Goal: Information Seeking & Learning: Learn about a topic

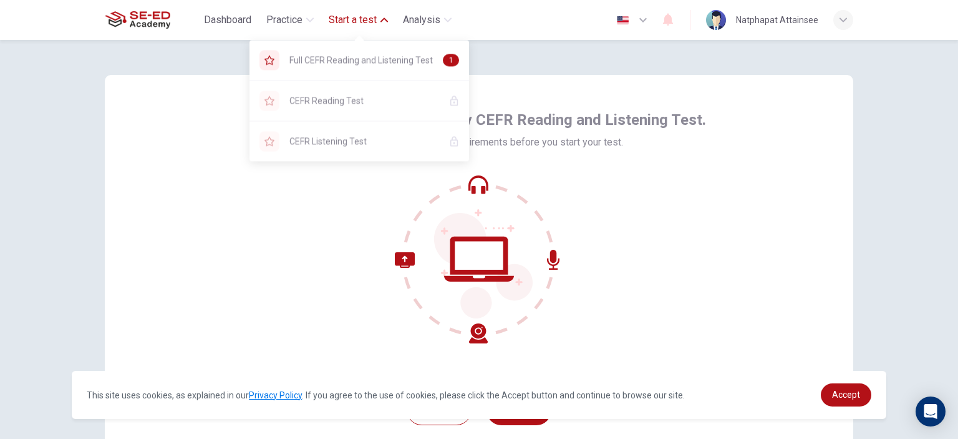
click at [343, 16] on span "Start a test" at bounding box center [353, 19] width 48 height 15
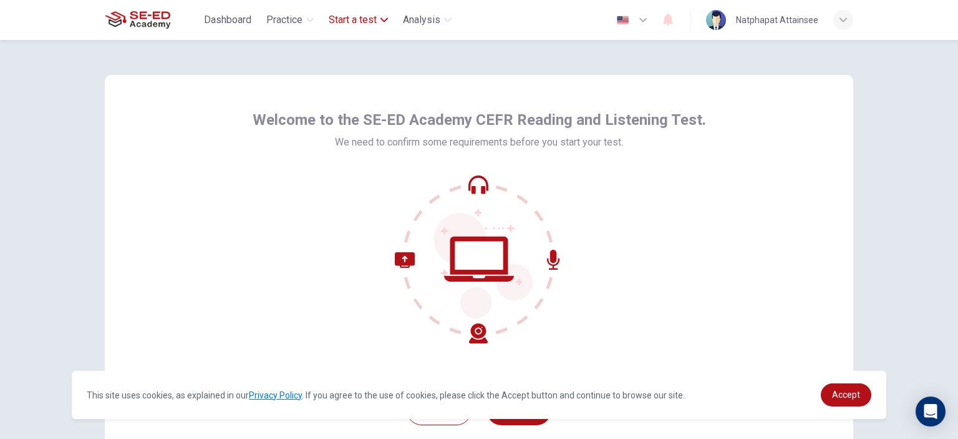
click at [343, 16] on span "Start a test" at bounding box center [353, 19] width 48 height 15
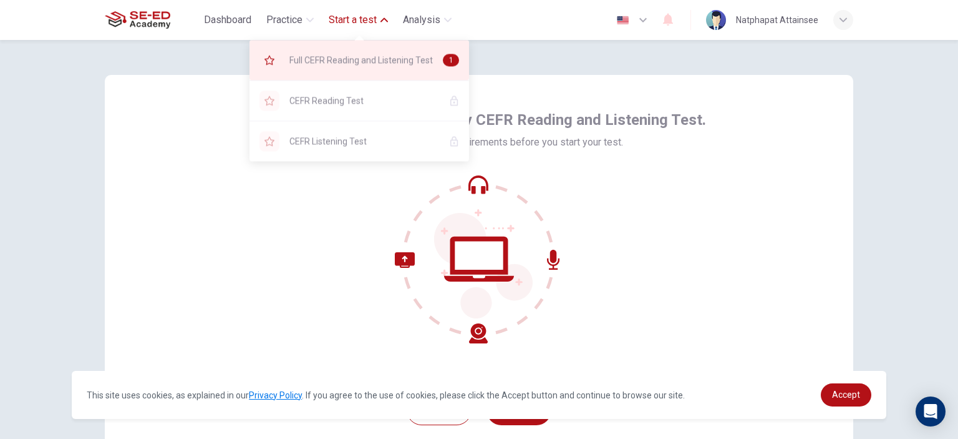
click at [391, 52] on div "Full CEFR Reading and Listening Test 1" at bounding box center [360, 60] width 220 height 40
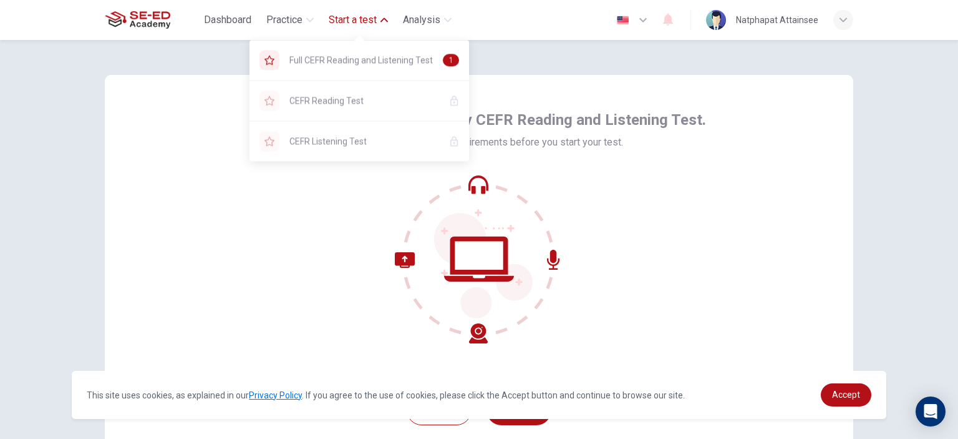
click at [368, 22] on span "Start a test" at bounding box center [353, 19] width 48 height 15
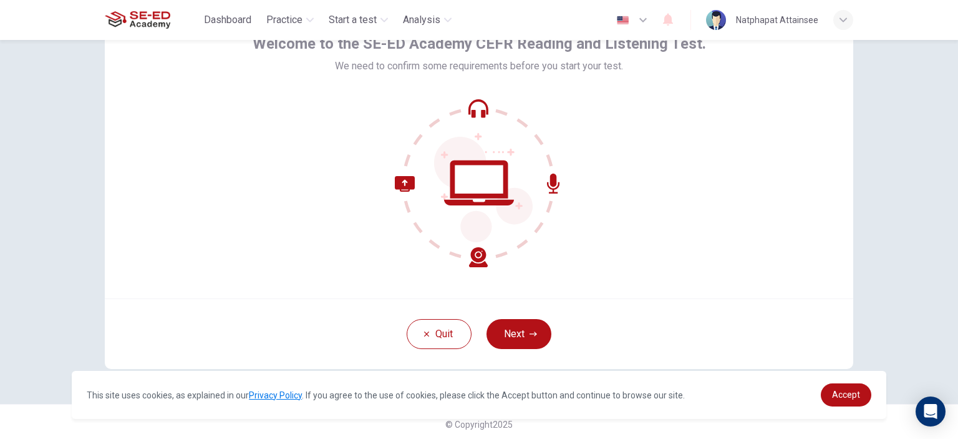
scroll to position [80, 0]
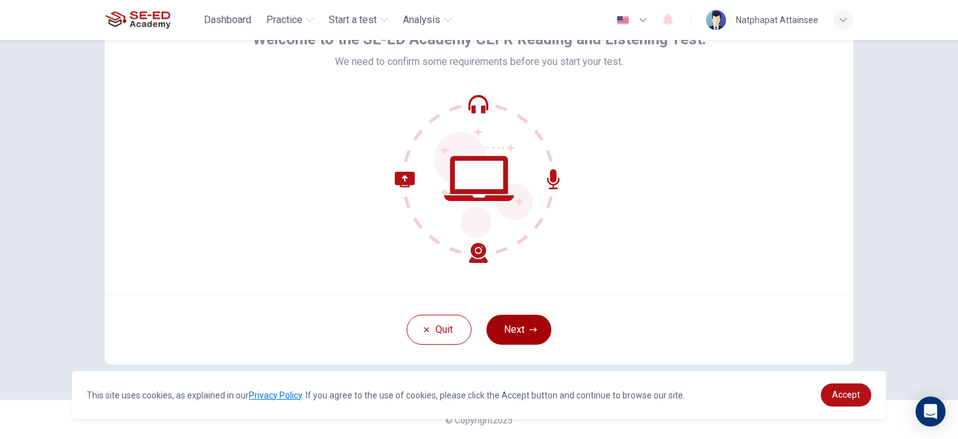
click at [509, 320] on button "Next" at bounding box center [519, 329] width 65 height 30
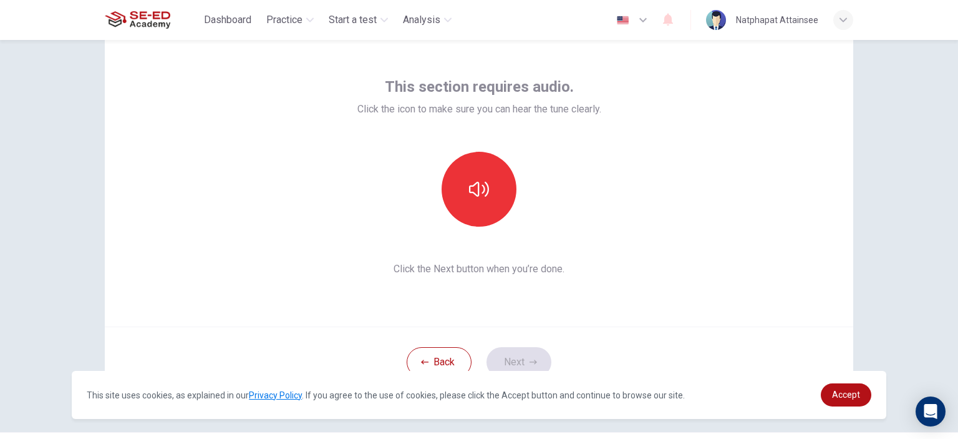
scroll to position [18, 0]
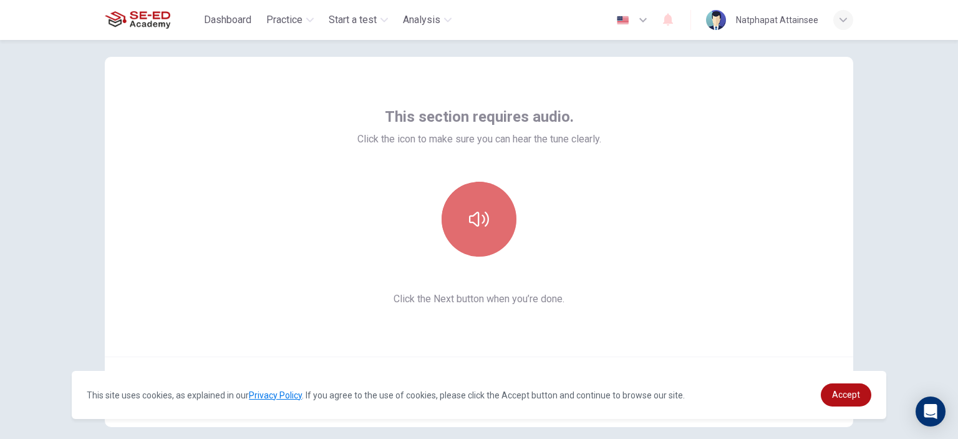
click at [469, 209] on icon "button" at bounding box center [479, 219] width 20 height 20
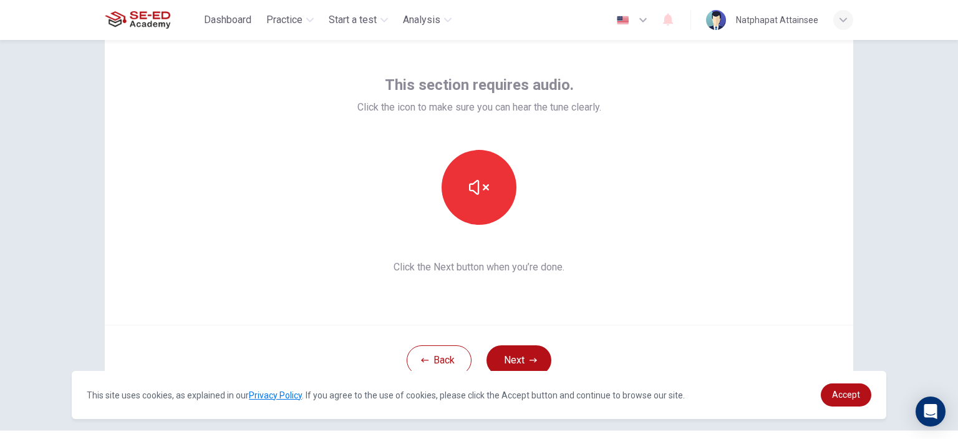
scroll to position [80, 0]
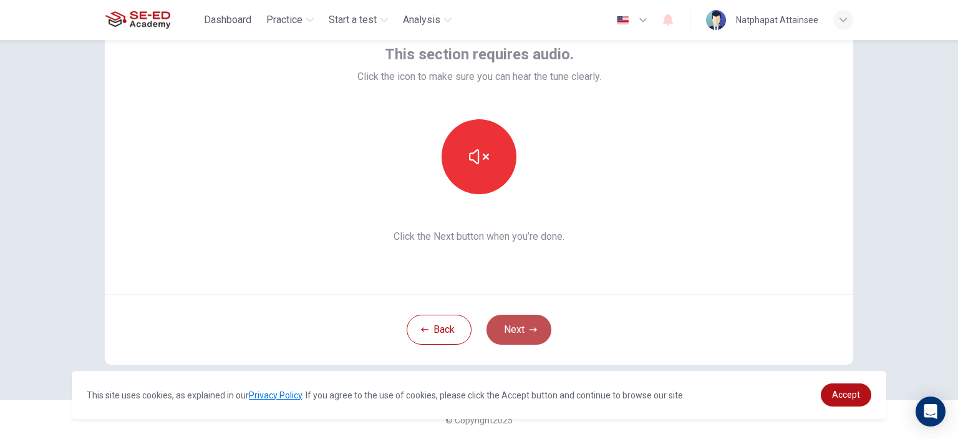
click at [517, 321] on button "Next" at bounding box center [519, 329] width 65 height 30
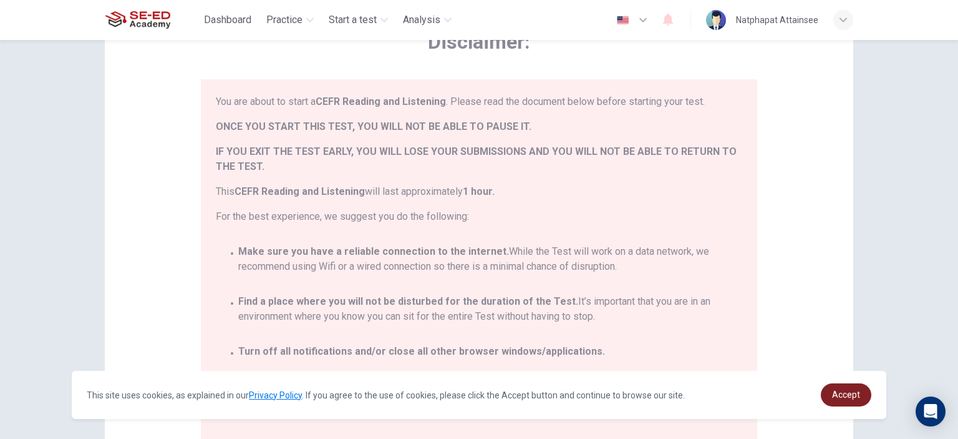
click at [847, 392] on span "Accept" at bounding box center [846, 394] width 28 height 10
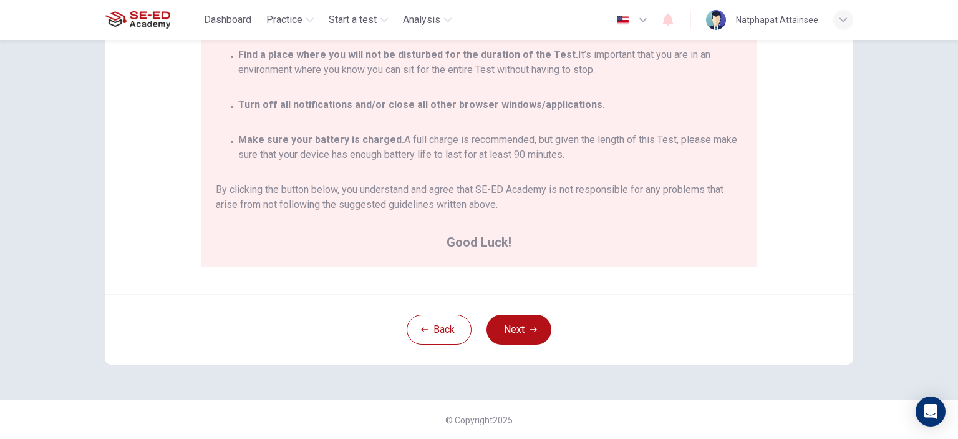
scroll to position [255, 0]
click at [507, 330] on button "Next" at bounding box center [519, 329] width 65 height 30
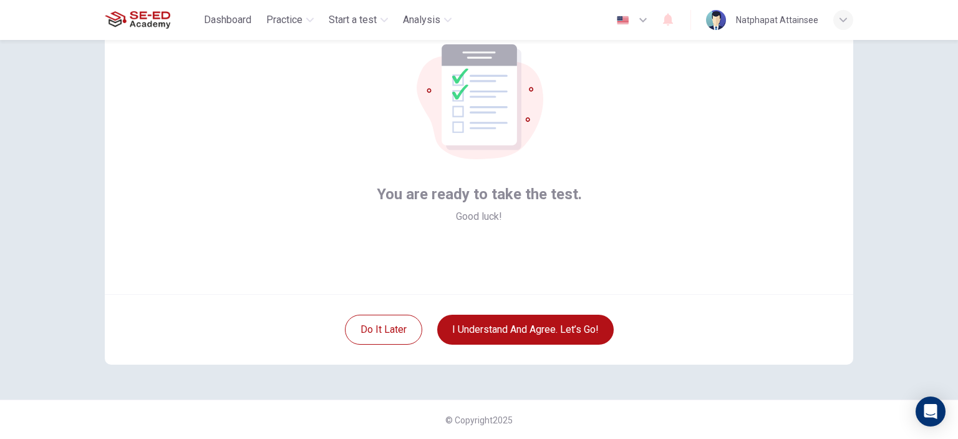
scroll to position [18, 0]
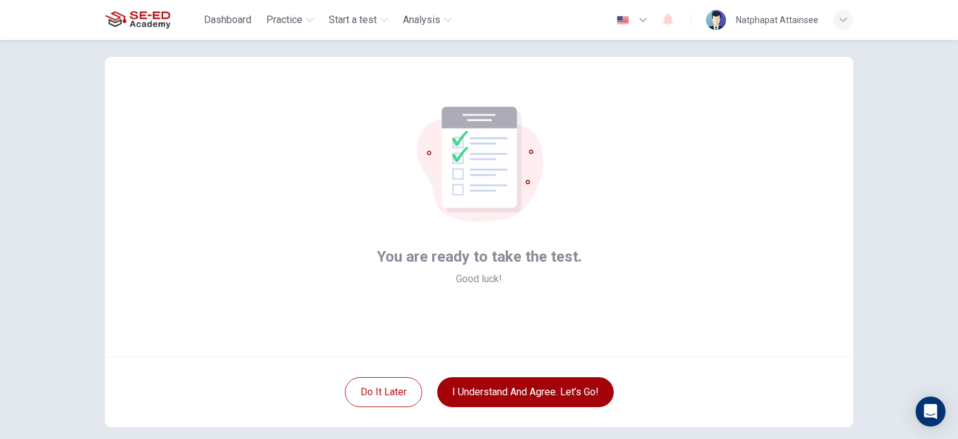
click at [515, 386] on button "I understand and agree. Let’s go!" at bounding box center [525, 392] width 177 height 30
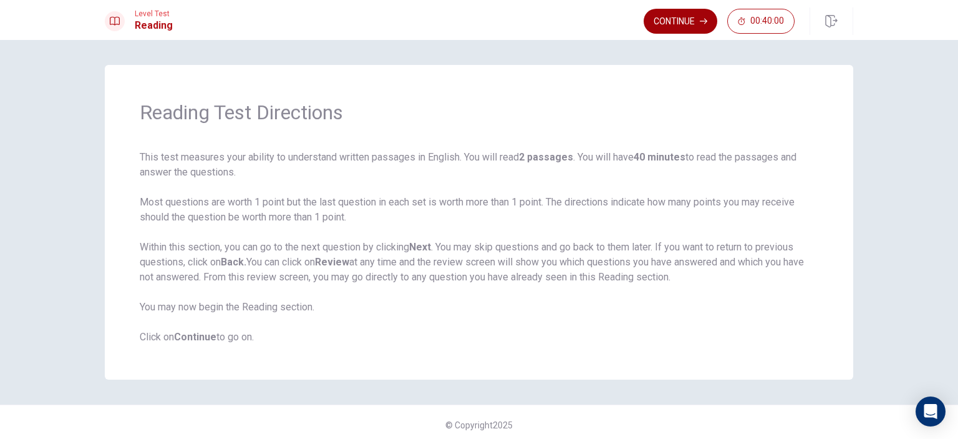
click at [684, 22] on button "Continue" at bounding box center [681, 21] width 74 height 25
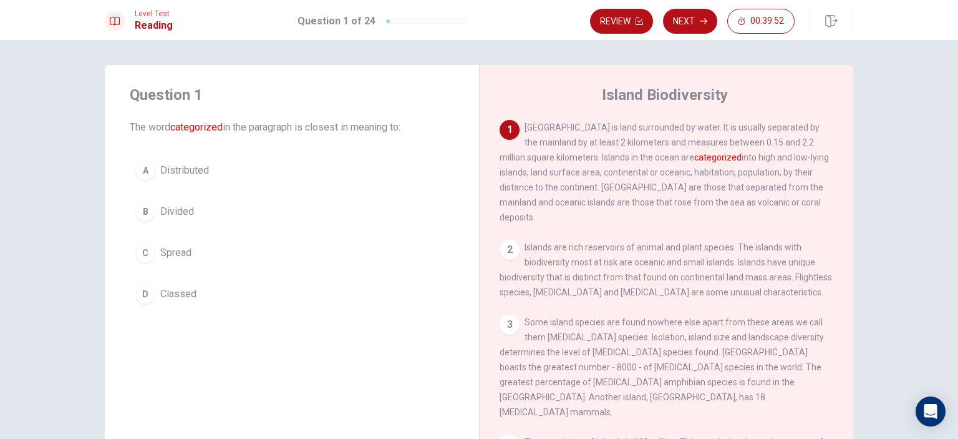
click at [182, 215] on span "Divided" at bounding box center [177, 211] width 34 height 15
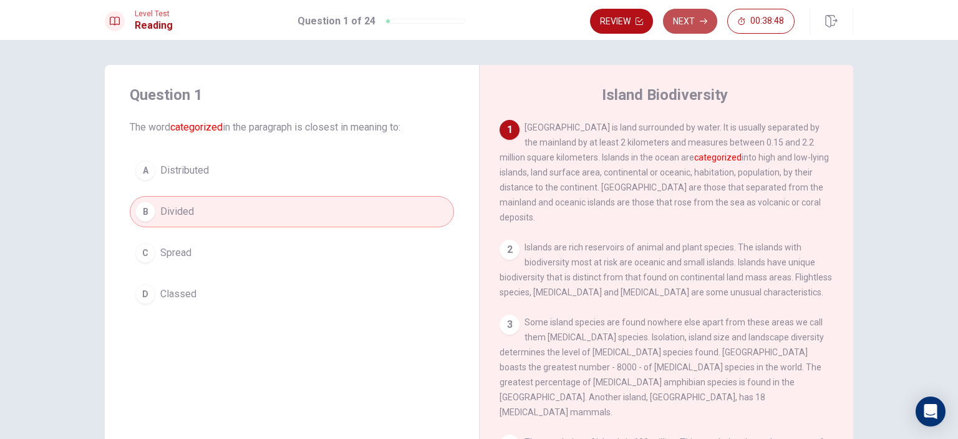
click at [680, 17] on button "Next" at bounding box center [690, 21] width 54 height 25
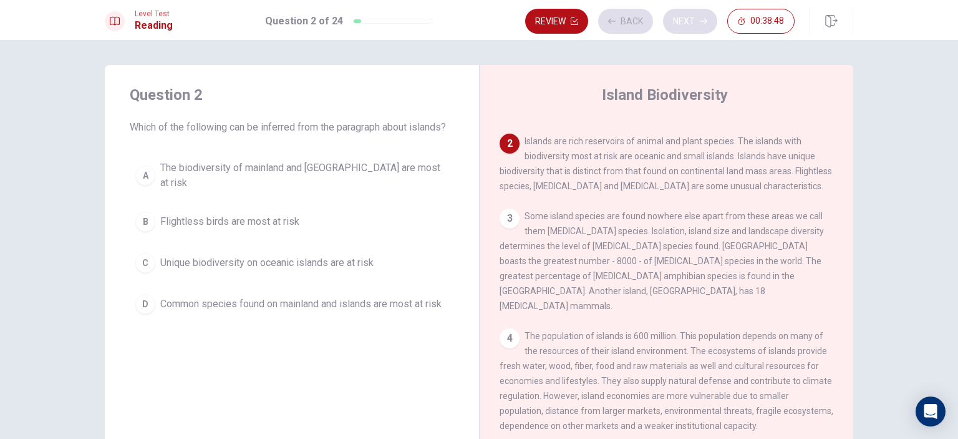
scroll to position [107, 0]
click at [237, 263] on span "Unique biodiversity on oceanic islands are at risk" at bounding box center [266, 262] width 213 height 15
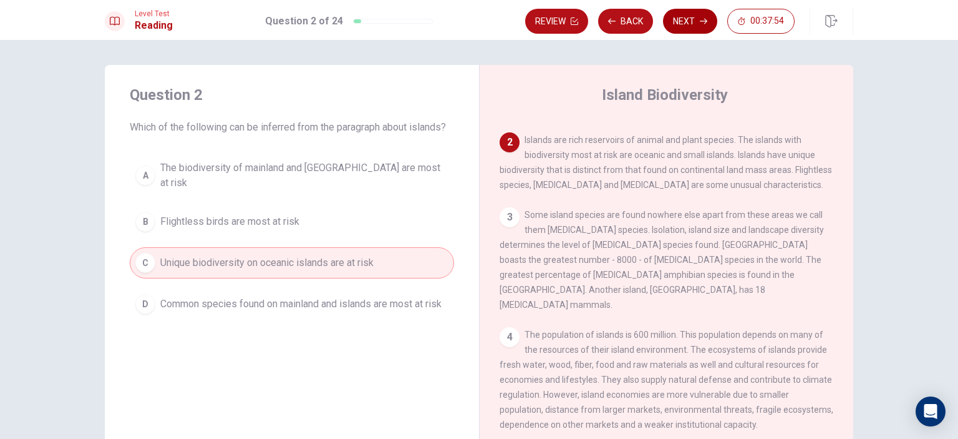
click at [685, 20] on button "Next" at bounding box center [690, 21] width 54 height 25
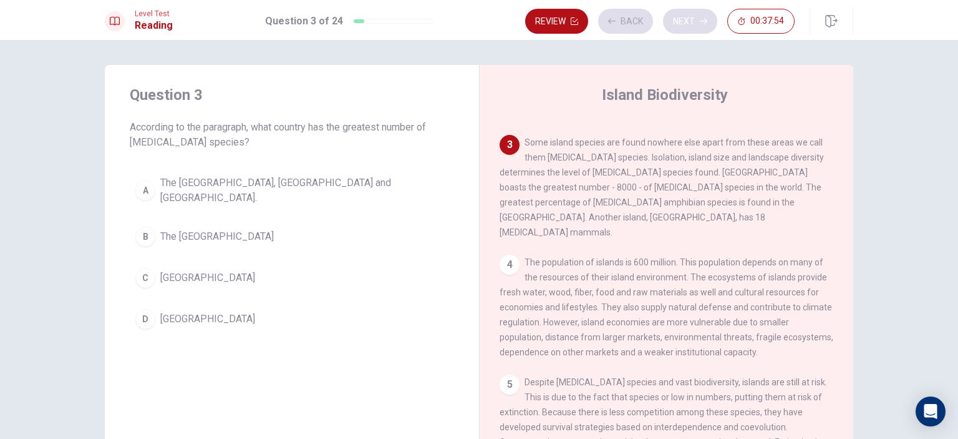
scroll to position [185, 0]
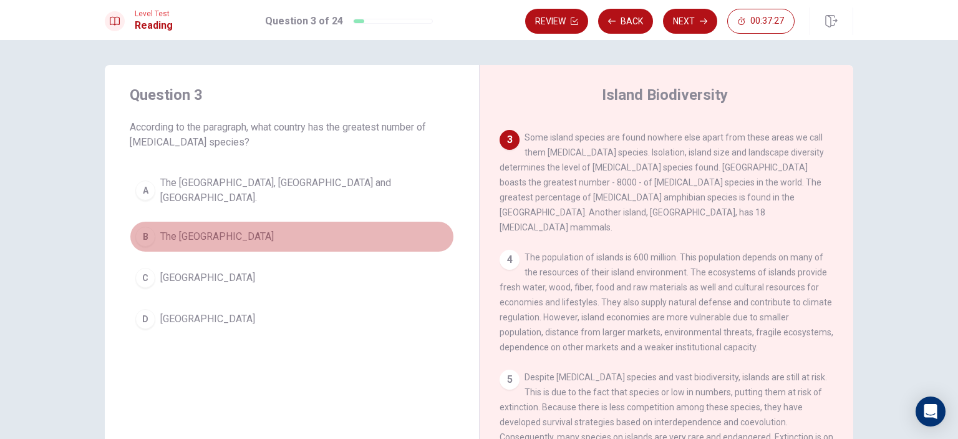
click at [209, 229] on span "The [GEOGRAPHIC_DATA]" at bounding box center [217, 236] width 114 height 15
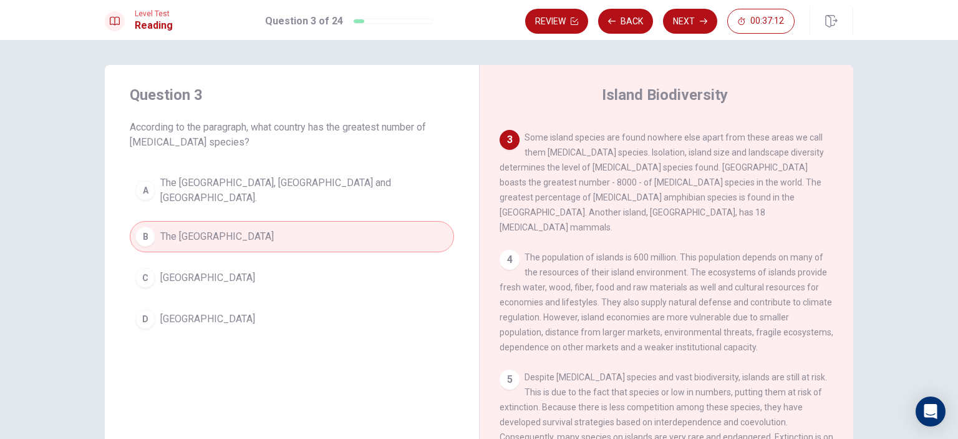
click at [230, 309] on button "D [GEOGRAPHIC_DATA]" at bounding box center [292, 318] width 324 height 31
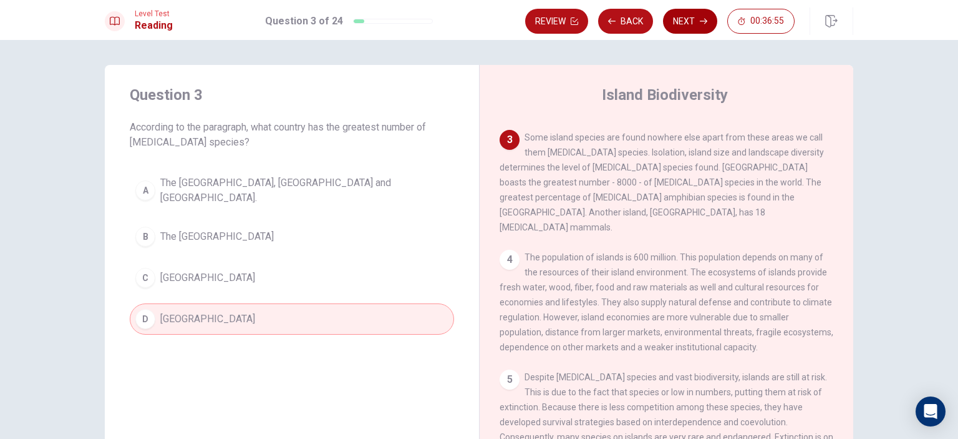
click at [678, 22] on button "Next" at bounding box center [690, 21] width 54 height 25
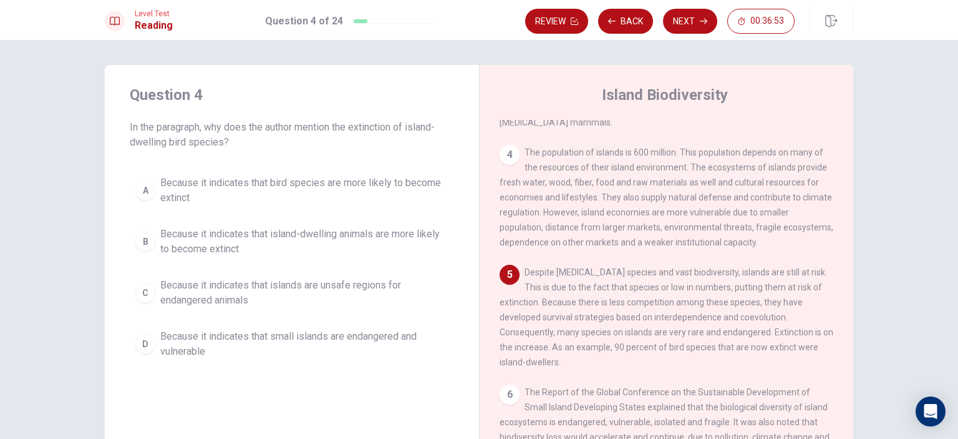
scroll to position [352, 0]
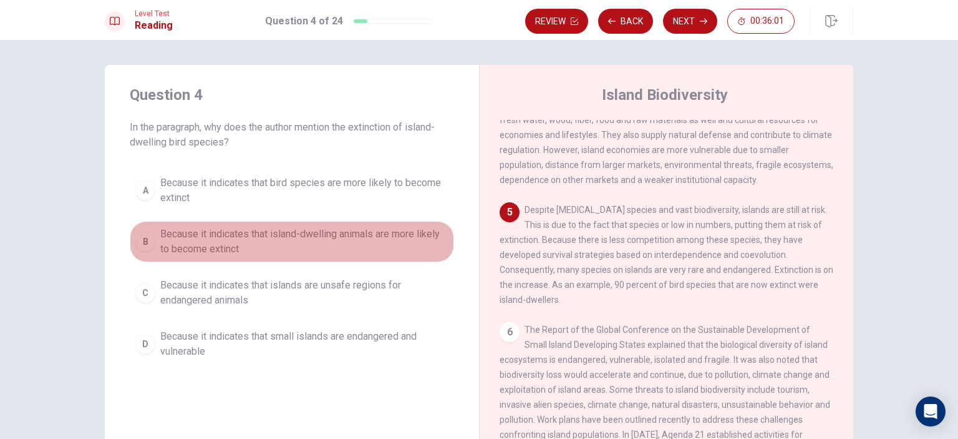
click at [301, 236] on span "Because it indicates that island-dwelling animals are more likely to become ext…" at bounding box center [304, 242] width 288 height 30
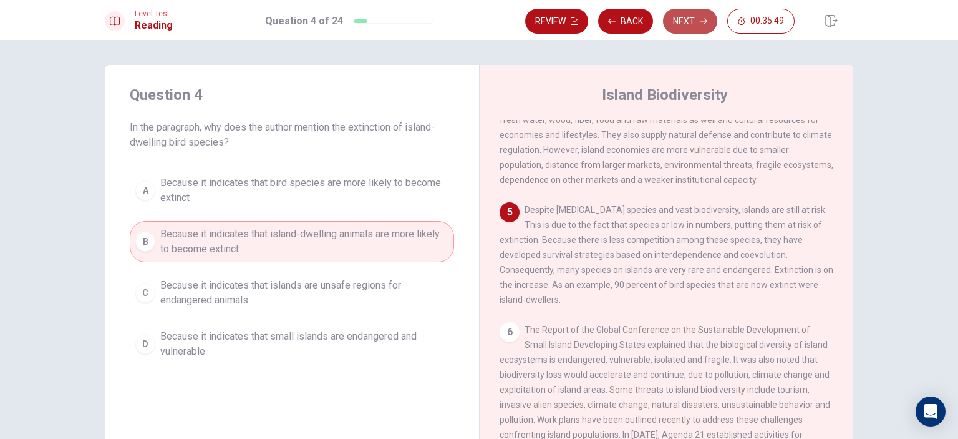
click at [703, 25] on button "Next" at bounding box center [690, 21] width 54 height 25
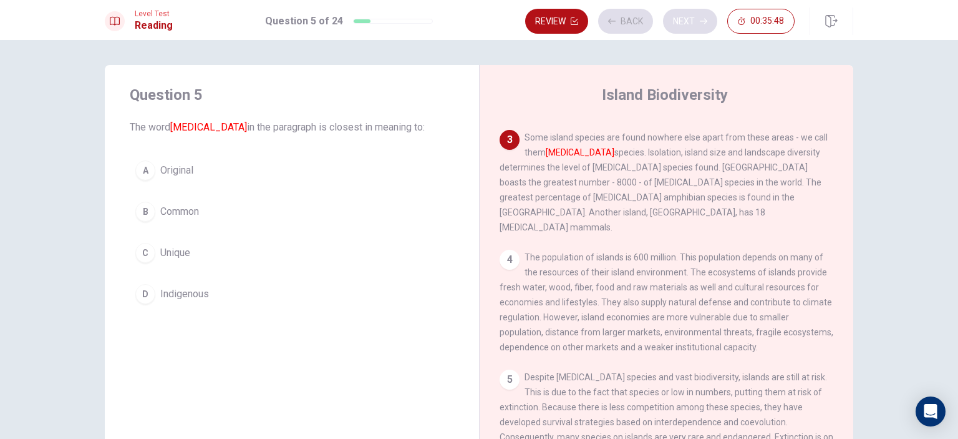
scroll to position [185, 0]
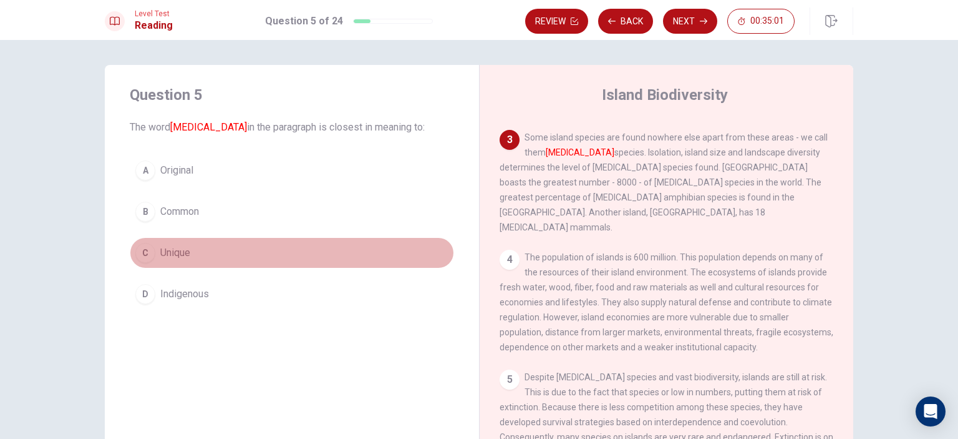
click at [180, 246] on span "Unique" at bounding box center [175, 252] width 30 height 15
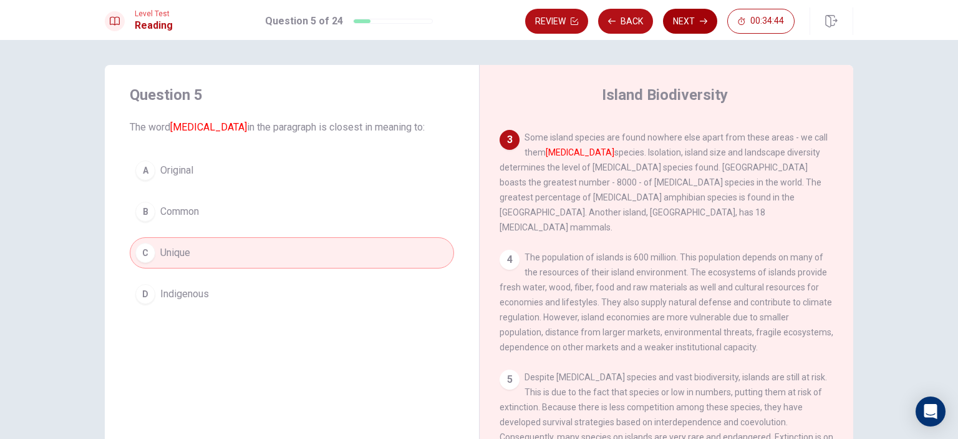
click at [699, 24] on button "Next" at bounding box center [690, 21] width 54 height 25
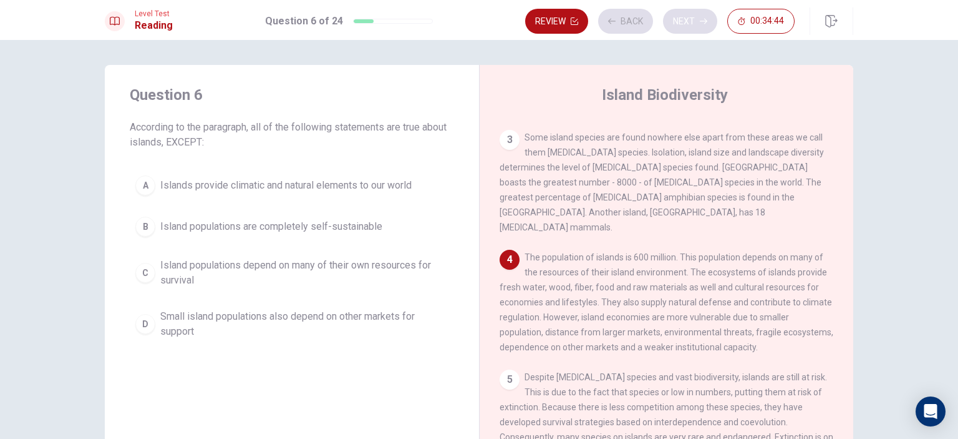
scroll to position [292, 0]
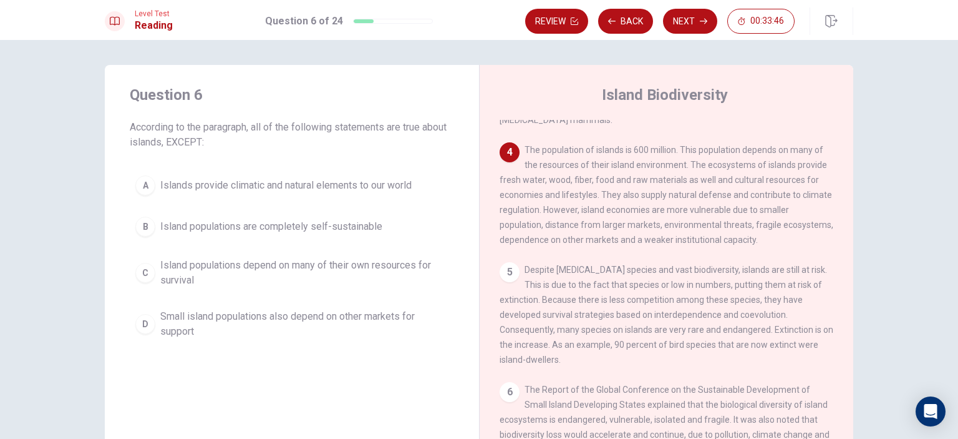
click at [314, 183] on span "Islands provide climatic and natural elements to our world" at bounding box center [285, 185] width 251 height 15
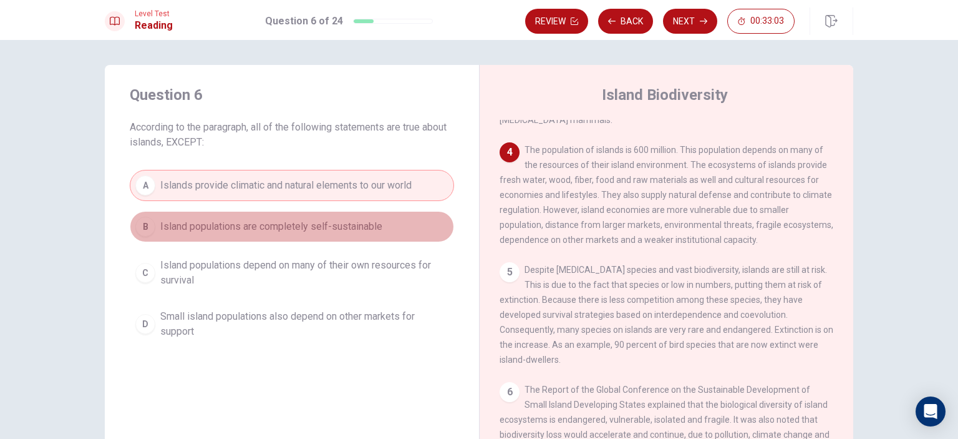
click at [354, 223] on span "Island populations are completely self-sustainable" at bounding box center [271, 226] width 222 height 15
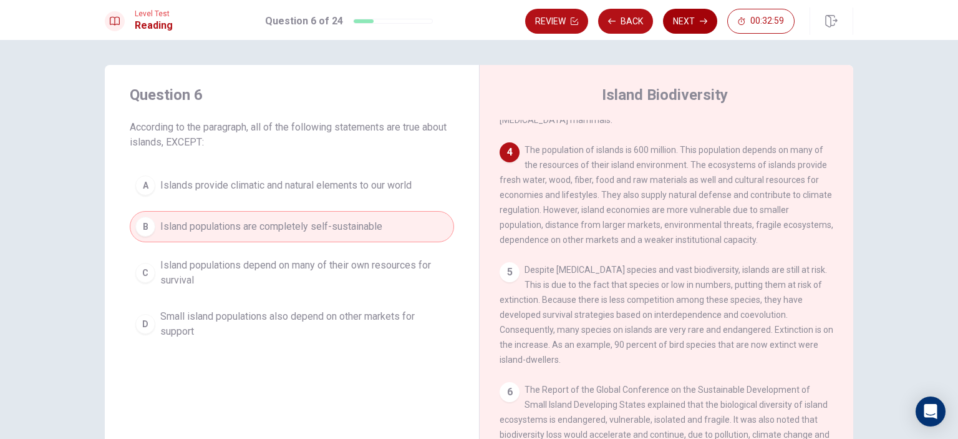
click at [683, 15] on button "Next" at bounding box center [690, 21] width 54 height 25
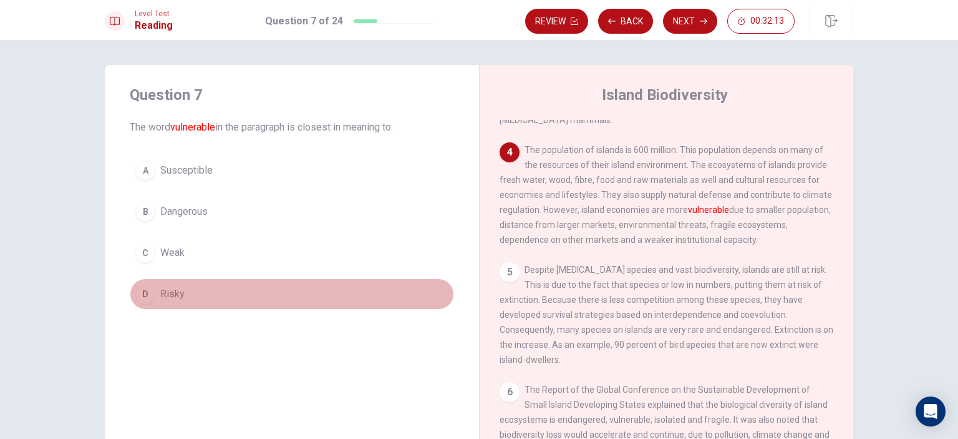
click at [191, 289] on button "D Risky" at bounding box center [292, 293] width 324 height 31
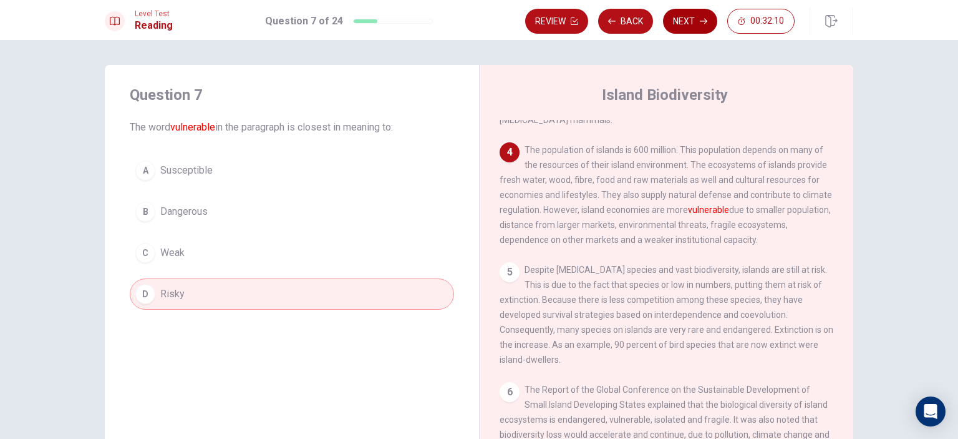
click at [674, 22] on button "Next" at bounding box center [690, 21] width 54 height 25
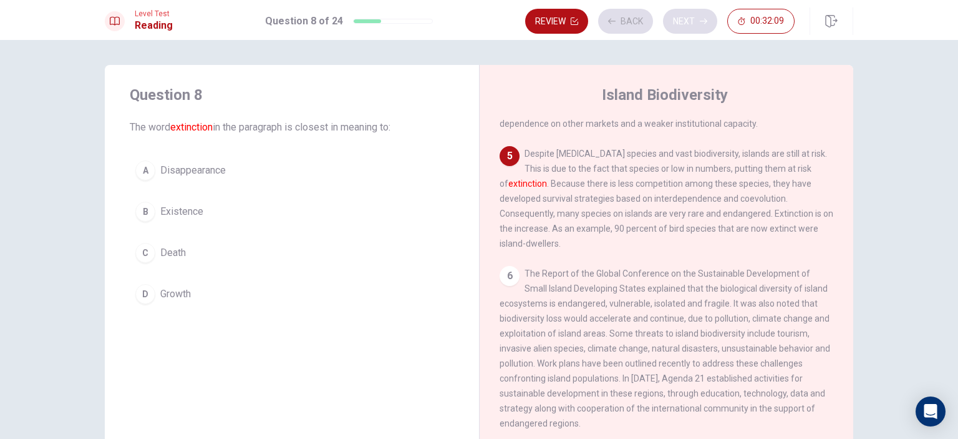
scroll to position [416, 0]
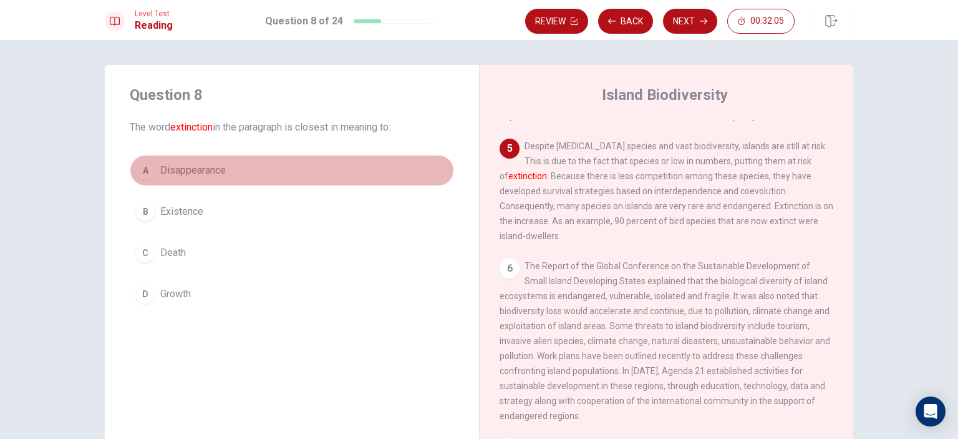
click at [195, 181] on button "A Disappearance" at bounding box center [292, 170] width 324 height 31
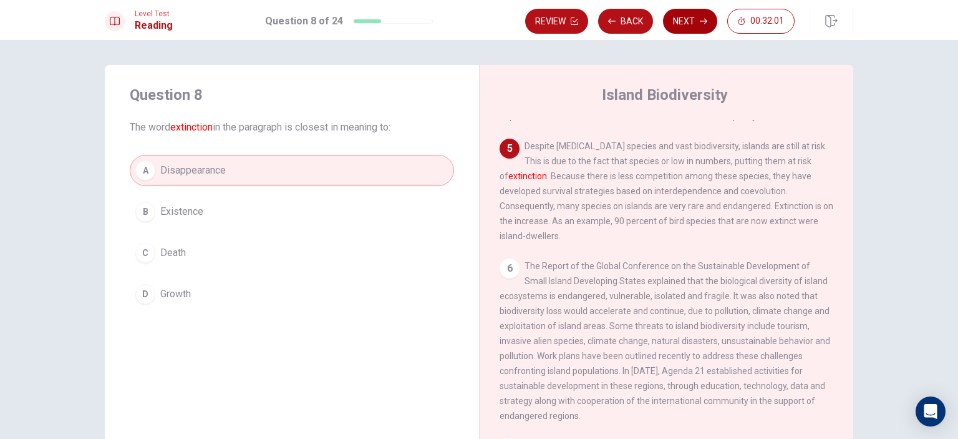
click at [687, 23] on button "Next" at bounding box center [690, 21] width 54 height 25
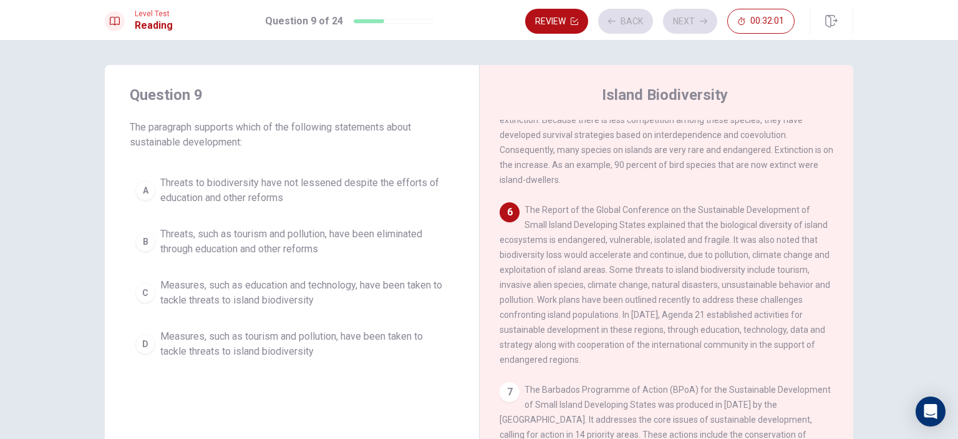
scroll to position [475, 0]
click at [262, 246] on span "Threats, such as tourism and pollution, have been eliminated through education …" at bounding box center [304, 242] width 288 height 30
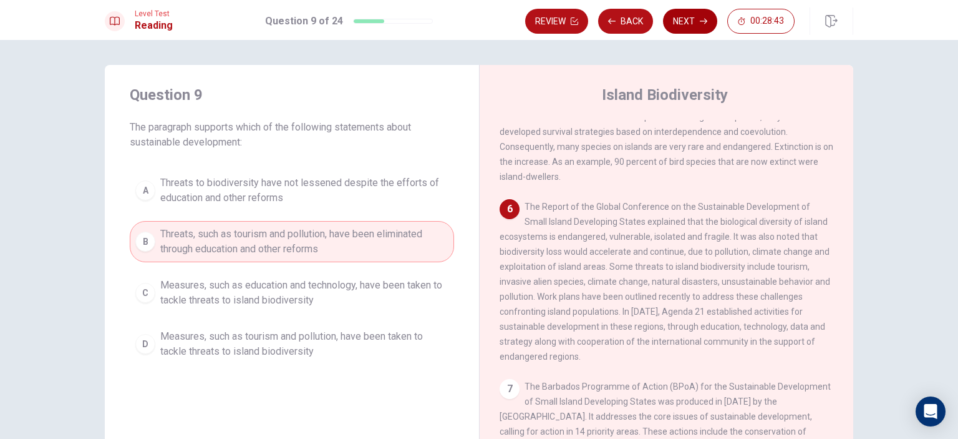
click at [686, 17] on button "Next" at bounding box center [690, 21] width 54 height 25
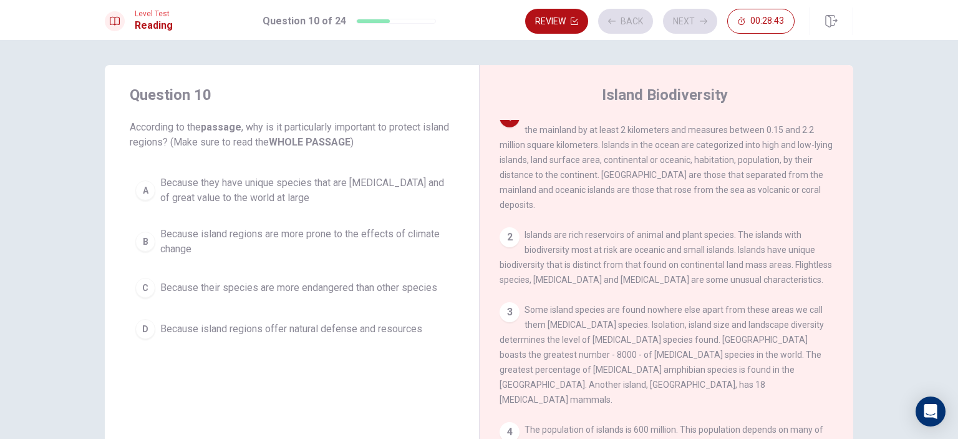
scroll to position [0, 0]
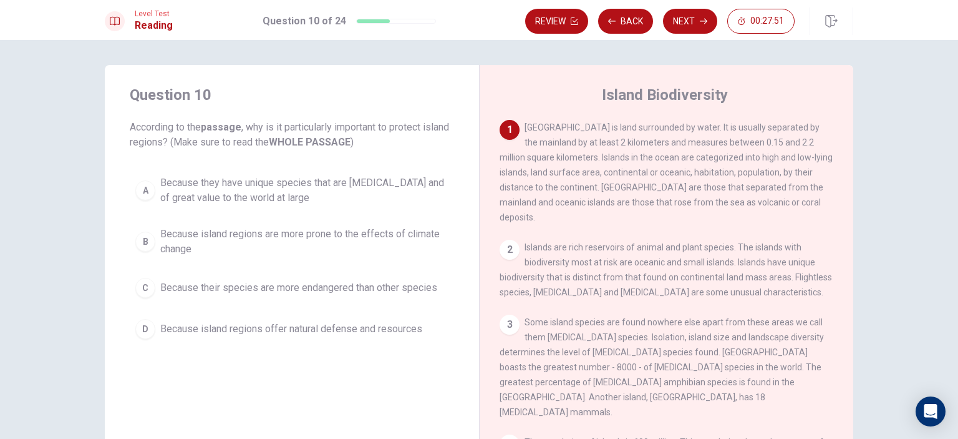
click at [366, 195] on span "Because they have unique species that are [MEDICAL_DATA] and of great value to …" at bounding box center [304, 190] width 288 height 30
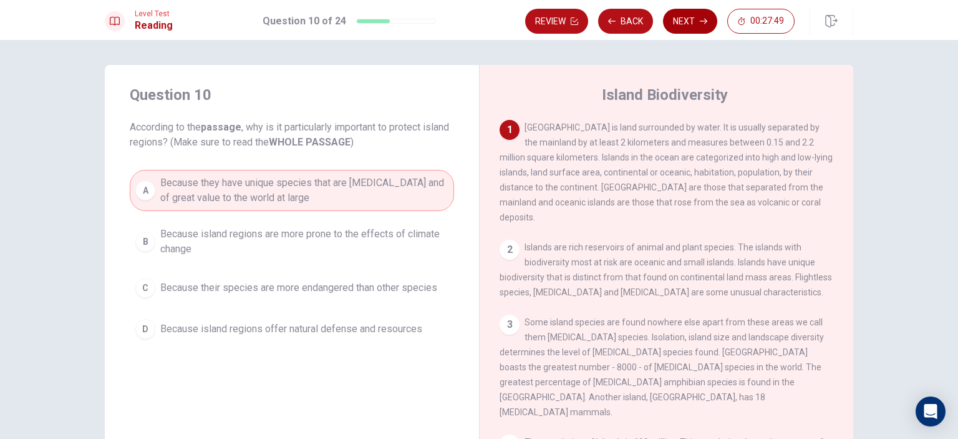
click at [688, 21] on button "Next" at bounding box center [690, 21] width 54 height 25
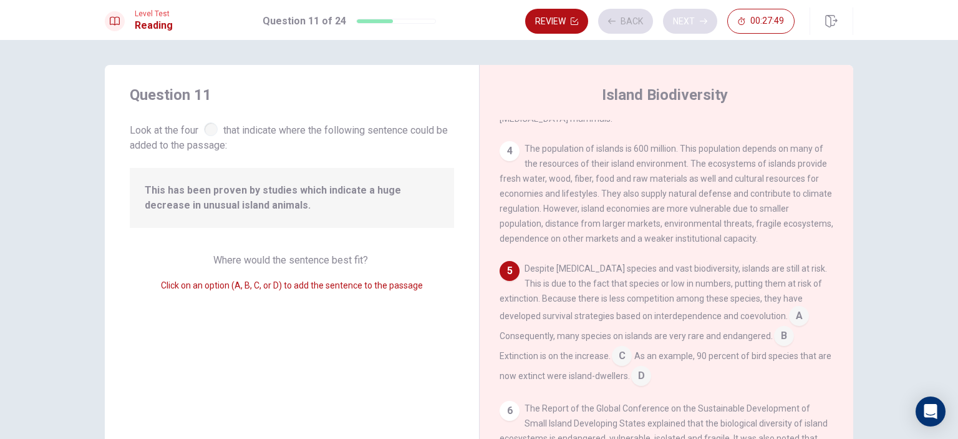
scroll to position [306, 0]
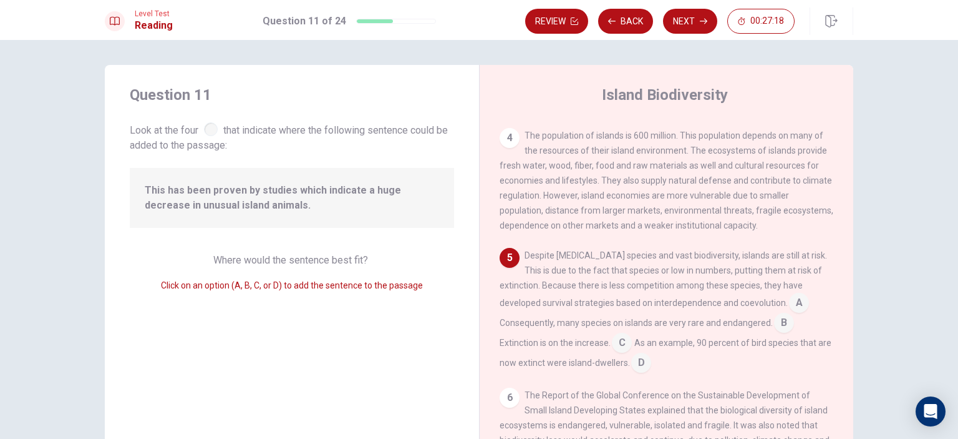
click at [776, 314] on input at bounding box center [784, 324] width 20 height 20
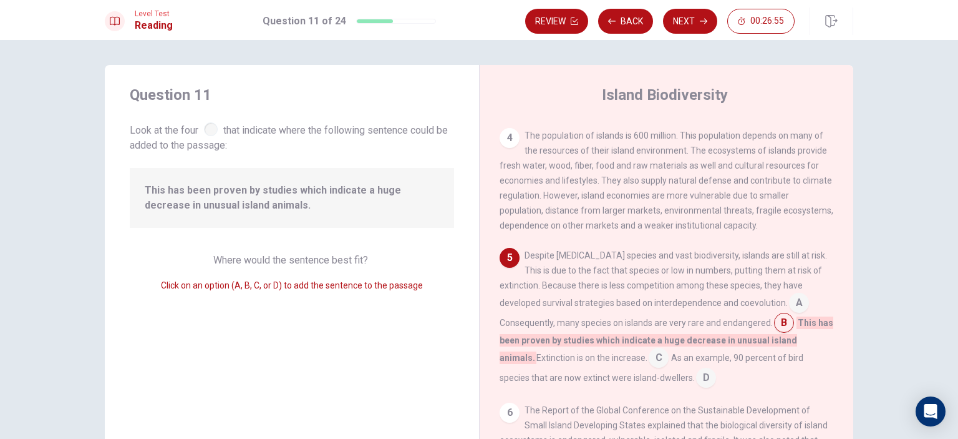
click at [658, 349] on input at bounding box center [659, 359] width 20 height 20
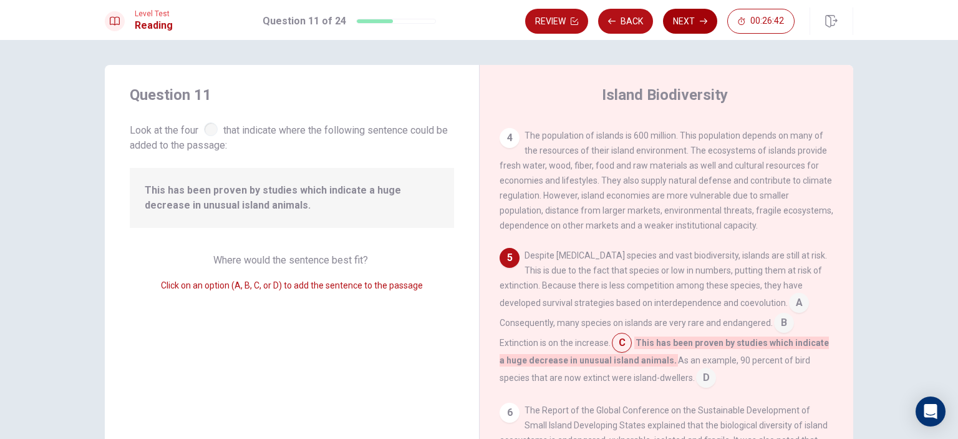
click at [685, 24] on button "Next" at bounding box center [690, 21] width 54 height 25
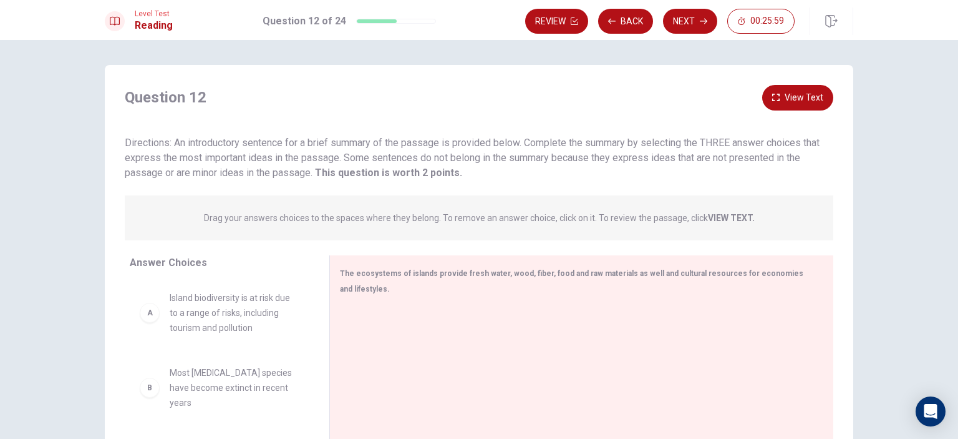
scroll to position [62, 0]
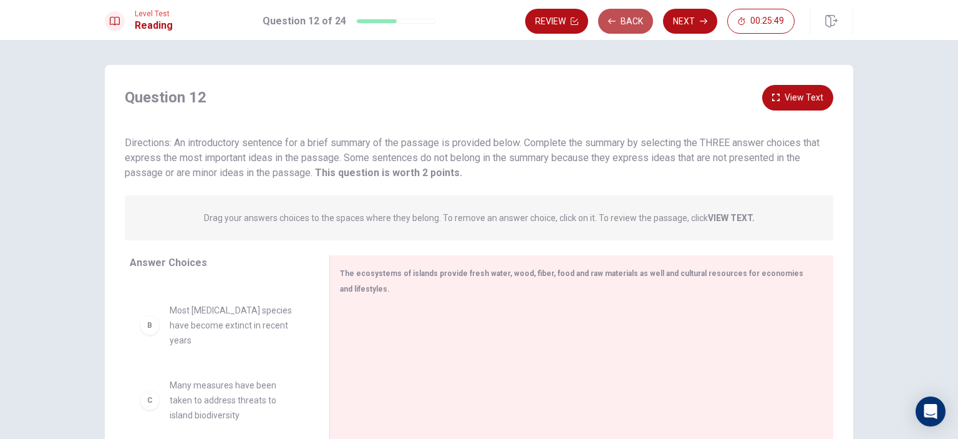
click at [636, 23] on button "Back" at bounding box center [625, 21] width 55 height 25
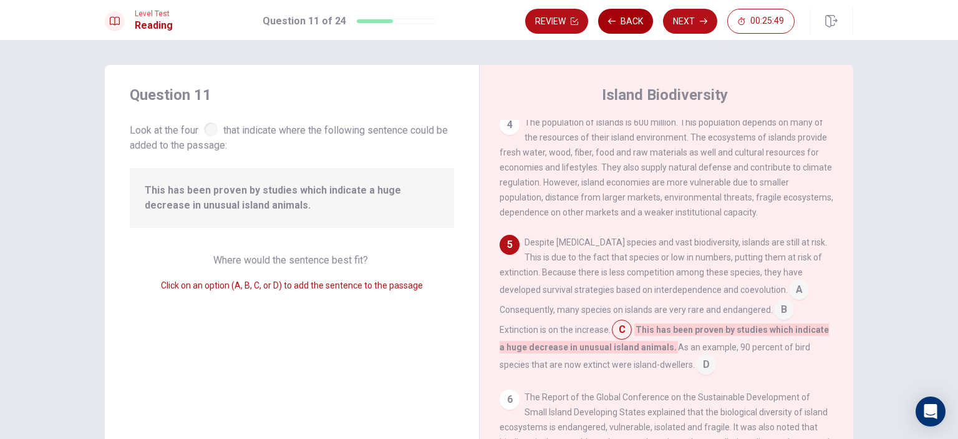
scroll to position [321, 0]
click at [636, 23] on button "Back" at bounding box center [625, 21] width 55 height 25
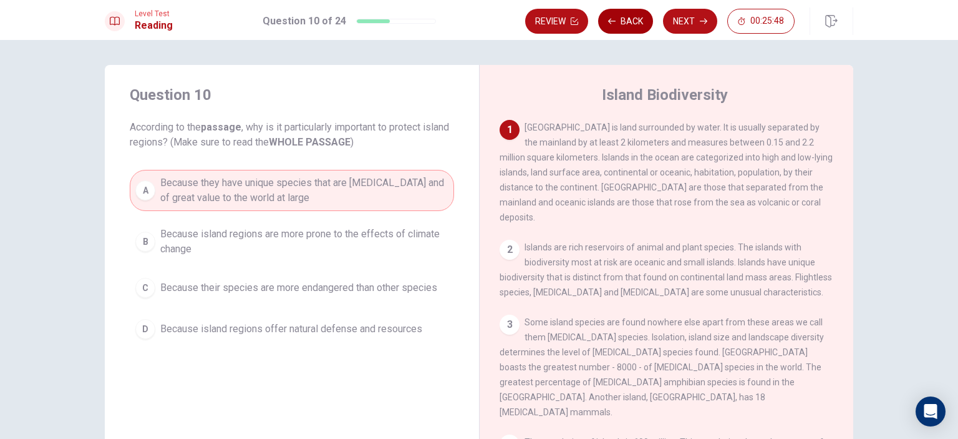
click at [636, 23] on button "Back" at bounding box center [625, 21] width 55 height 25
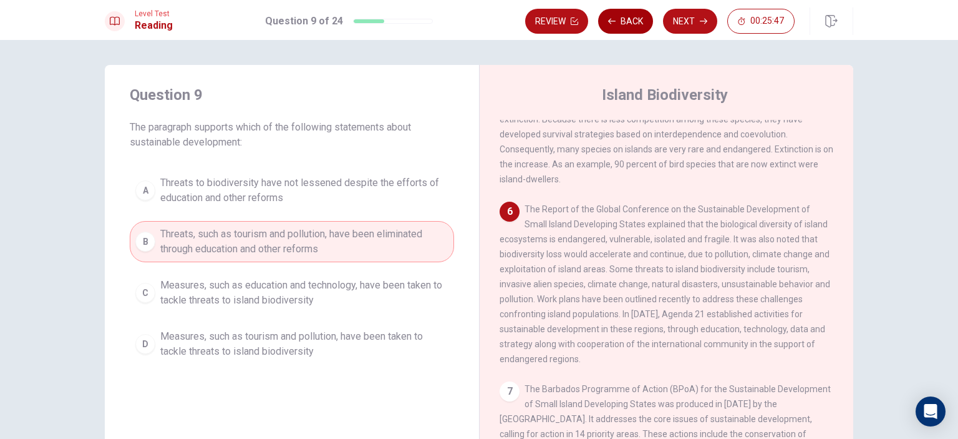
scroll to position [475, 0]
click at [690, 21] on button "Next" at bounding box center [690, 21] width 54 height 25
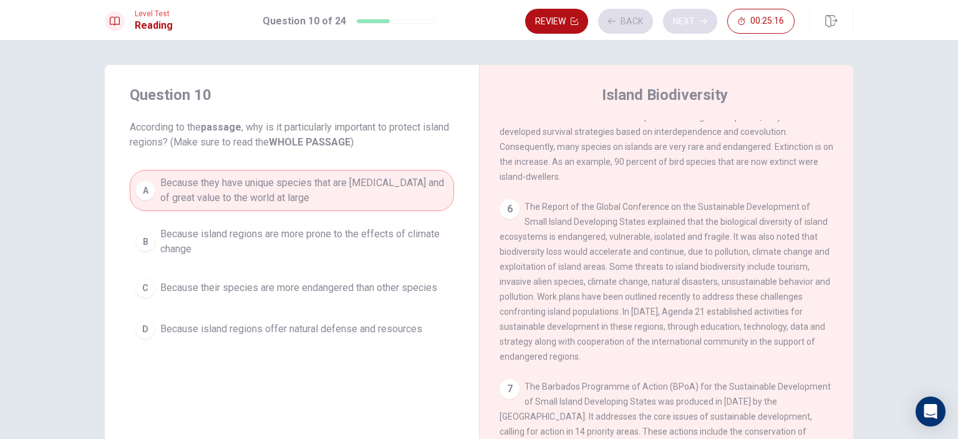
scroll to position [71, 0]
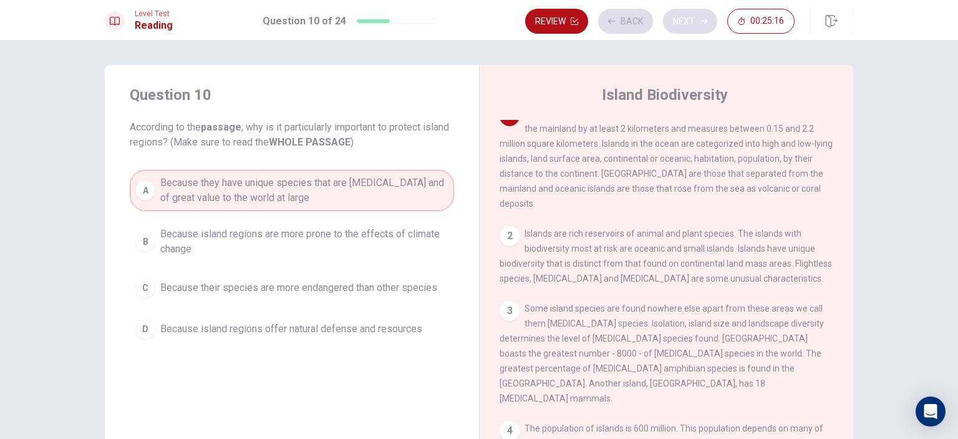
click at [690, 21] on div "Review Back Next 00:25:16" at bounding box center [660, 21] width 270 height 25
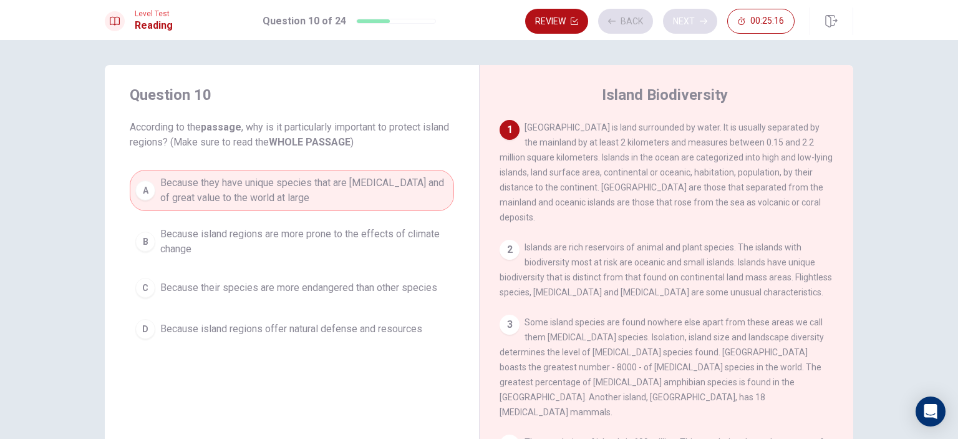
scroll to position [0, 0]
click at [690, 21] on button "Next" at bounding box center [690, 21] width 54 height 25
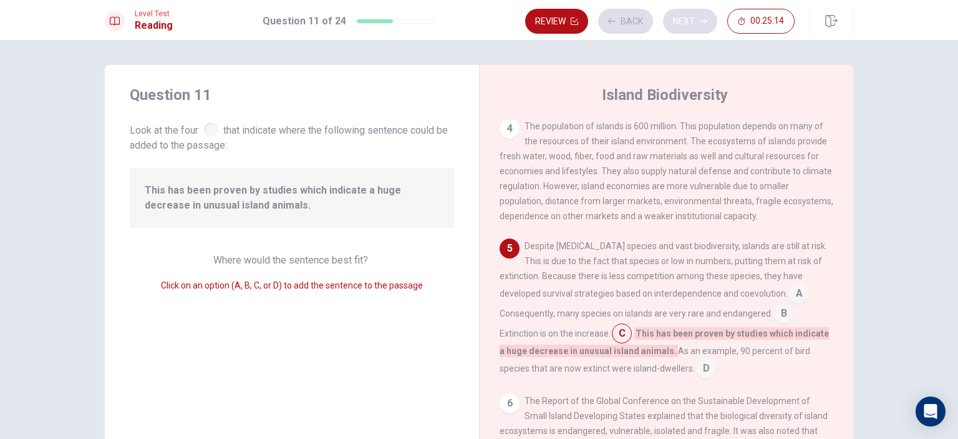
scroll to position [321, 0]
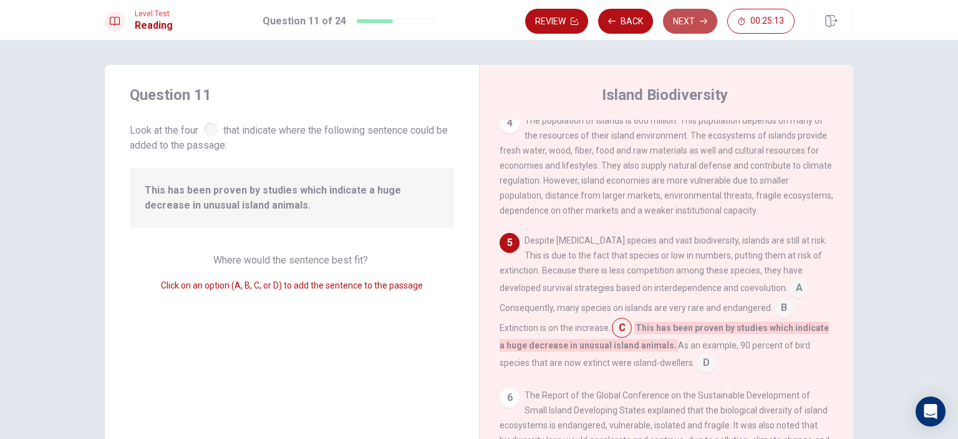
click at [690, 21] on button "Next" at bounding box center [690, 21] width 54 height 25
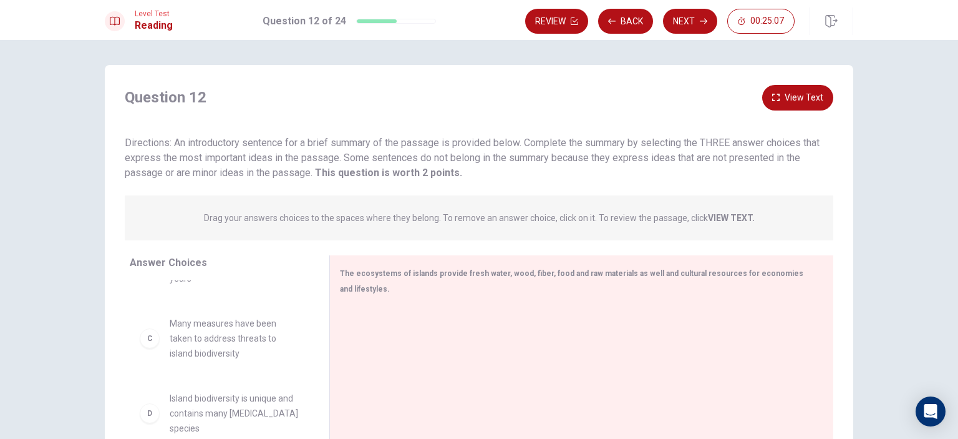
scroll to position [125, 0]
click at [629, 26] on button "Back" at bounding box center [625, 21] width 55 height 25
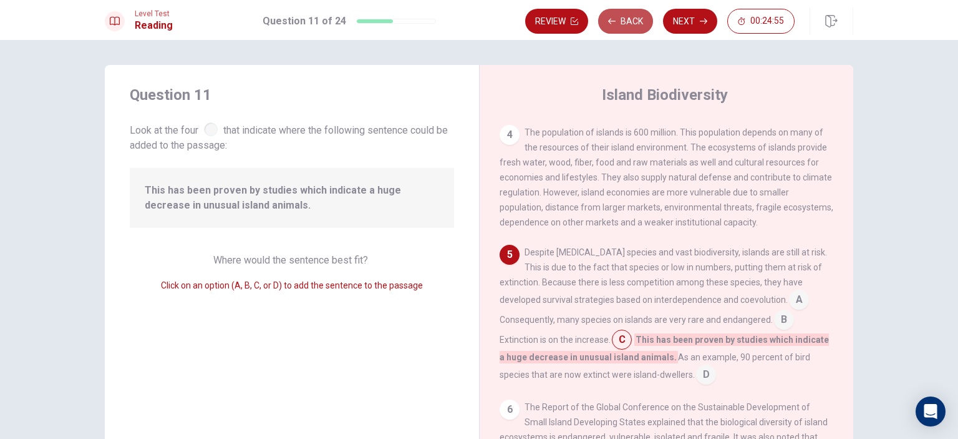
scroll to position [321, 0]
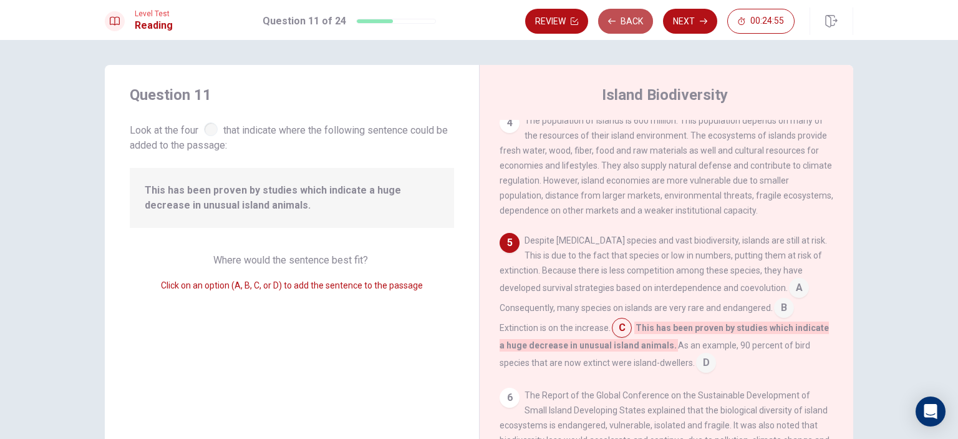
click at [629, 26] on button "Back" at bounding box center [625, 21] width 55 height 25
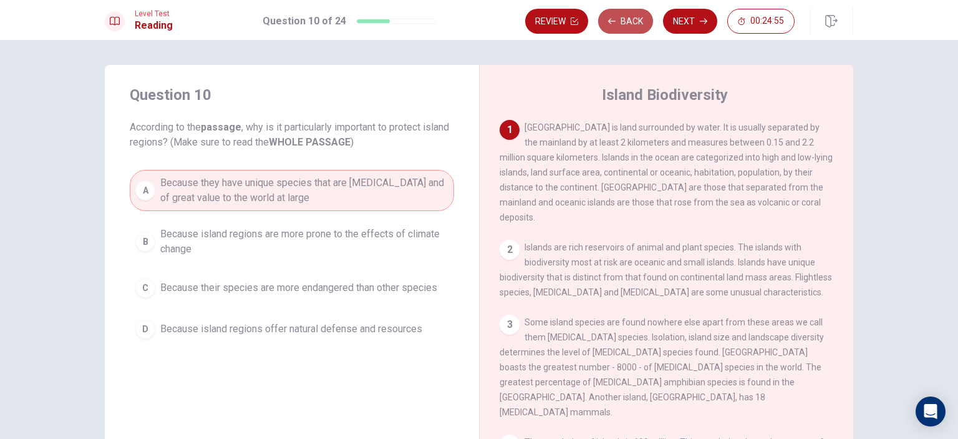
click at [629, 26] on button "Back" at bounding box center [625, 21] width 55 height 25
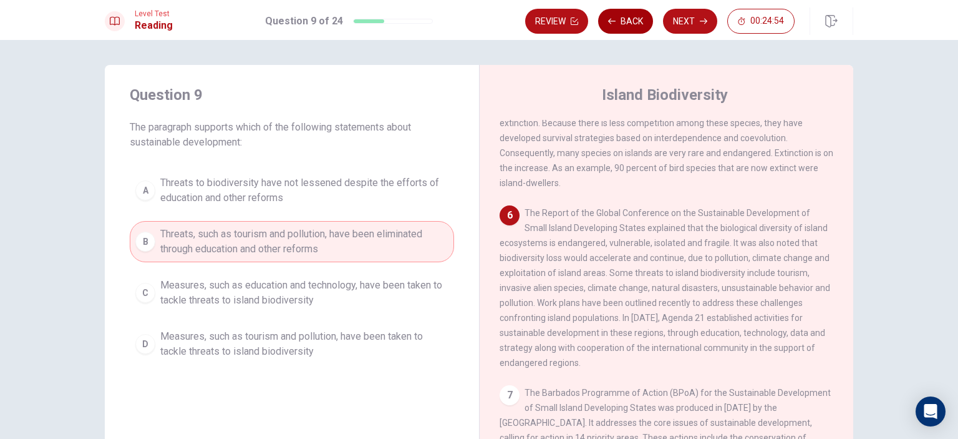
scroll to position [475, 0]
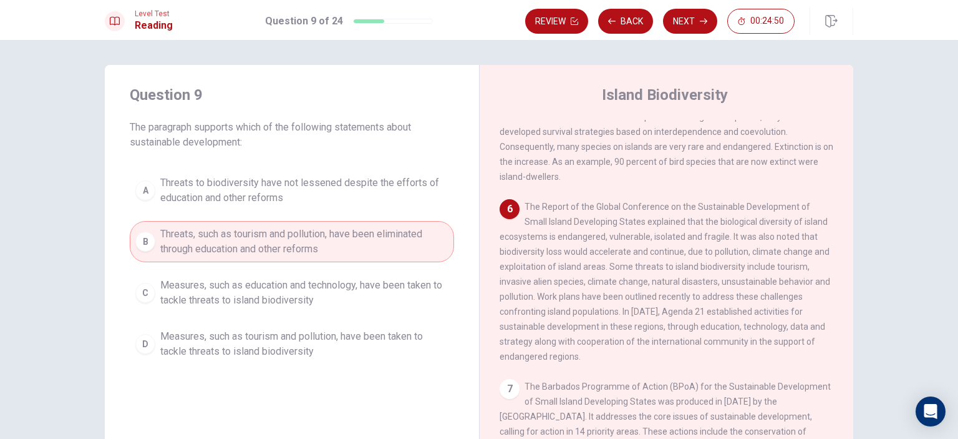
click at [311, 278] on span "Measures, such as education and technology, have been taken to tackle threats t…" at bounding box center [304, 293] width 288 height 30
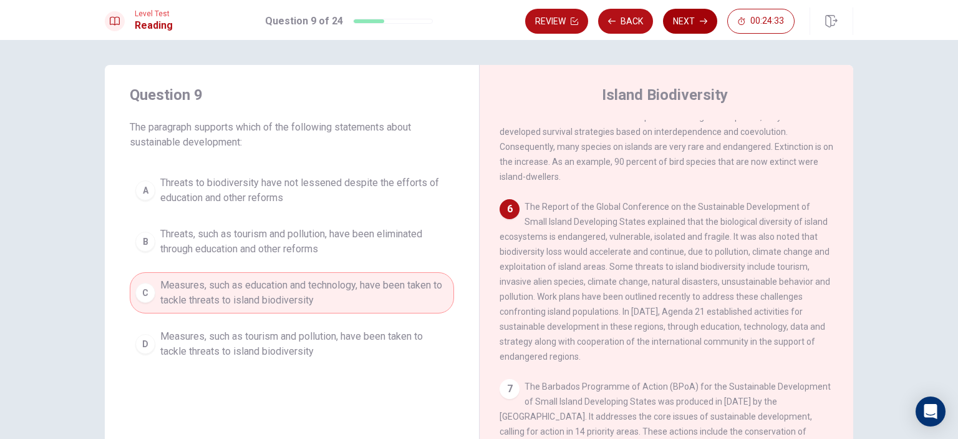
click at [688, 22] on button "Next" at bounding box center [690, 21] width 54 height 25
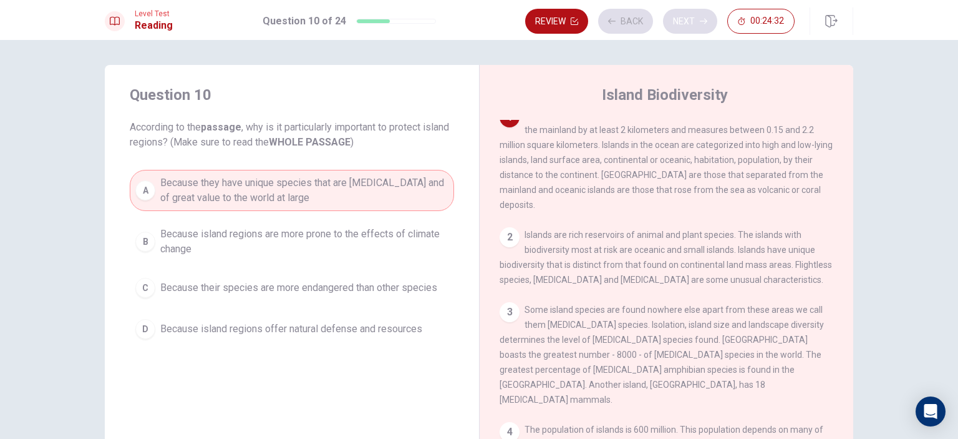
scroll to position [0, 0]
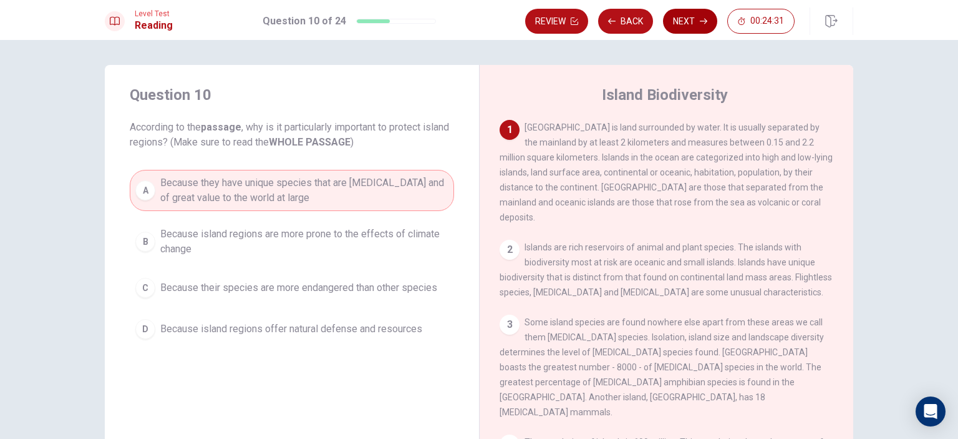
click at [688, 22] on button "Next" at bounding box center [690, 21] width 54 height 25
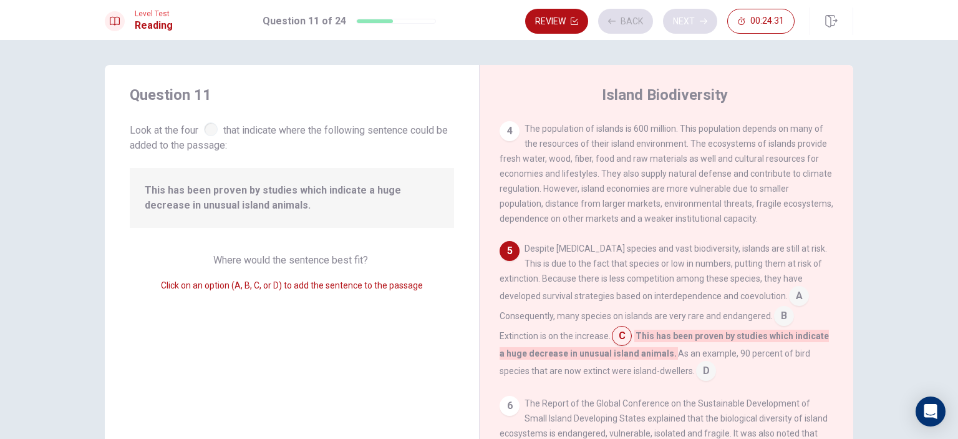
scroll to position [321, 0]
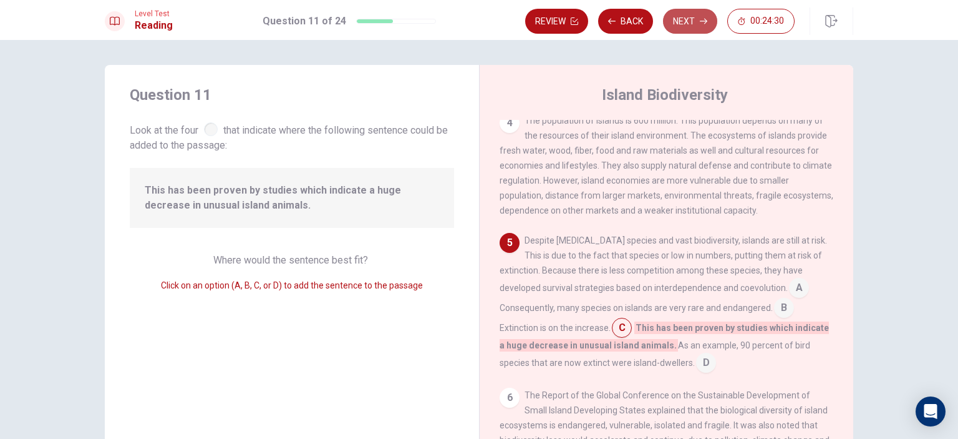
click at [688, 22] on button "Next" at bounding box center [690, 21] width 54 height 25
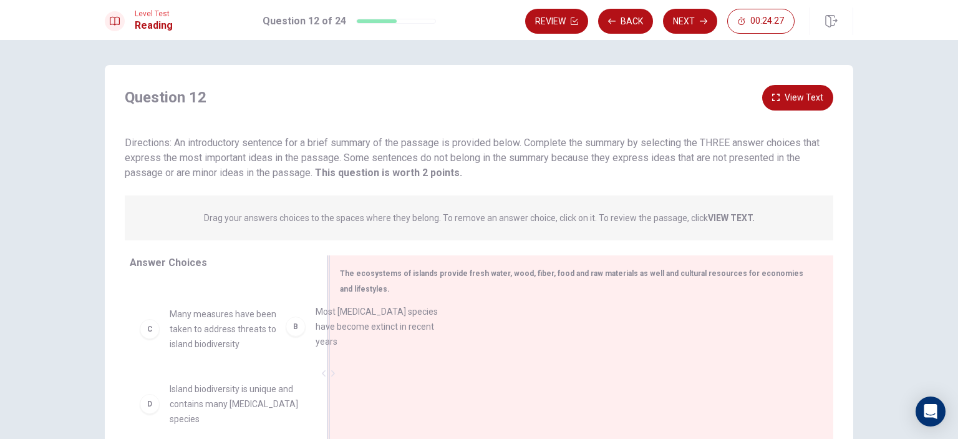
scroll to position [59, 0]
drag, startPoint x: 285, startPoint y: 321, endPoint x: 371, endPoint y: 321, distance: 85.5
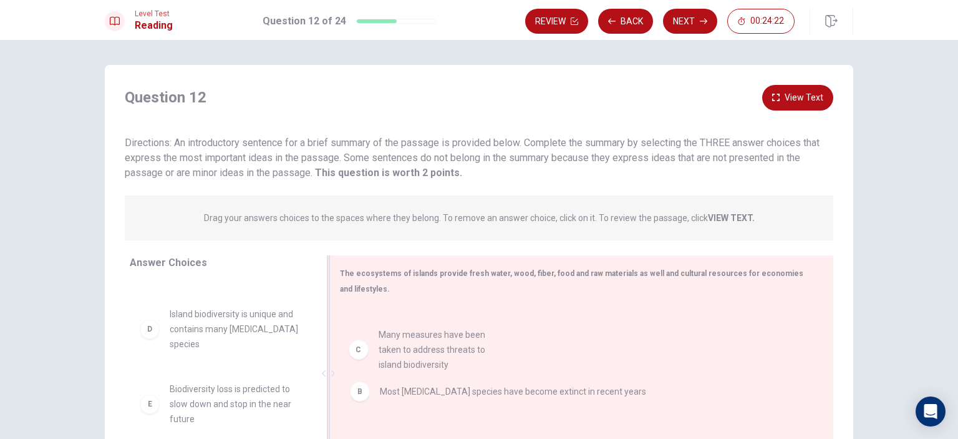
drag, startPoint x: 215, startPoint y: 334, endPoint x: 468, endPoint y: 358, distance: 254.5
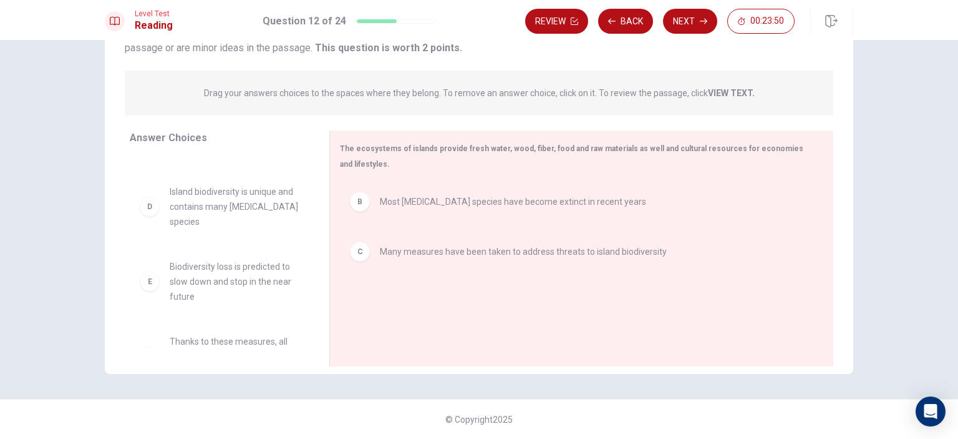
scroll to position [0, 0]
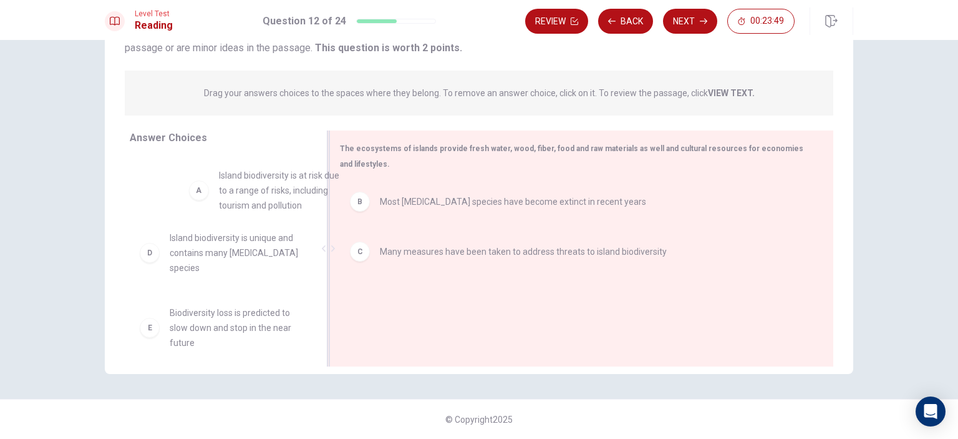
drag, startPoint x: 230, startPoint y: 200, endPoint x: 479, endPoint y: 208, distance: 249.7
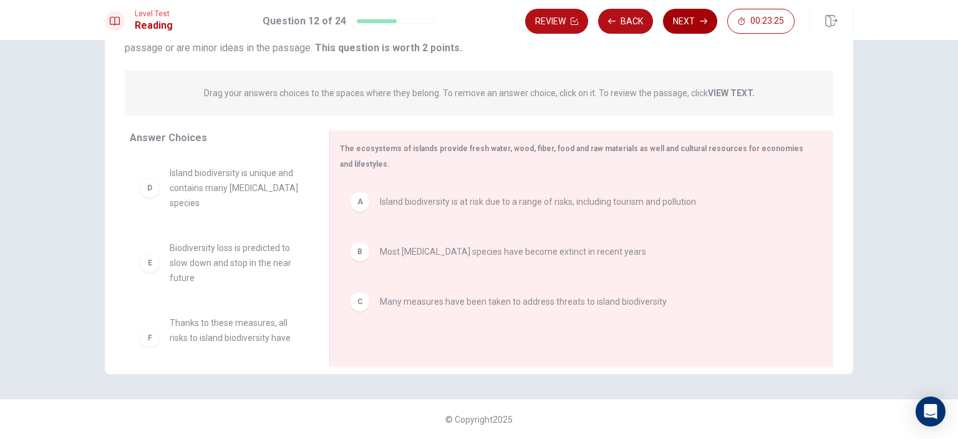
click at [684, 14] on button "Next" at bounding box center [690, 21] width 54 height 25
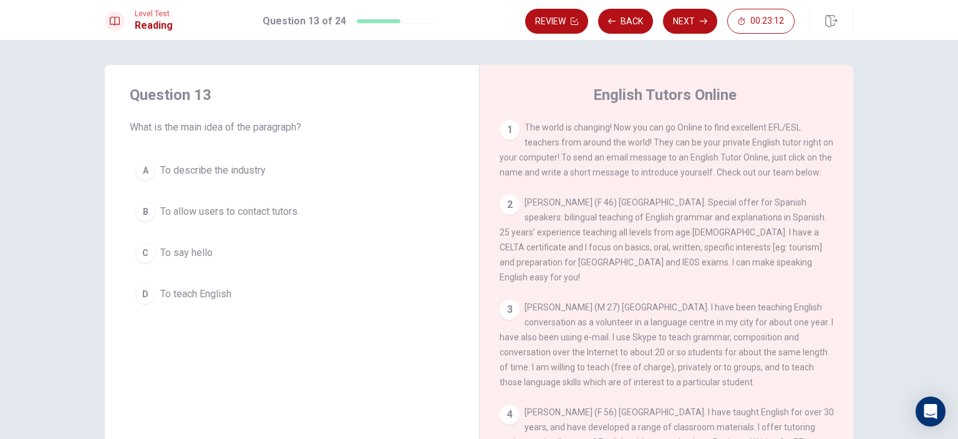
click at [287, 213] on span "To allow users to contact tutors" at bounding box center [228, 211] width 137 height 15
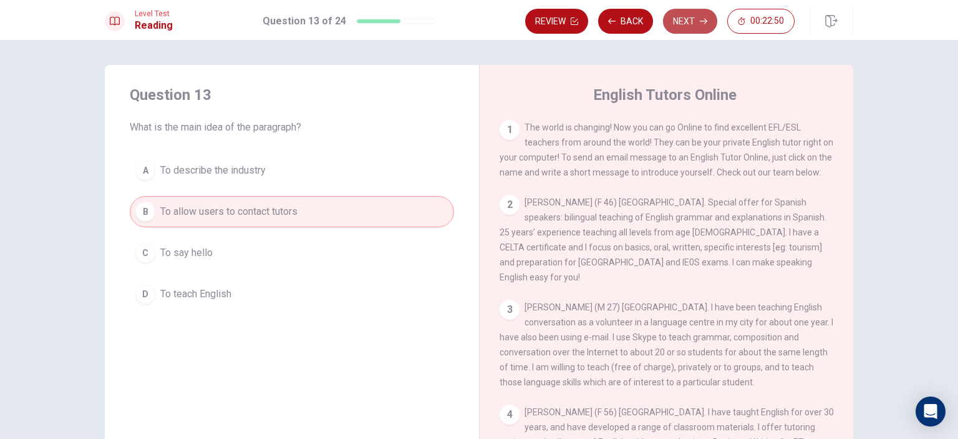
click at [685, 12] on button "Next" at bounding box center [690, 21] width 54 height 25
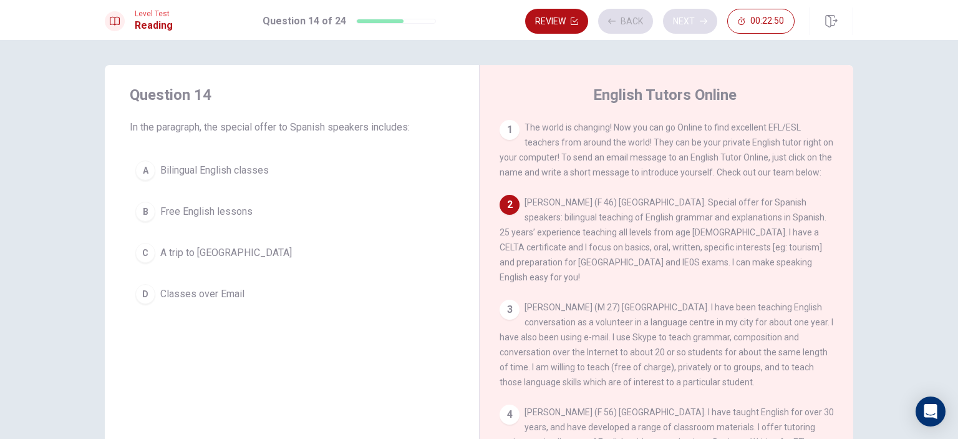
scroll to position [92, 0]
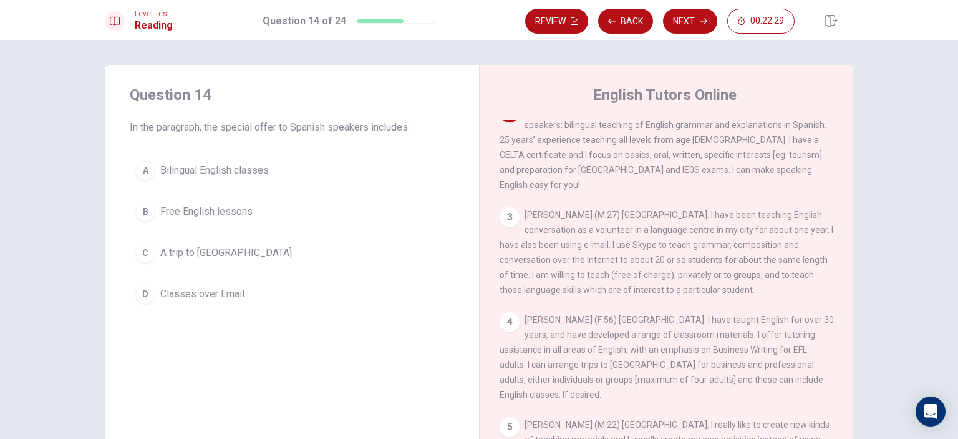
click at [249, 172] on span "Bilingual English classes" at bounding box center [214, 170] width 109 height 15
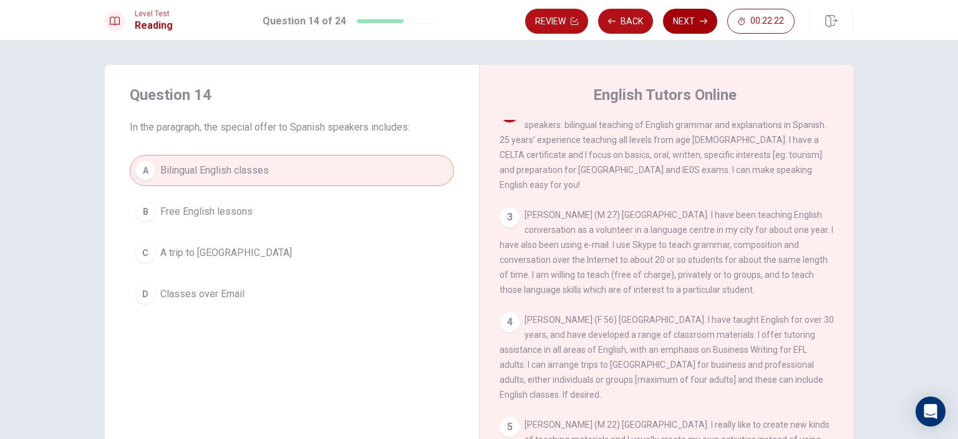
click at [695, 24] on button "Next" at bounding box center [690, 21] width 54 height 25
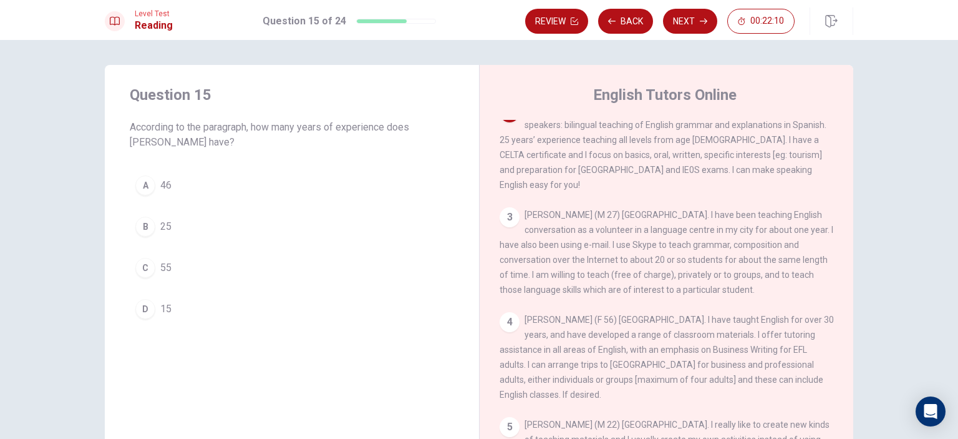
click at [178, 232] on button "B 25" at bounding box center [292, 226] width 324 height 31
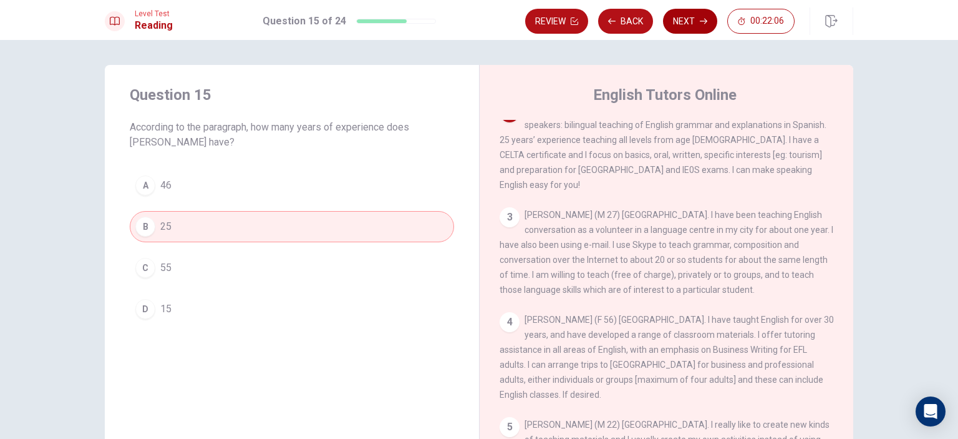
click at [681, 24] on button "Next" at bounding box center [690, 21] width 54 height 25
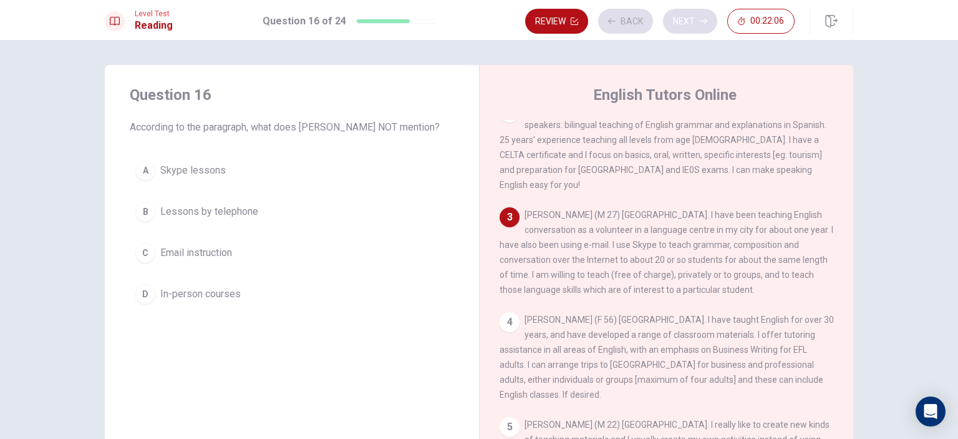
scroll to position [185, 0]
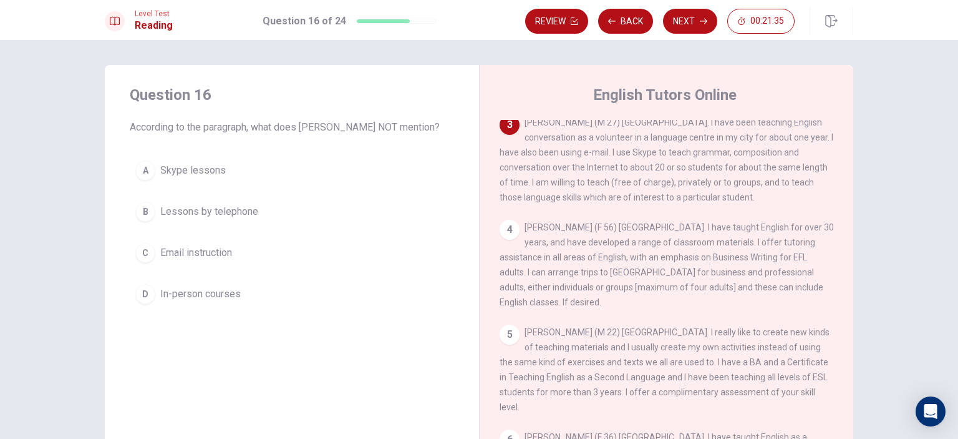
click at [233, 219] on span "Lessons by telephone" at bounding box center [209, 211] width 98 height 15
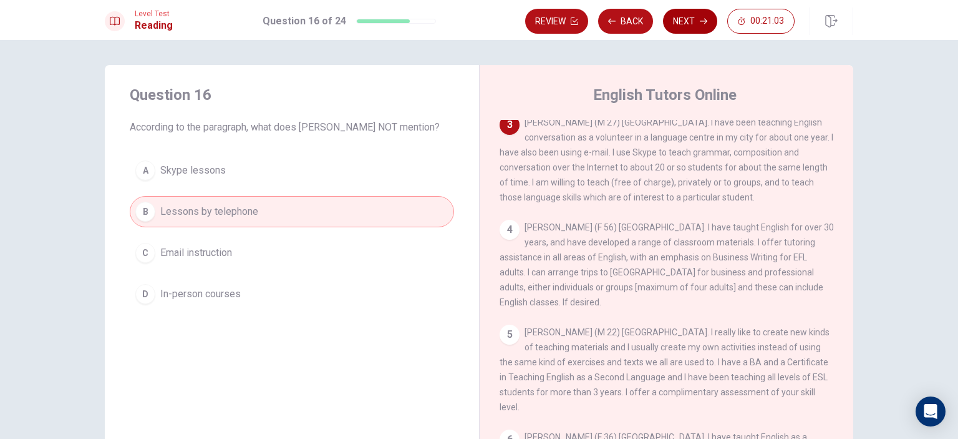
click at [702, 12] on button "Next" at bounding box center [690, 21] width 54 height 25
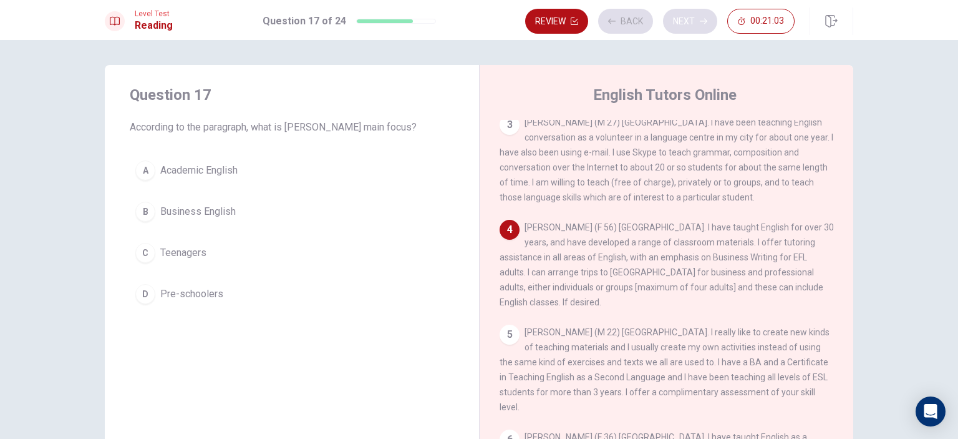
scroll to position [287, 0]
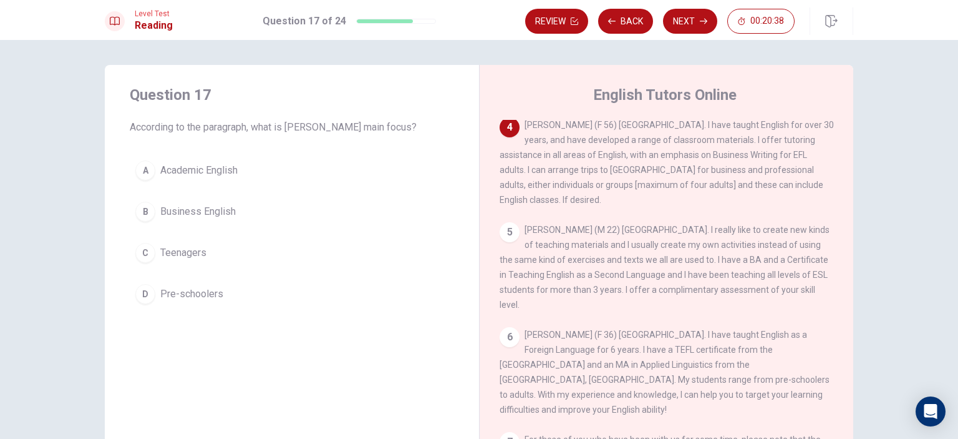
click at [215, 210] on span "Business English" at bounding box center [198, 211] width 76 height 15
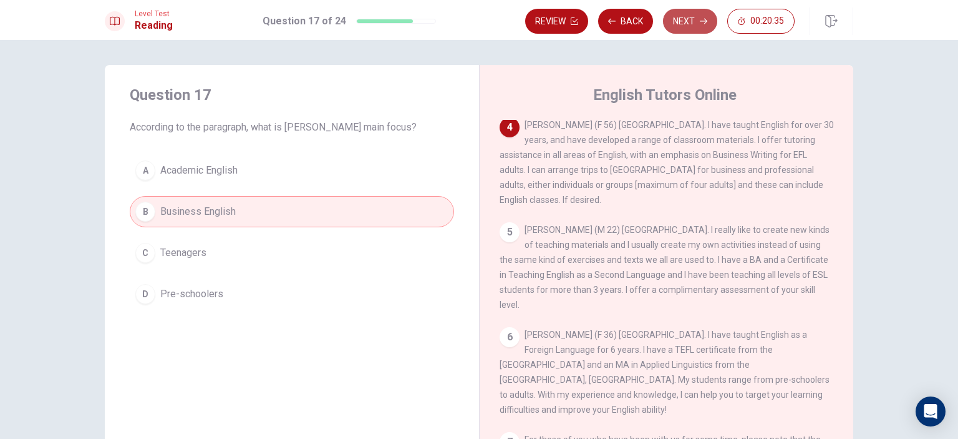
click at [694, 25] on button "Next" at bounding box center [690, 21] width 54 height 25
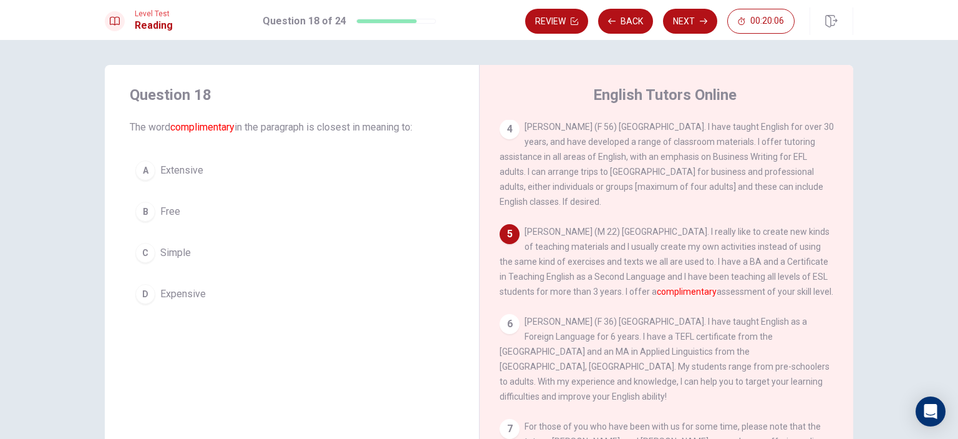
click at [170, 179] on button "A Extensive" at bounding box center [292, 170] width 324 height 31
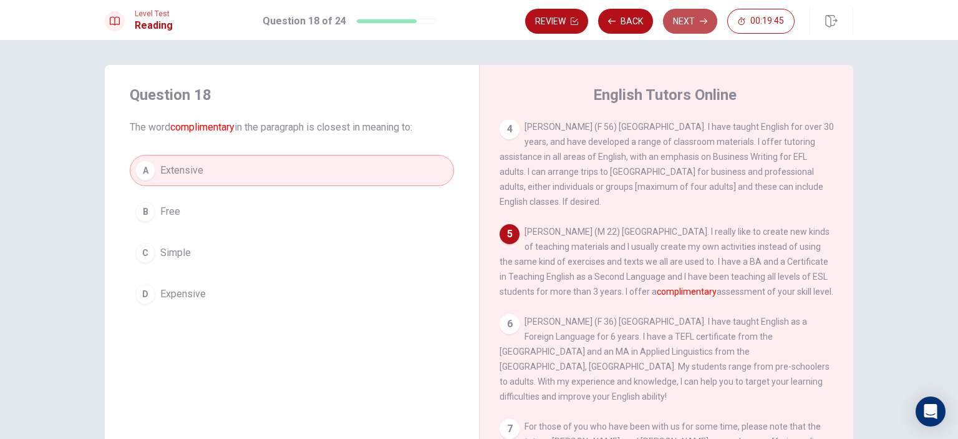
click at [681, 22] on button "Next" at bounding box center [690, 21] width 54 height 25
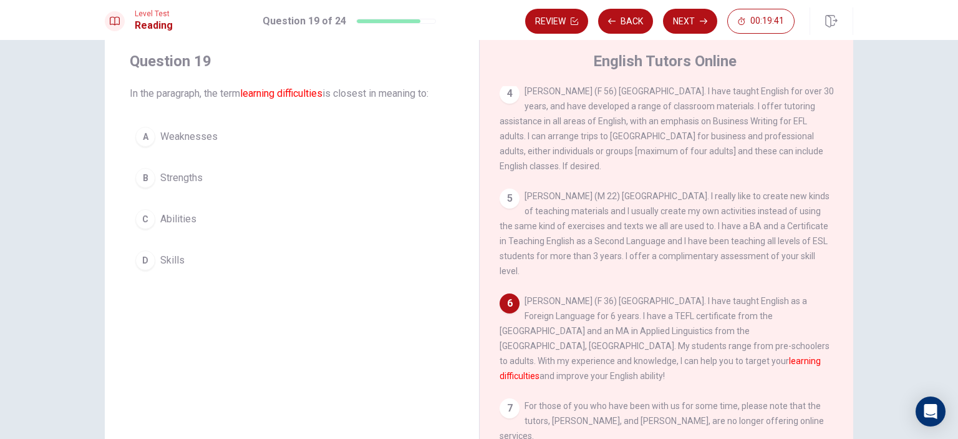
scroll to position [62, 0]
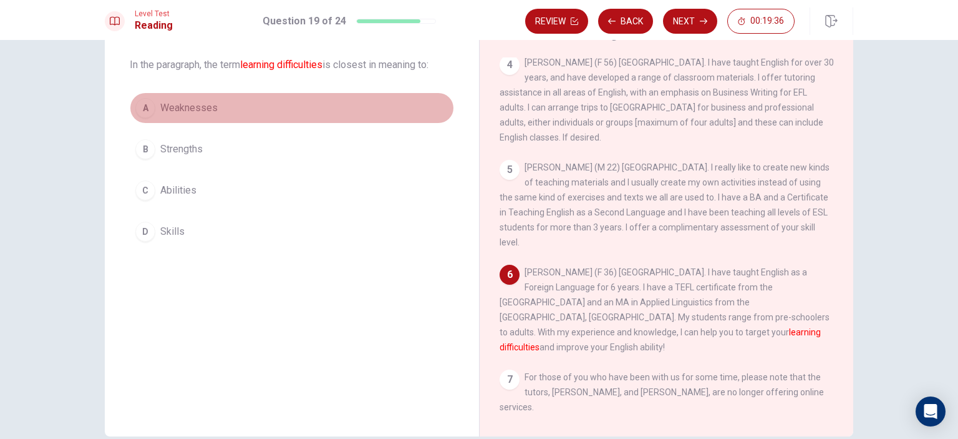
click at [212, 109] on span "Weaknesses" at bounding box center [188, 107] width 57 height 15
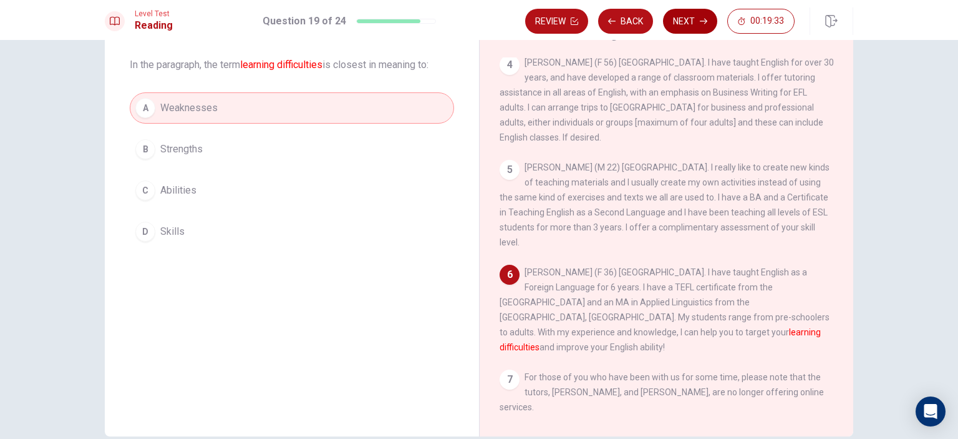
click at [704, 26] on button "Next" at bounding box center [690, 21] width 54 height 25
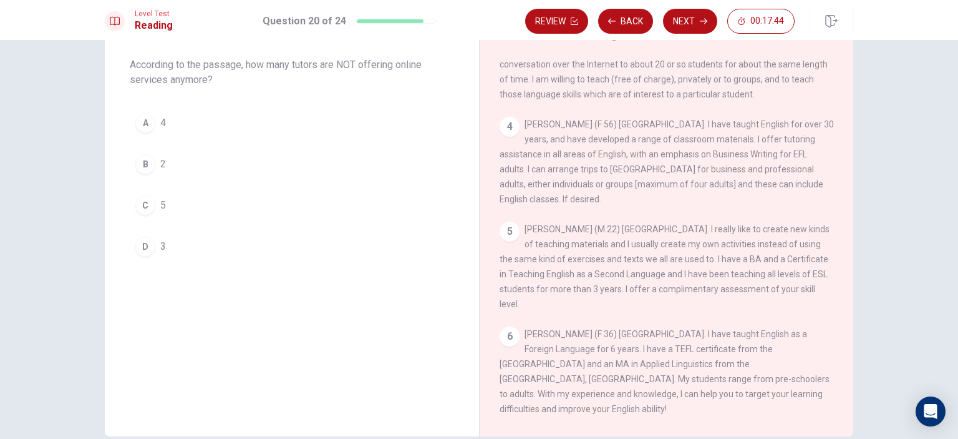
scroll to position [225, 0]
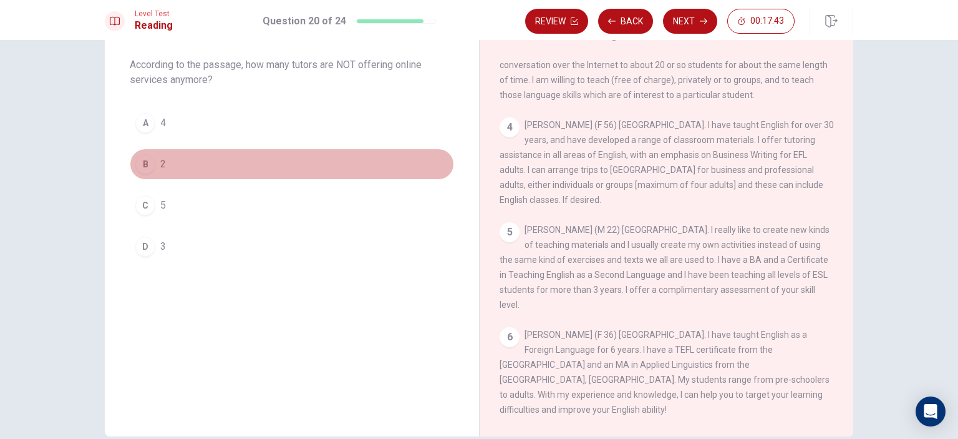
click at [155, 164] on button "B 2" at bounding box center [292, 164] width 324 height 31
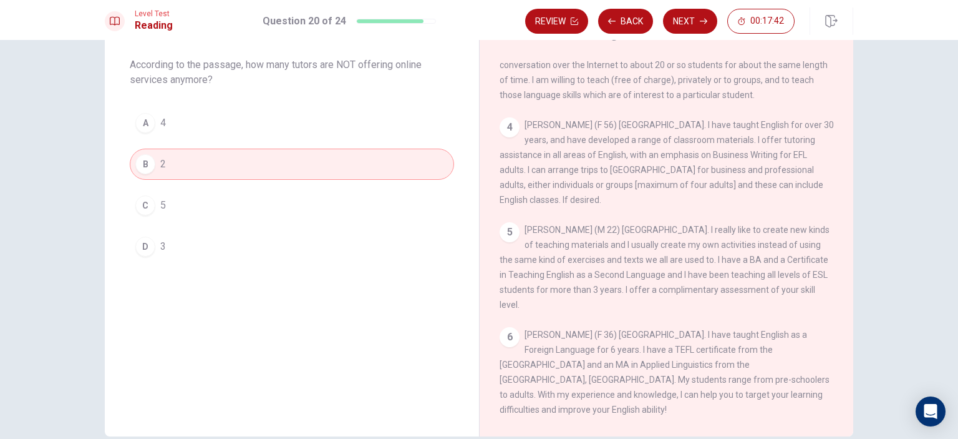
scroll to position [287, 0]
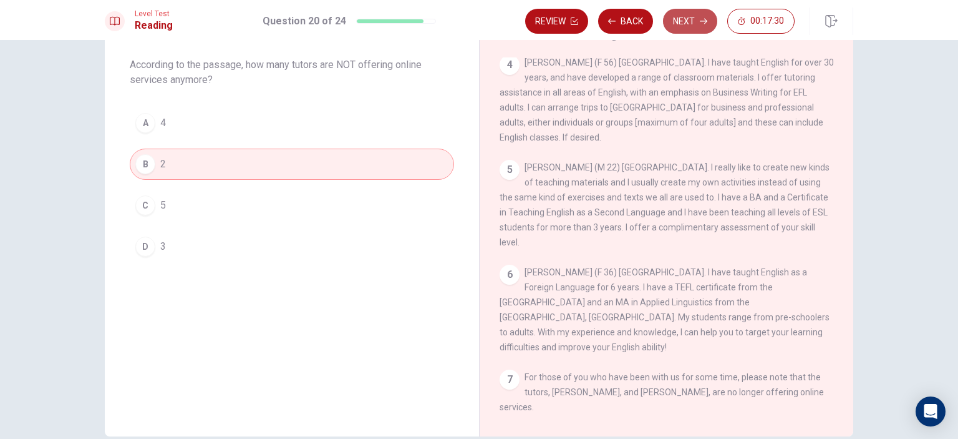
click at [685, 22] on button "Next" at bounding box center [690, 21] width 54 height 25
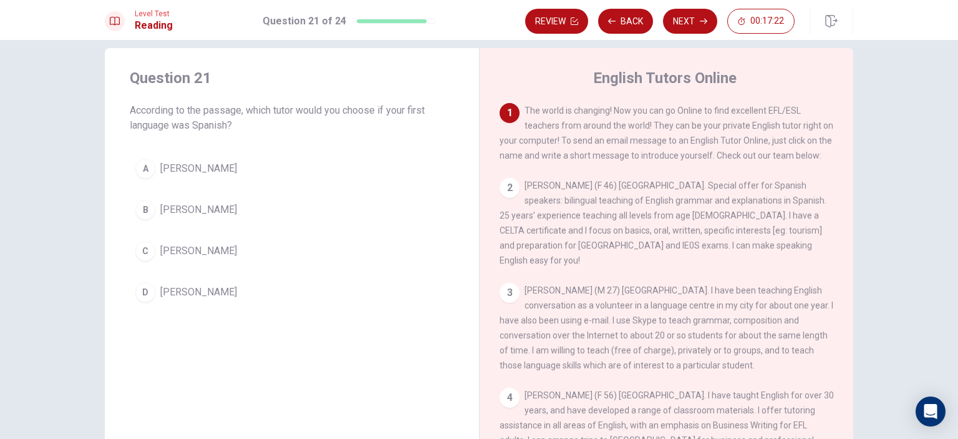
scroll to position [0, 0]
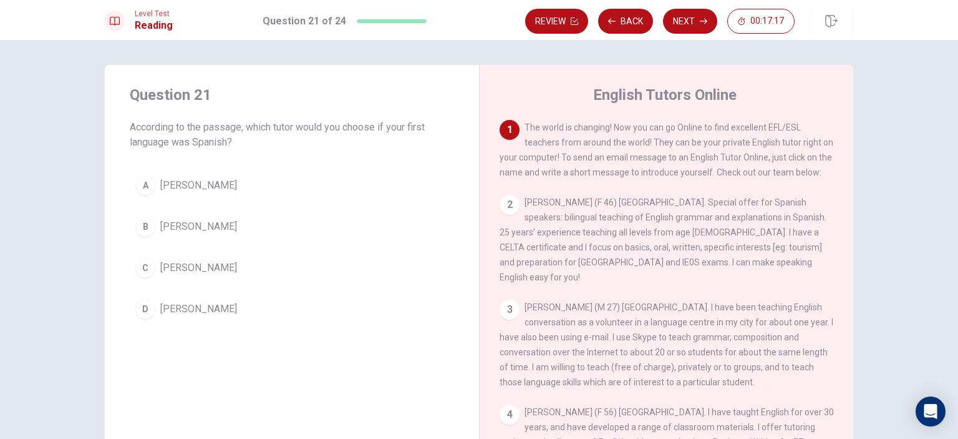
click at [185, 279] on button "C [PERSON_NAME]" at bounding box center [292, 267] width 324 height 31
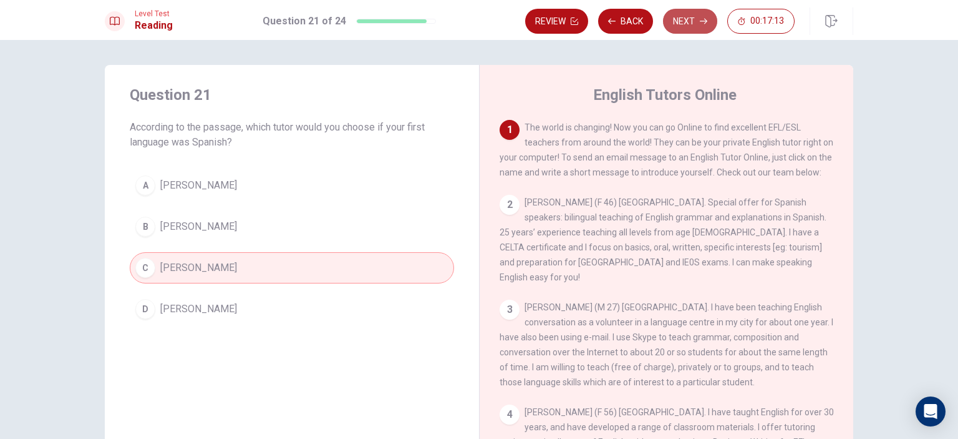
click at [683, 18] on button "Next" at bounding box center [690, 21] width 54 height 25
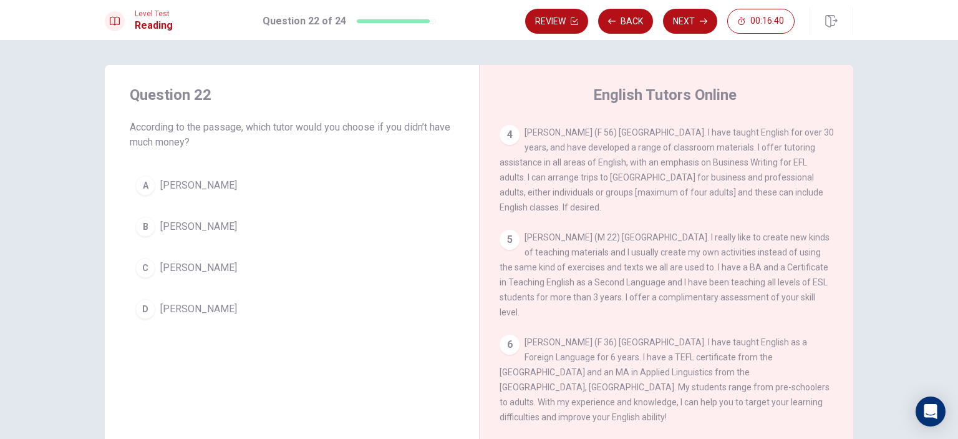
scroll to position [287, 0]
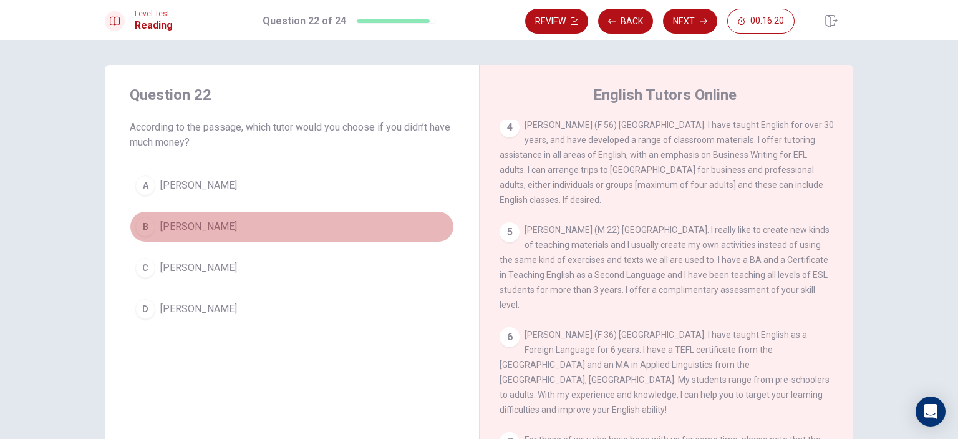
click at [172, 228] on span "[PERSON_NAME]" at bounding box center [198, 226] width 77 height 15
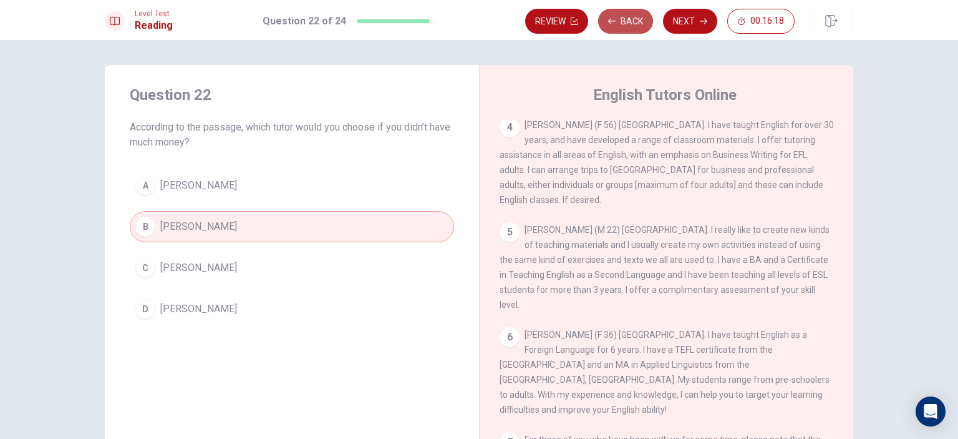
click at [623, 23] on button "Back" at bounding box center [625, 21] width 55 height 25
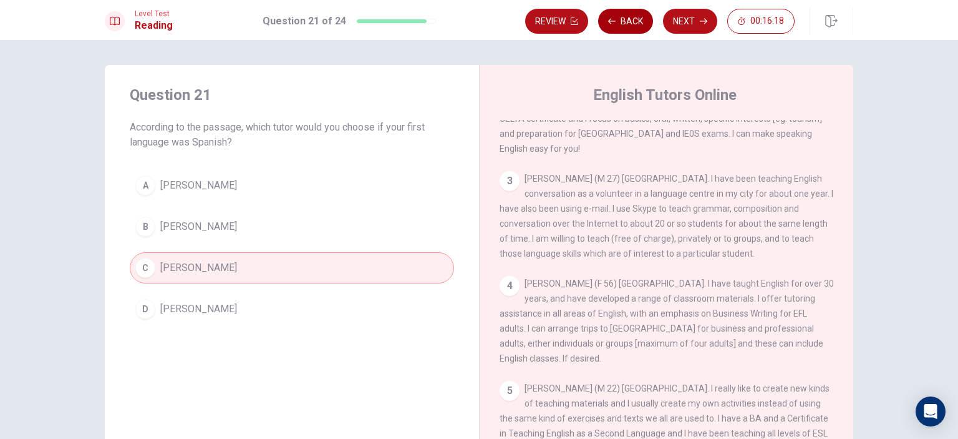
scroll to position [10, 0]
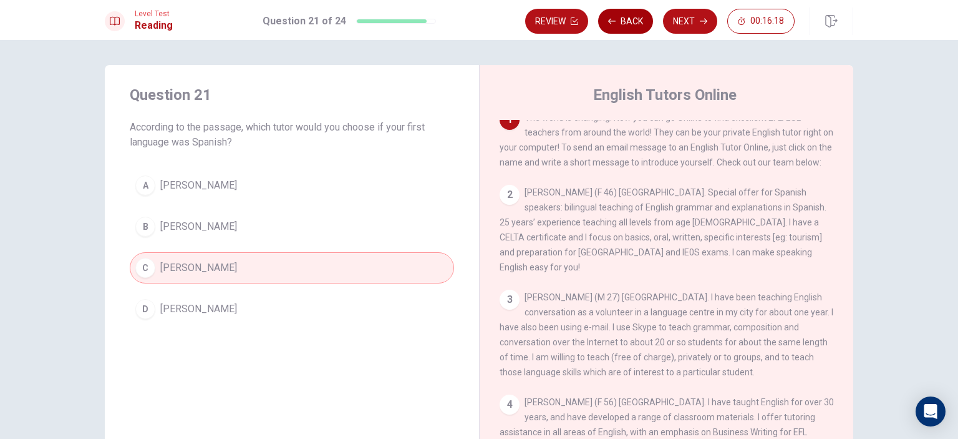
click at [623, 23] on button "Back" at bounding box center [625, 21] width 55 height 25
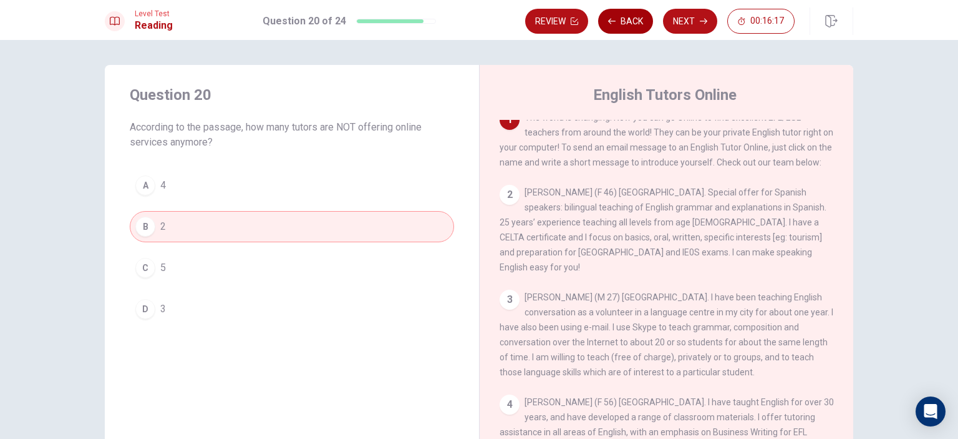
scroll to position [0, 0]
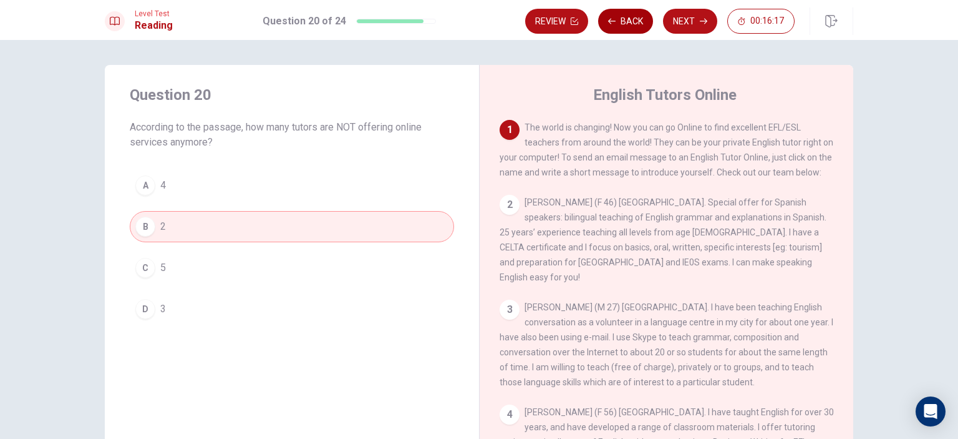
click at [623, 23] on button "Back" at bounding box center [625, 21] width 55 height 25
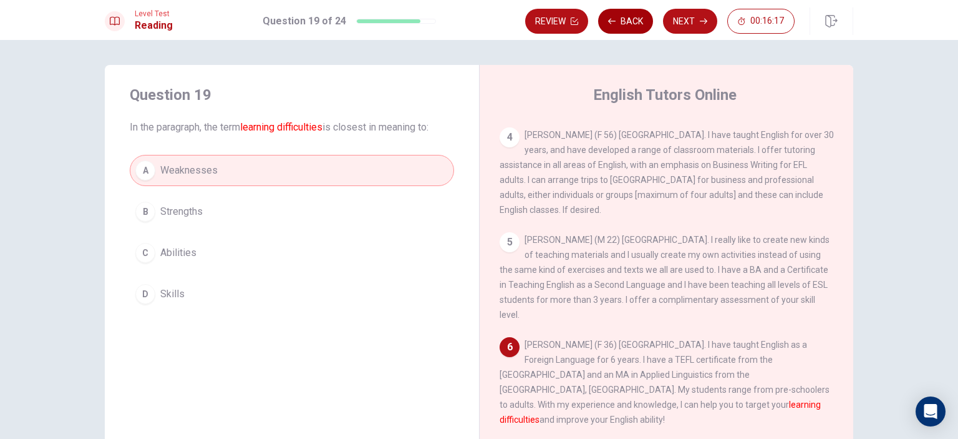
scroll to position [287, 0]
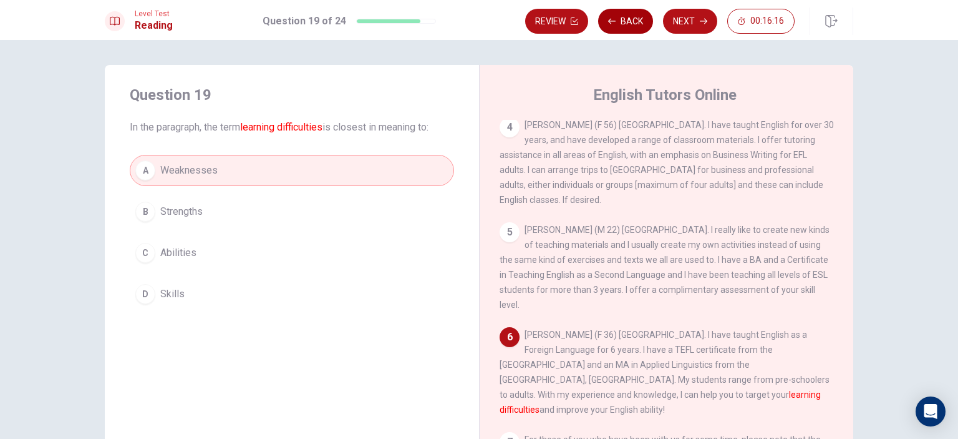
click at [623, 23] on button "Back" at bounding box center [625, 21] width 55 height 25
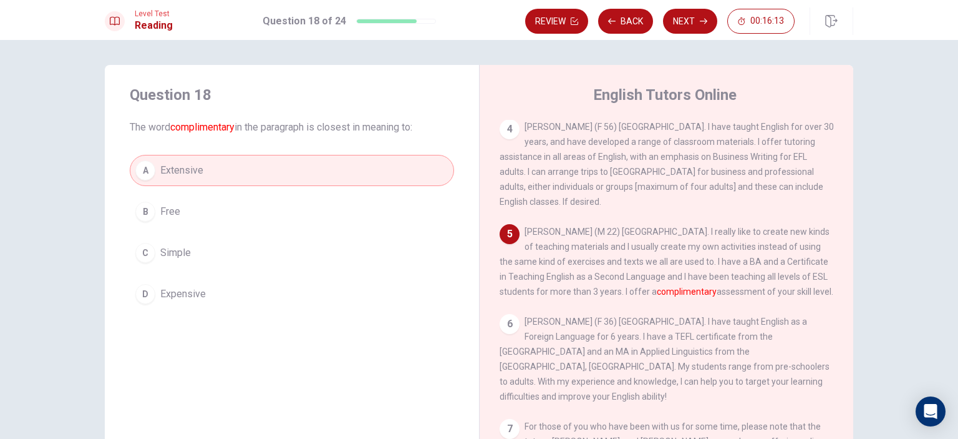
click at [255, 211] on button "B Free" at bounding box center [292, 211] width 324 height 31
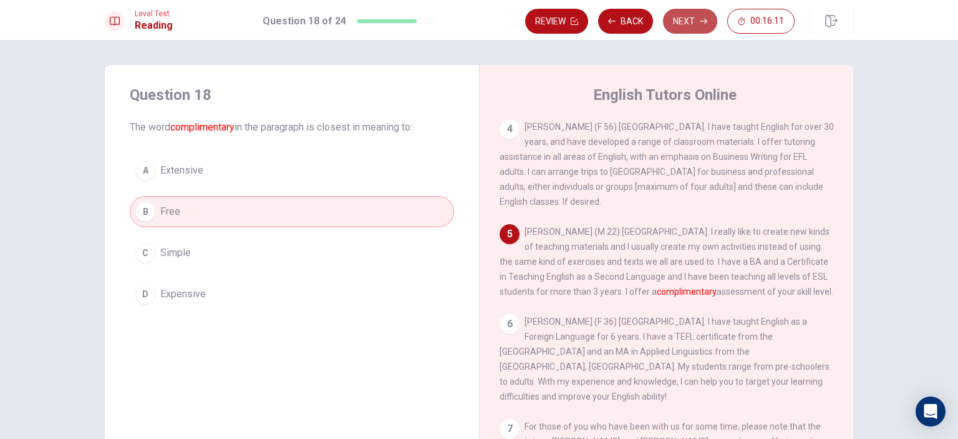
click at [682, 22] on button "Next" at bounding box center [690, 21] width 54 height 25
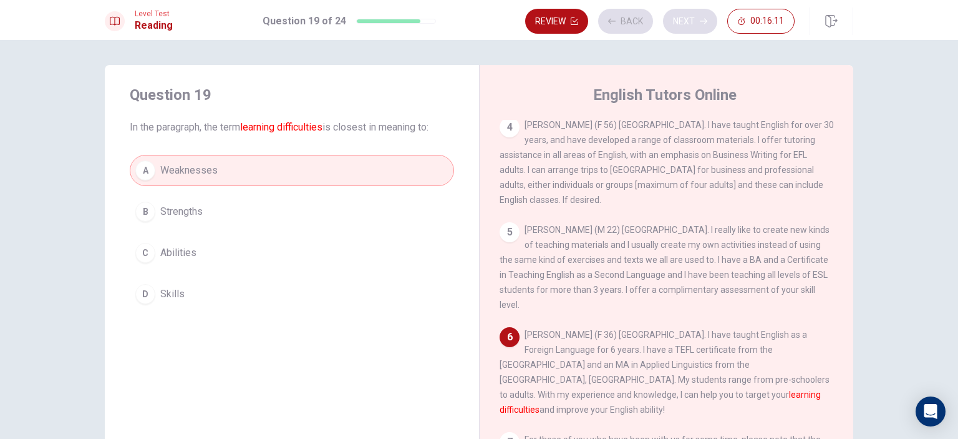
click at [682, 22] on div "Review Back Next 00:16:11" at bounding box center [660, 21] width 270 height 25
click at [682, 22] on button "Next" at bounding box center [690, 21] width 54 height 25
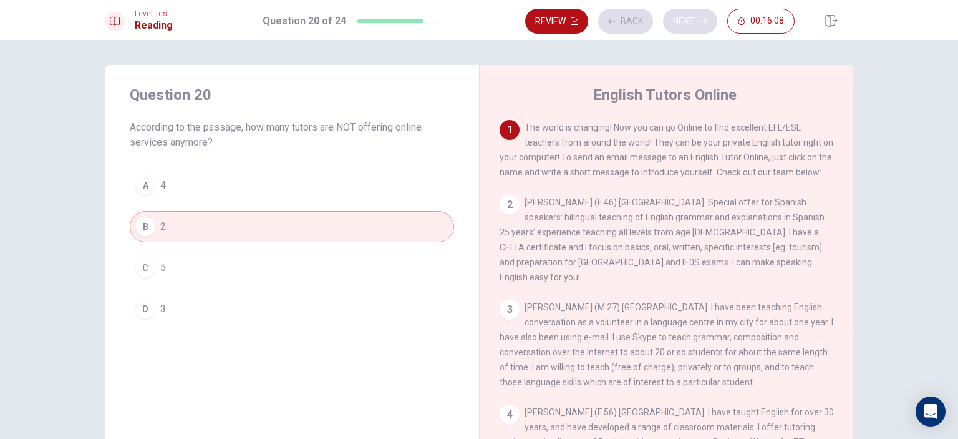
scroll to position [0, 0]
click at [682, 22] on button "Next" at bounding box center [690, 21] width 54 height 25
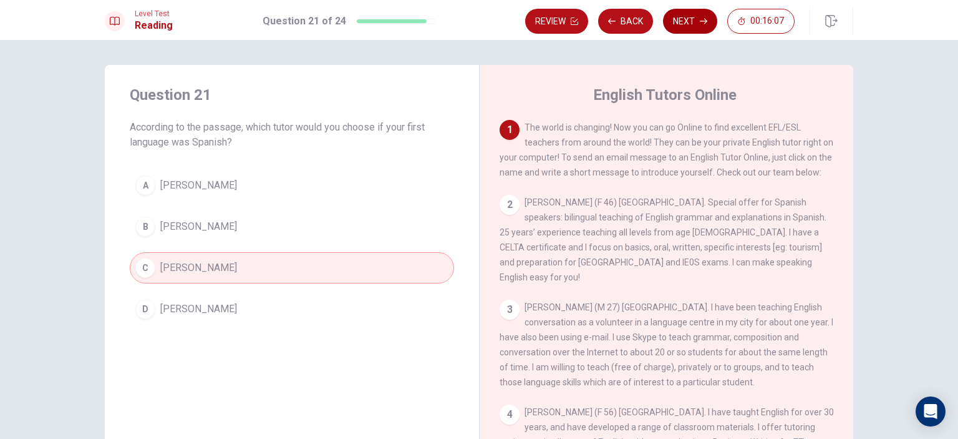
click at [682, 22] on button "Next" at bounding box center [690, 21] width 54 height 25
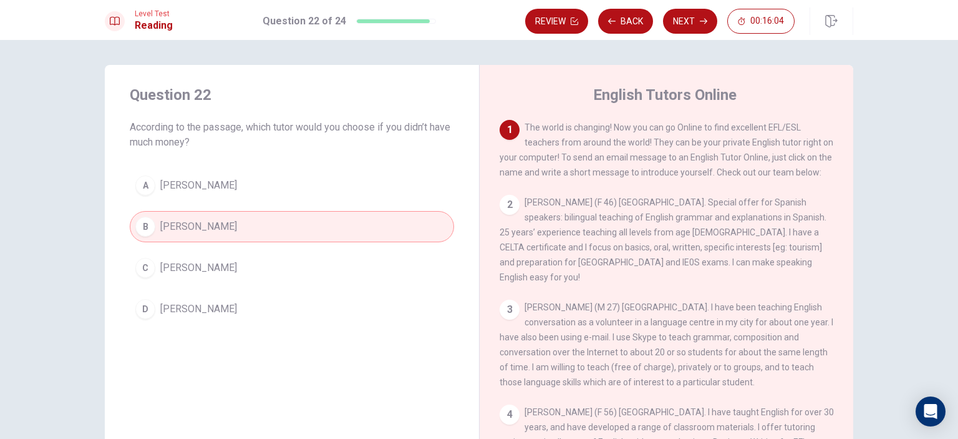
scroll to position [125, 0]
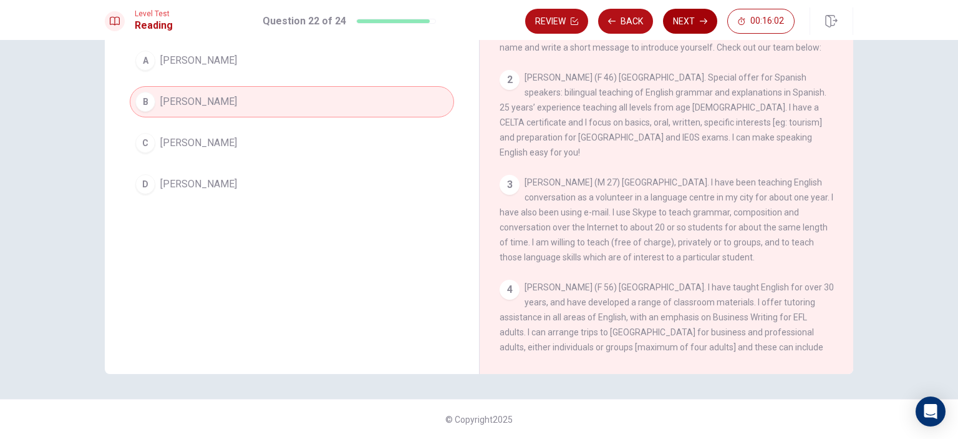
click at [679, 27] on button "Next" at bounding box center [690, 21] width 54 height 25
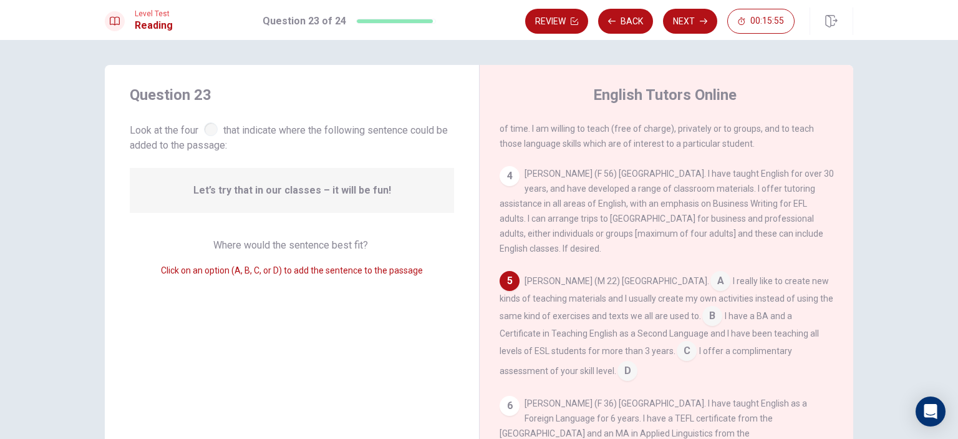
scroll to position [305, 0]
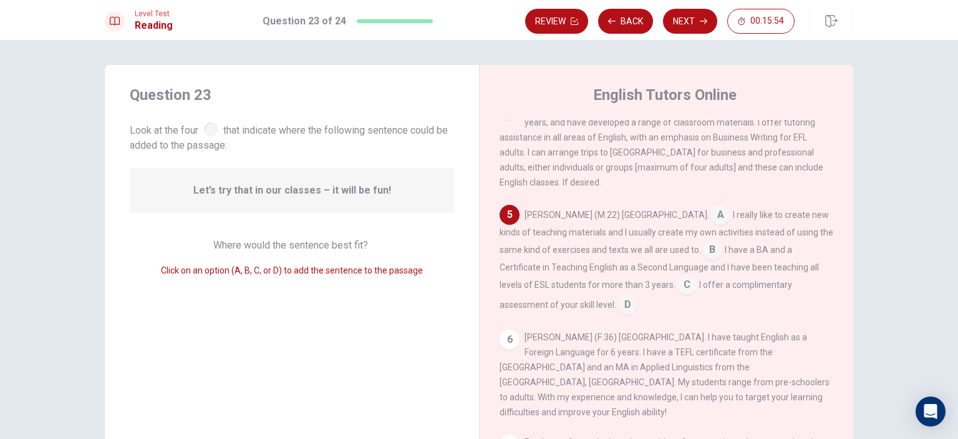
click at [618, 315] on input at bounding box center [628, 306] width 20 height 20
click at [698, 26] on button "Next" at bounding box center [690, 21] width 54 height 25
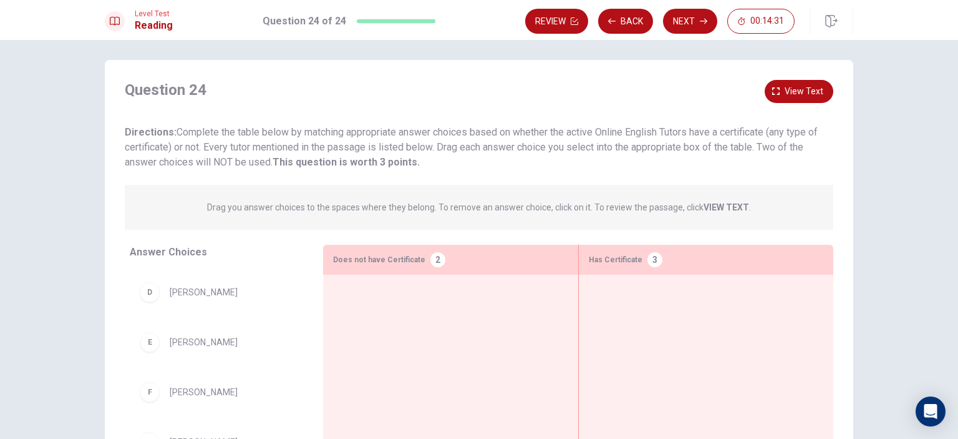
scroll to position [0, 0]
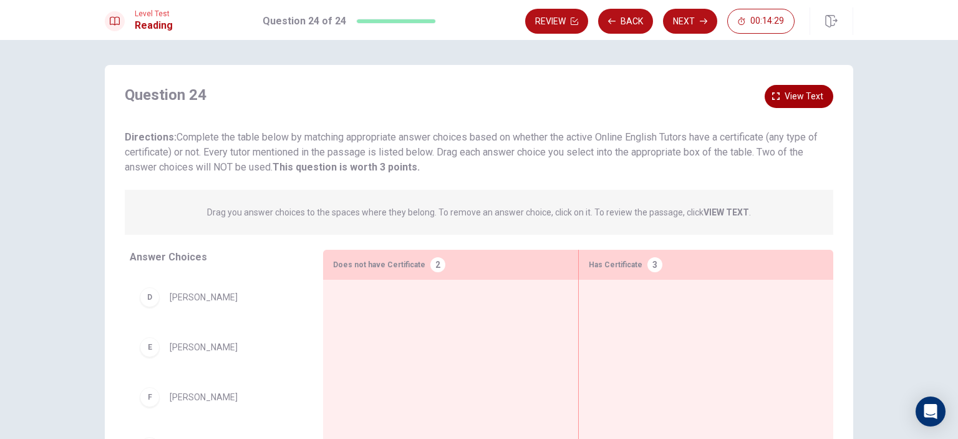
click at [776, 94] on icon "button" at bounding box center [776, 95] width 7 height 7
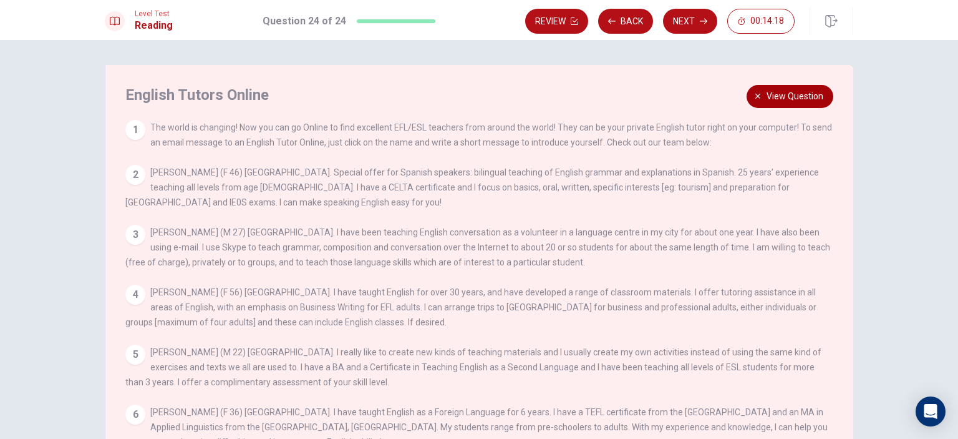
click at [779, 99] on span "View question" at bounding box center [795, 97] width 57 height 16
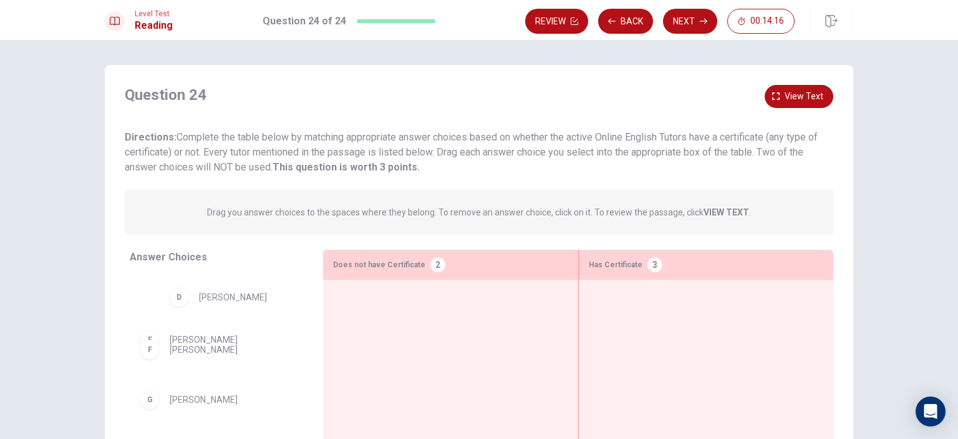
scroll to position [144, 0]
drag, startPoint x: 188, startPoint y: 297, endPoint x: 696, endPoint y: 281, distance: 507.5
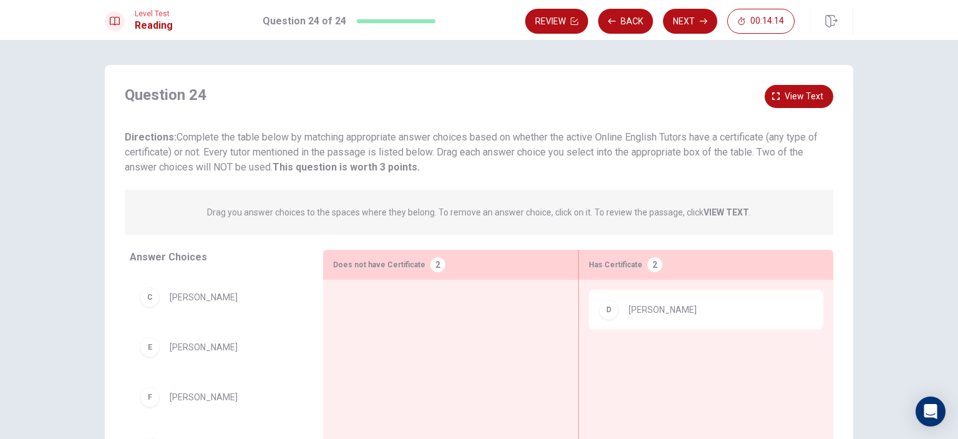
scroll to position [97, 0]
click at [801, 93] on span "View text" at bounding box center [804, 97] width 39 height 16
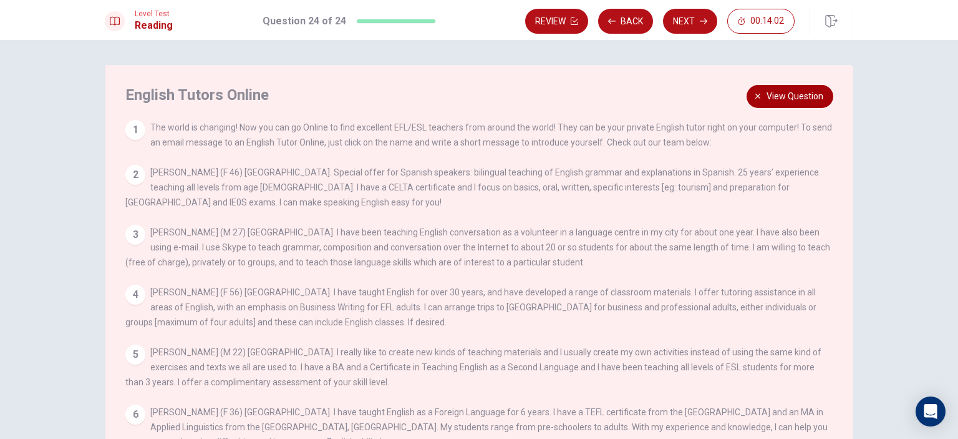
click at [791, 97] on span "View question" at bounding box center [795, 97] width 57 height 16
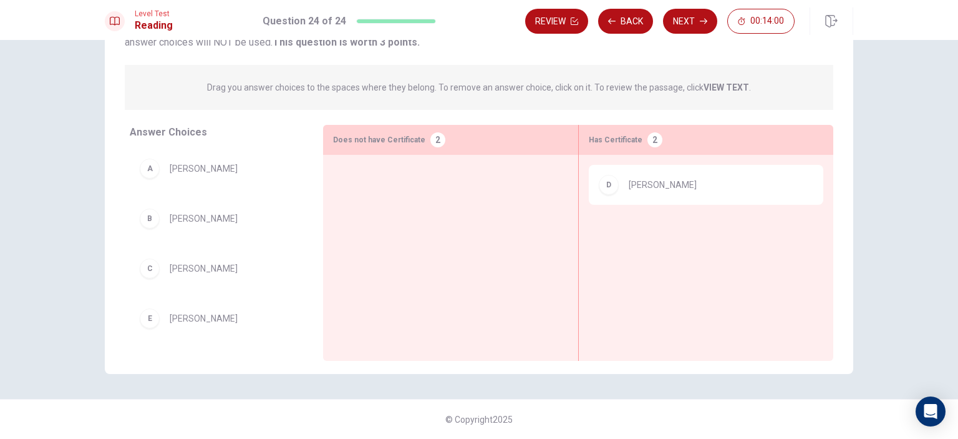
scroll to position [0, 0]
drag, startPoint x: 229, startPoint y: 222, endPoint x: 430, endPoint y: 178, distance: 205.6
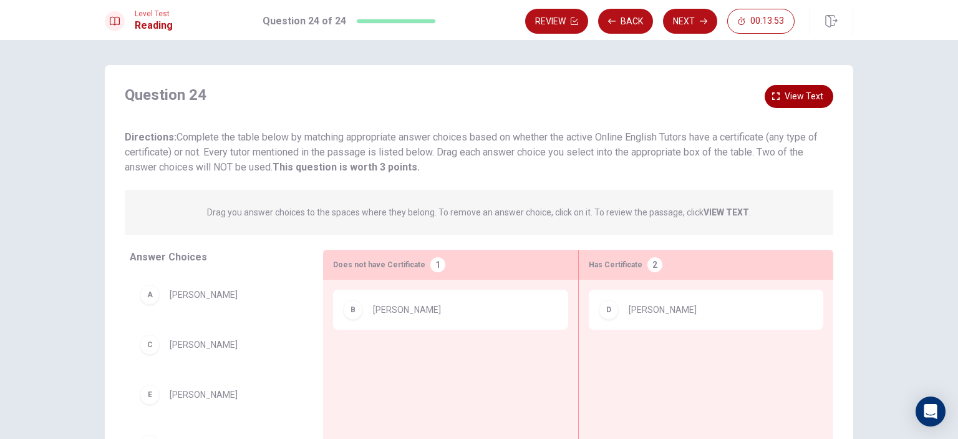
click at [802, 99] on span "View text" at bounding box center [804, 97] width 39 height 16
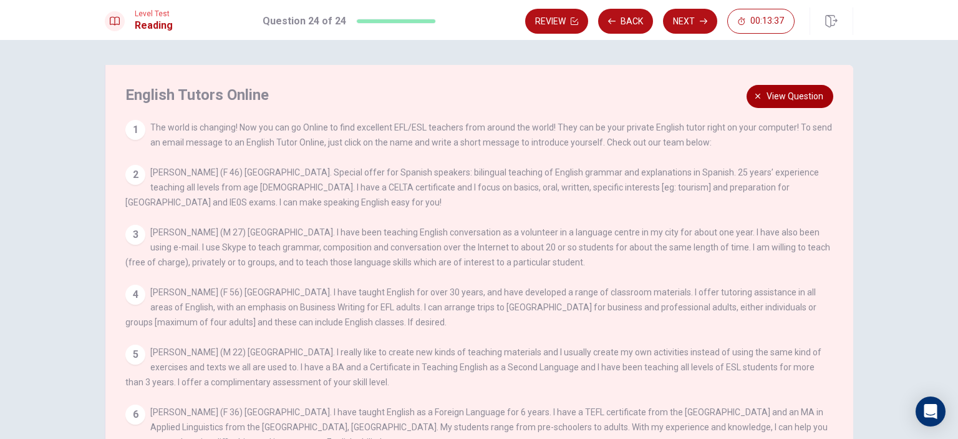
click at [777, 98] on span "View question" at bounding box center [795, 97] width 57 height 16
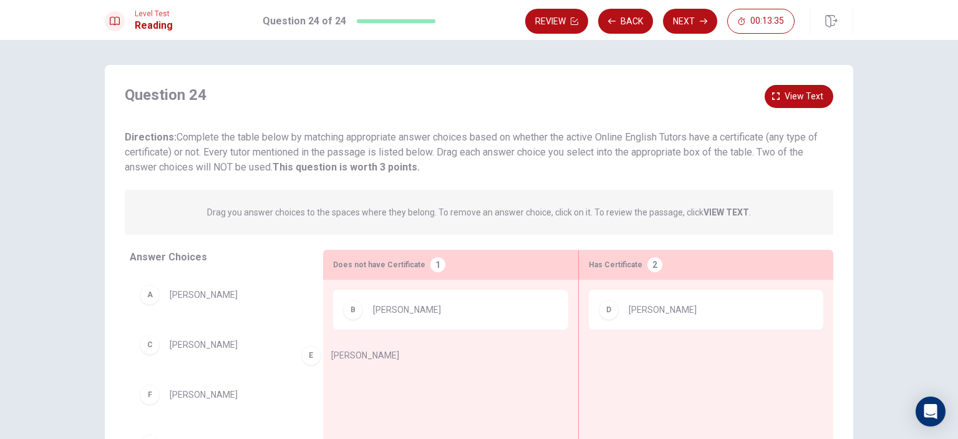
drag, startPoint x: 215, startPoint y: 397, endPoint x: 428, endPoint y: 344, distance: 219.9
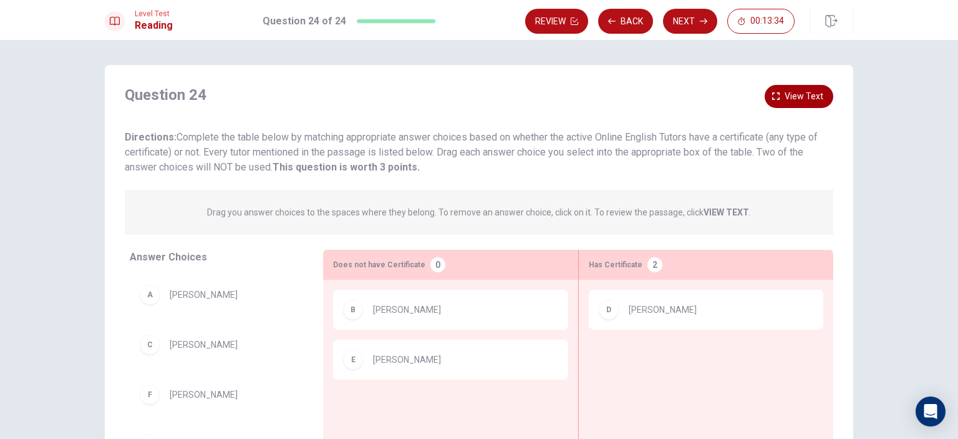
click at [814, 92] on span "View text" at bounding box center [804, 97] width 39 height 16
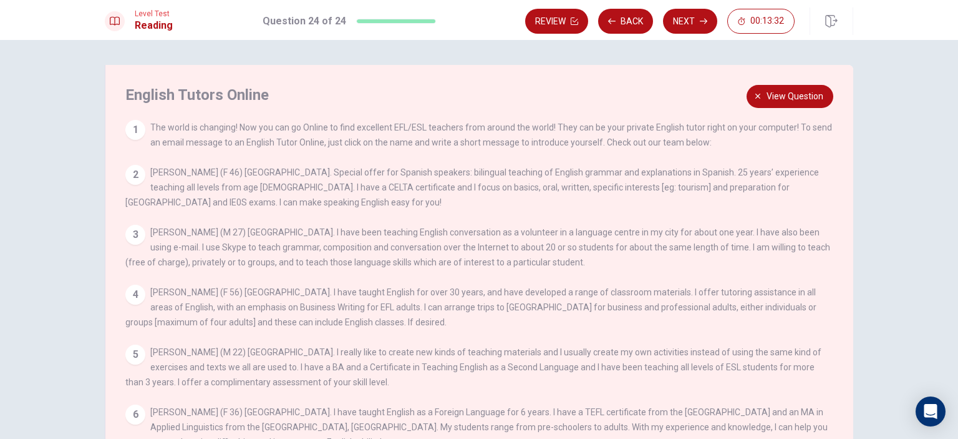
scroll to position [9, 0]
click at [759, 90] on button "View question" at bounding box center [790, 96] width 87 height 23
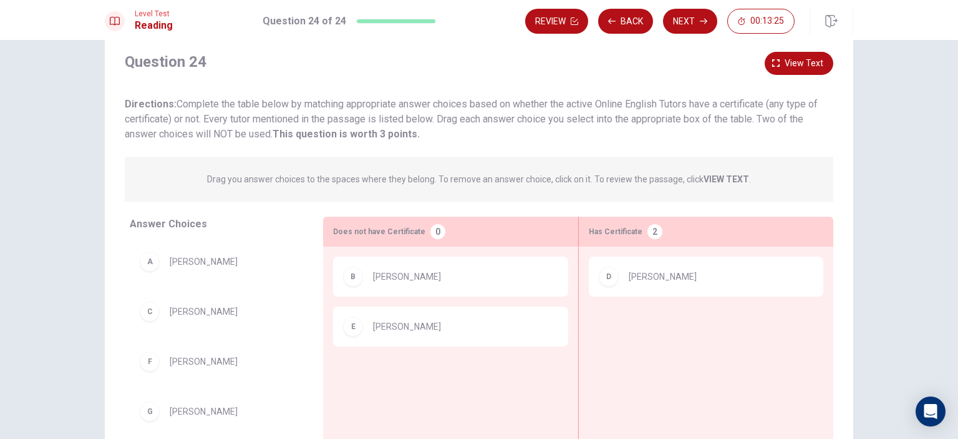
scroll to position [62, 0]
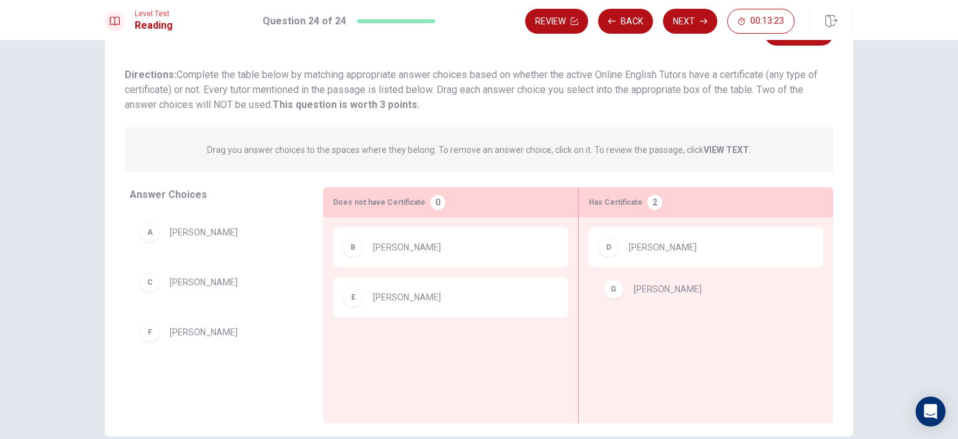
drag, startPoint x: 203, startPoint y: 386, endPoint x: 678, endPoint y: 289, distance: 485.3
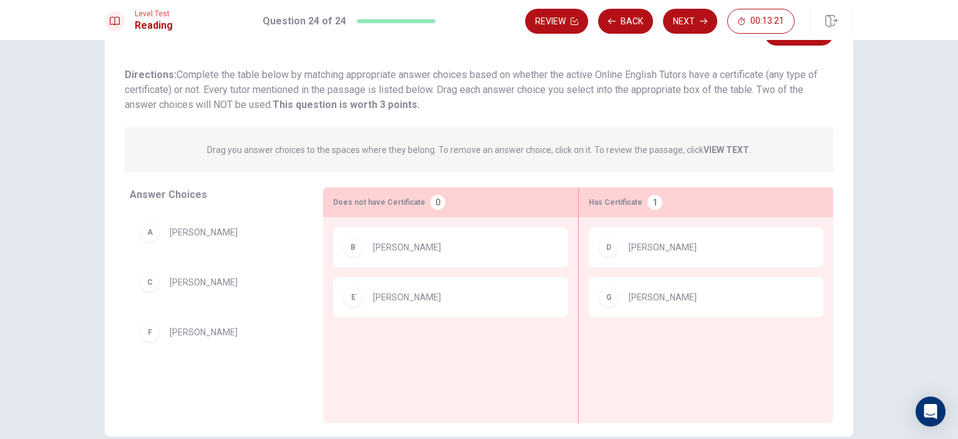
scroll to position [0, 0]
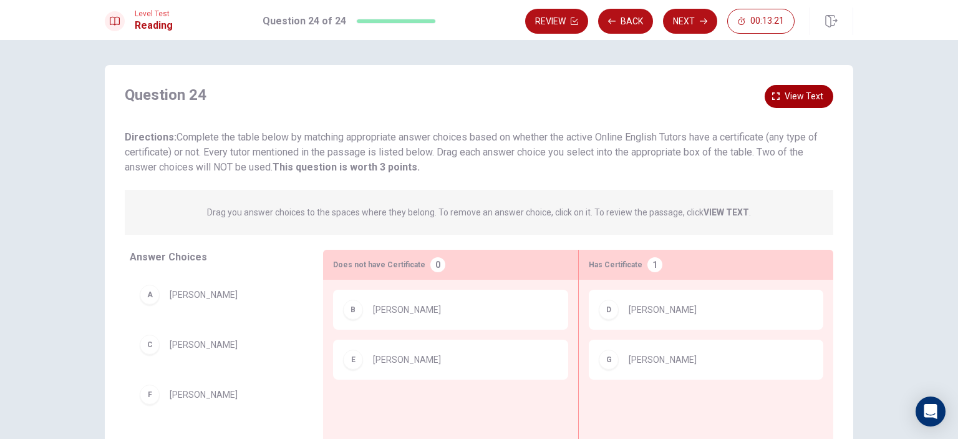
click at [791, 97] on span "View text" at bounding box center [804, 97] width 39 height 16
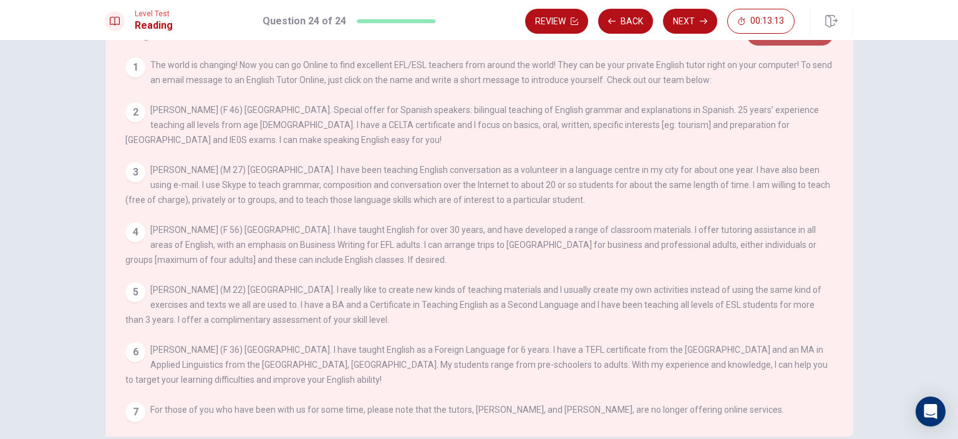
click at [779, 43] on button "View question" at bounding box center [790, 33] width 87 height 23
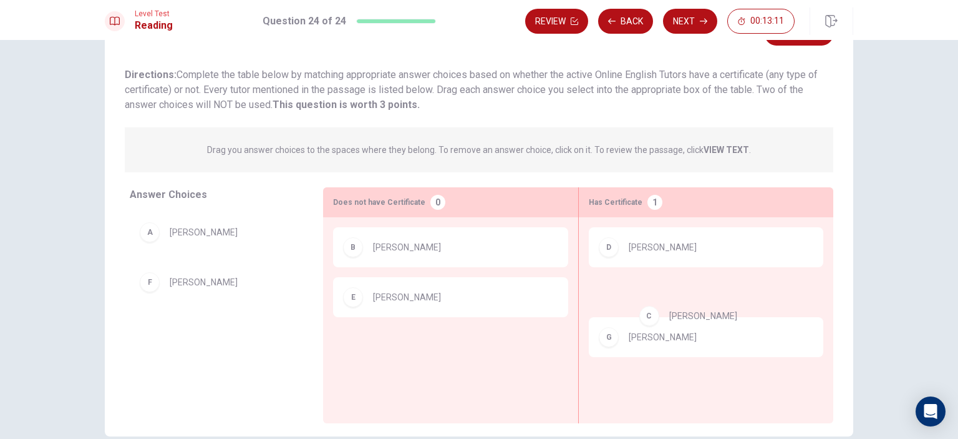
drag, startPoint x: 217, startPoint y: 291, endPoint x: 726, endPoint y: 324, distance: 510.2
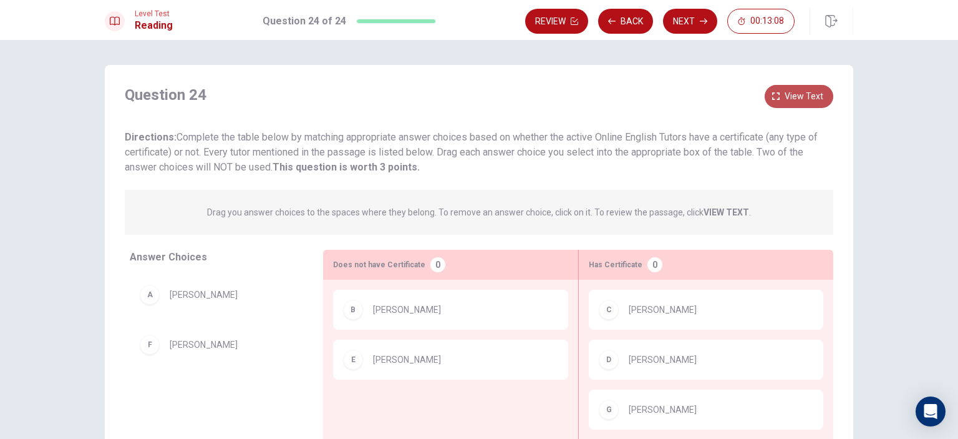
click at [804, 92] on span "View text" at bounding box center [804, 97] width 39 height 16
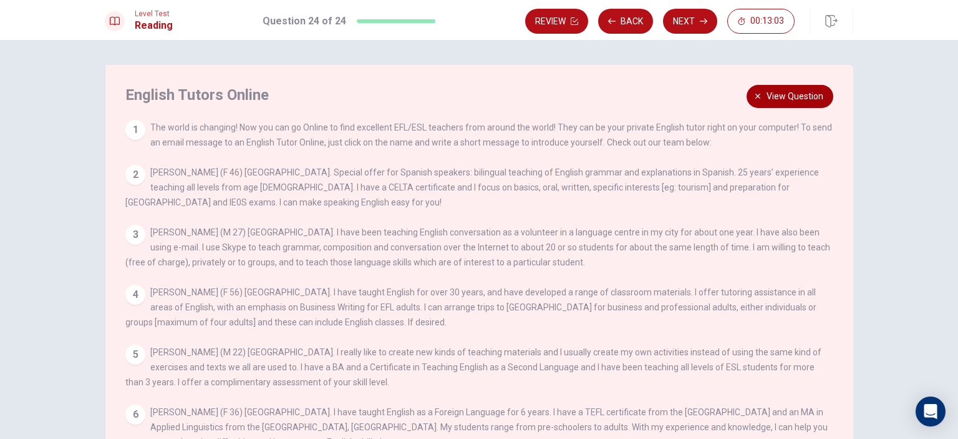
click at [786, 96] on span "View question" at bounding box center [795, 97] width 57 height 16
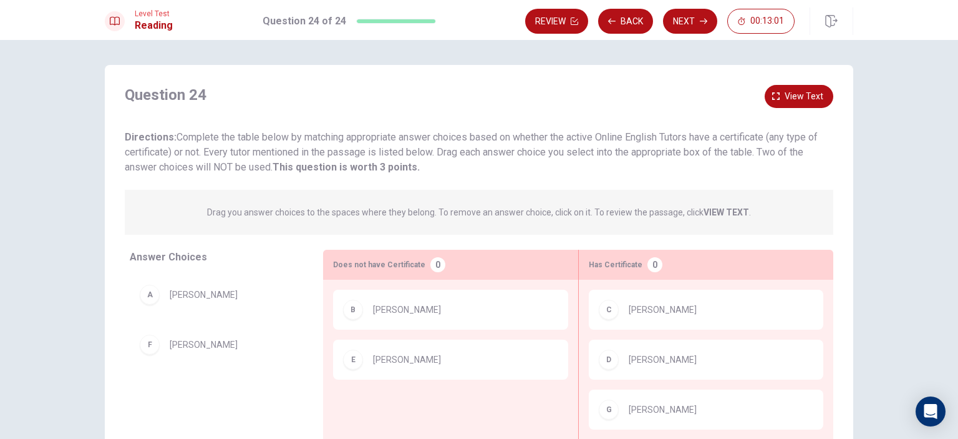
scroll to position [62, 0]
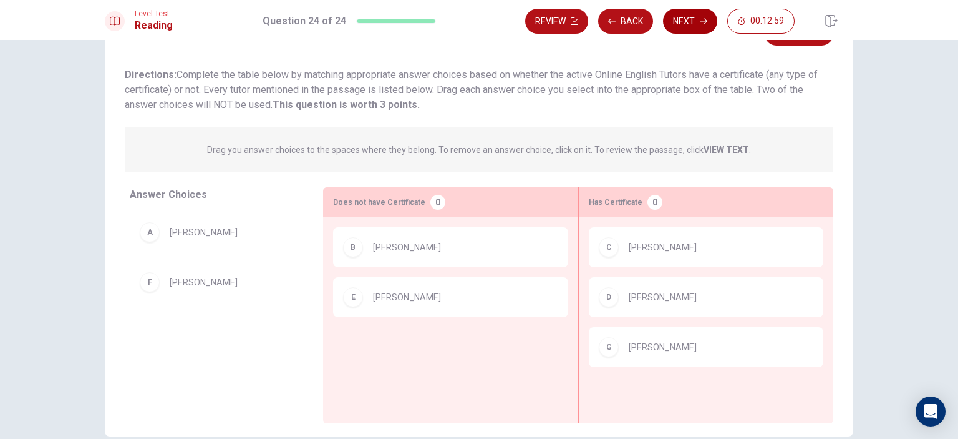
click at [696, 16] on button "Next" at bounding box center [690, 21] width 54 height 25
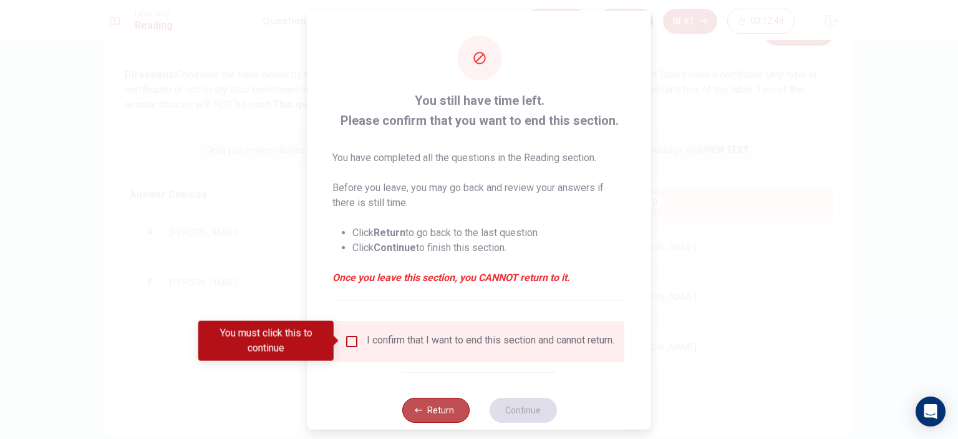
click at [412, 410] on button "Return" at bounding box center [435, 409] width 67 height 25
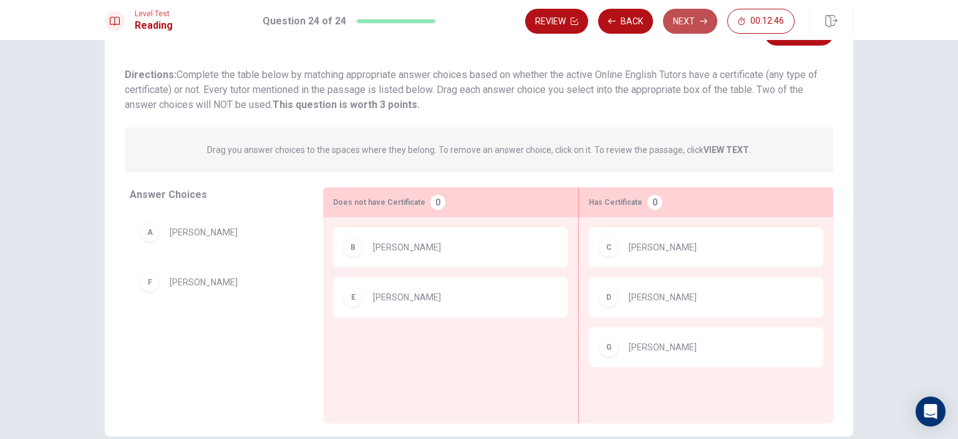
click at [692, 28] on button "Next" at bounding box center [690, 21] width 54 height 25
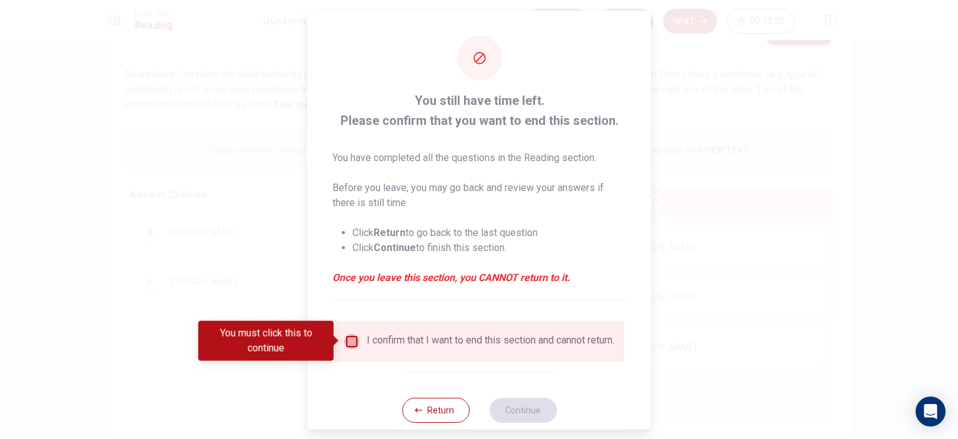
click at [351, 341] on input "You must click this to continue" at bounding box center [351, 340] width 15 height 15
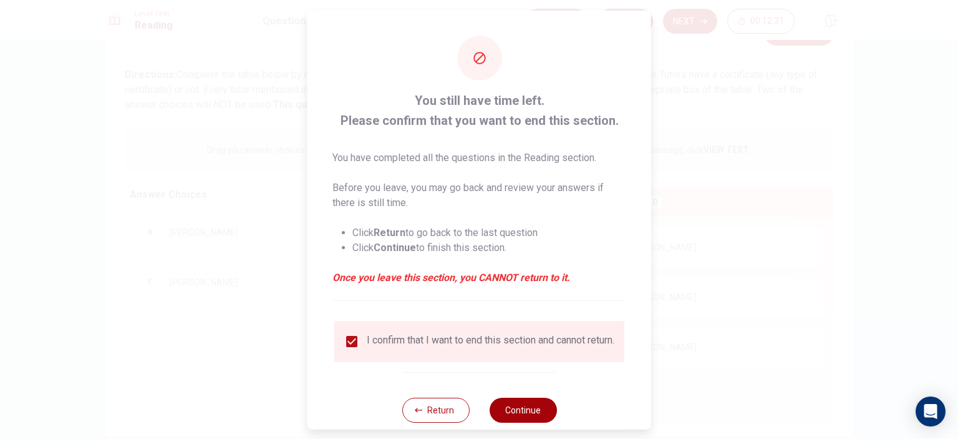
click at [507, 412] on button "Continue" at bounding box center [522, 409] width 67 height 25
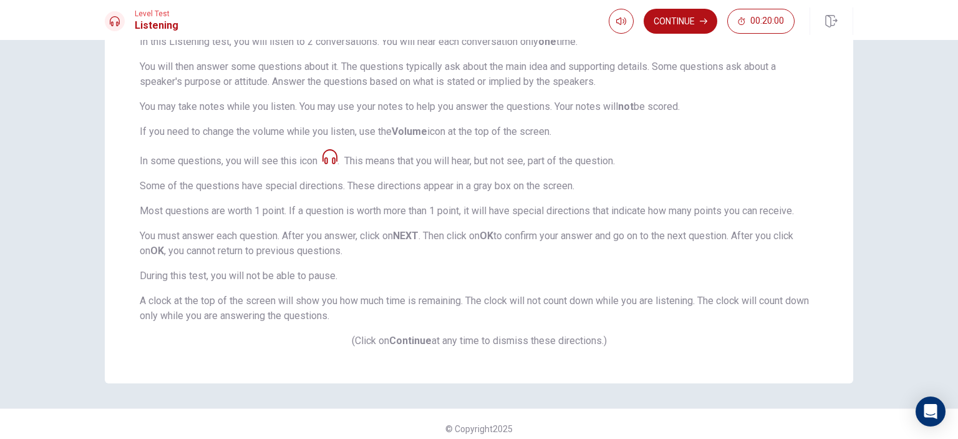
scroll to position [149, 0]
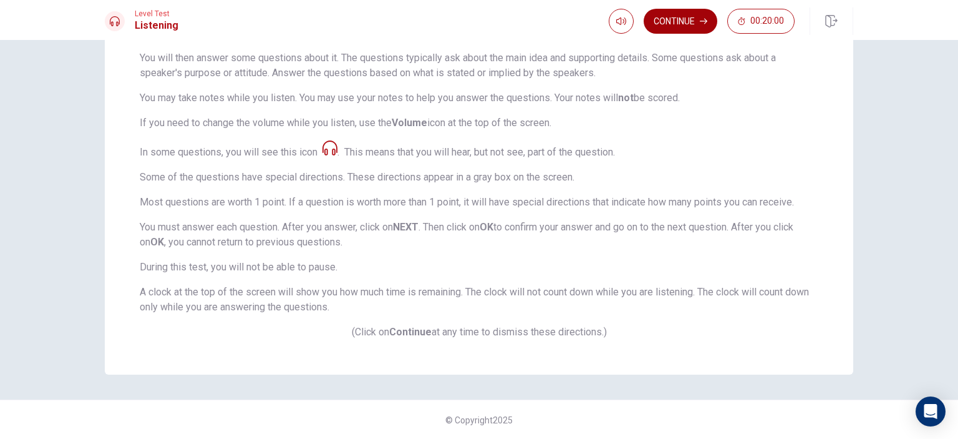
click at [703, 22] on icon "button" at bounding box center [703, 20] width 7 height 7
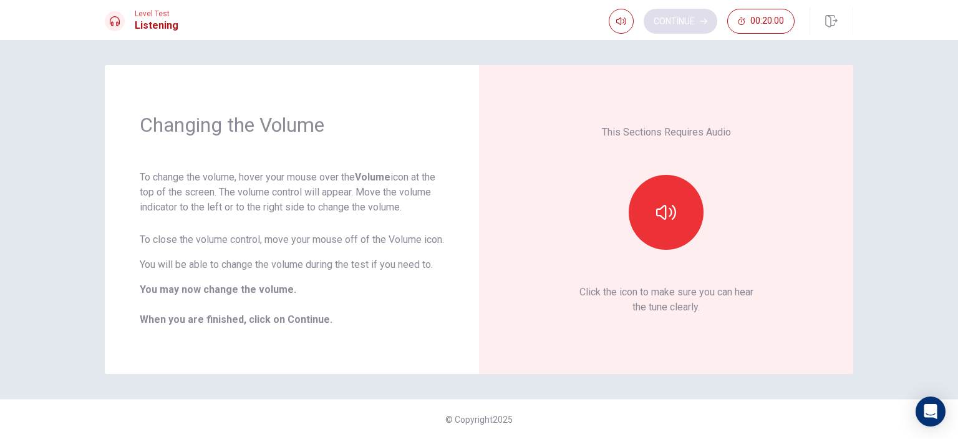
scroll to position [0, 0]
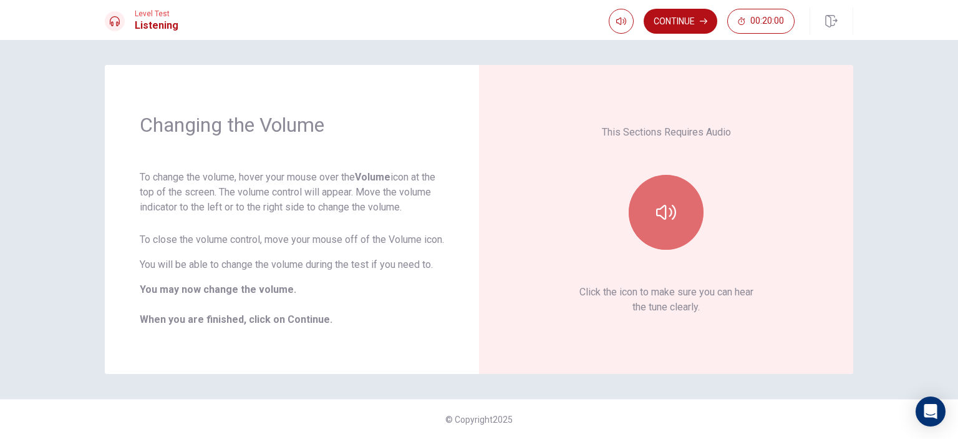
click at [669, 197] on button "button" at bounding box center [666, 212] width 75 height 75
click at [668, 209] on icon "button" at bounding box center [666, 212] width 20 height 20
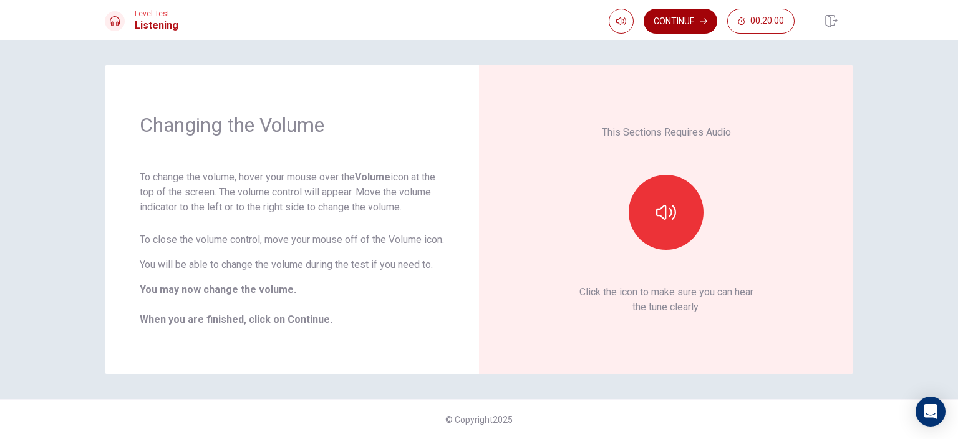
click at [686, 20] on button "Continue" at bounding box center [681, 21] width 74 height 25
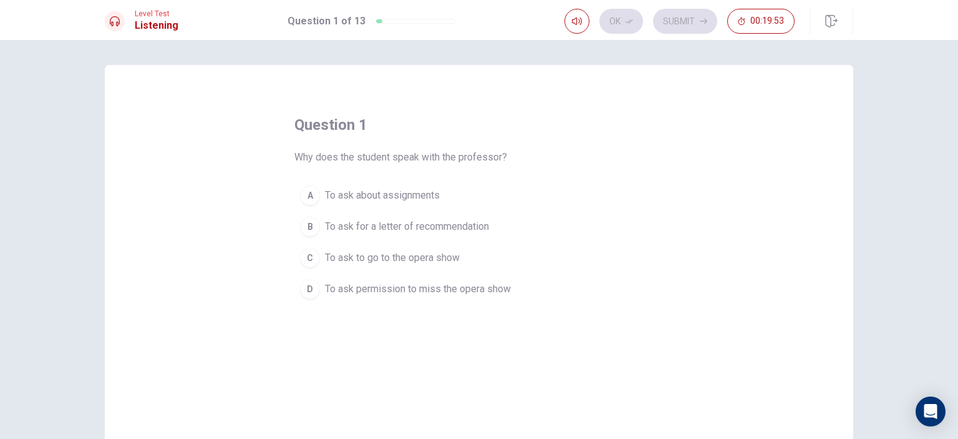
click at [421, 259] on span "To ask to go to the opera show" at bounding box center [392, 257] width 135 height 15
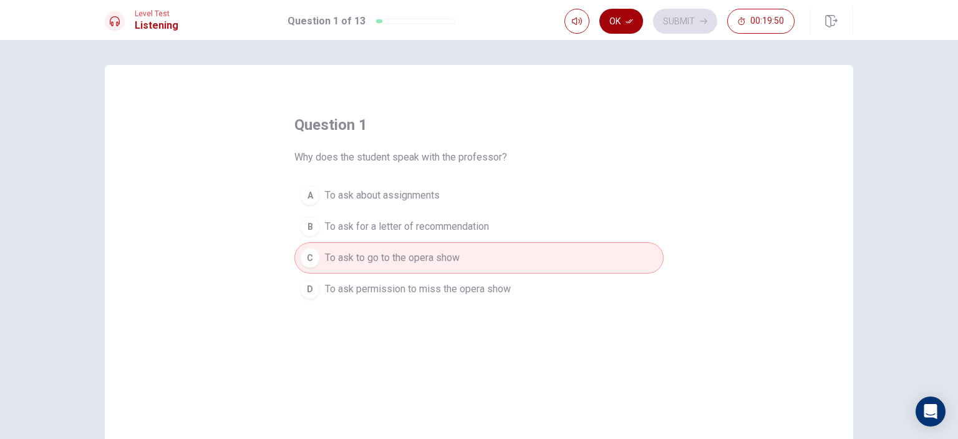
click at [624, 24] on button "Ok" at bounding box center [622, 21] width 44 height 25
click at [673, 21] on button "Submit" at bounding box center [685, 21] width 64 height 25
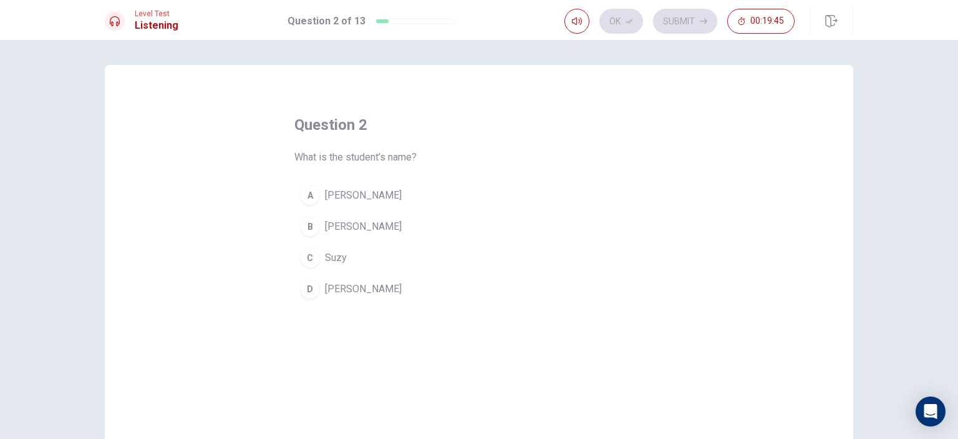
click at [326, 225] on span "[PERSON_NAME]" at bounding box center [363, 226] width 77 height 15
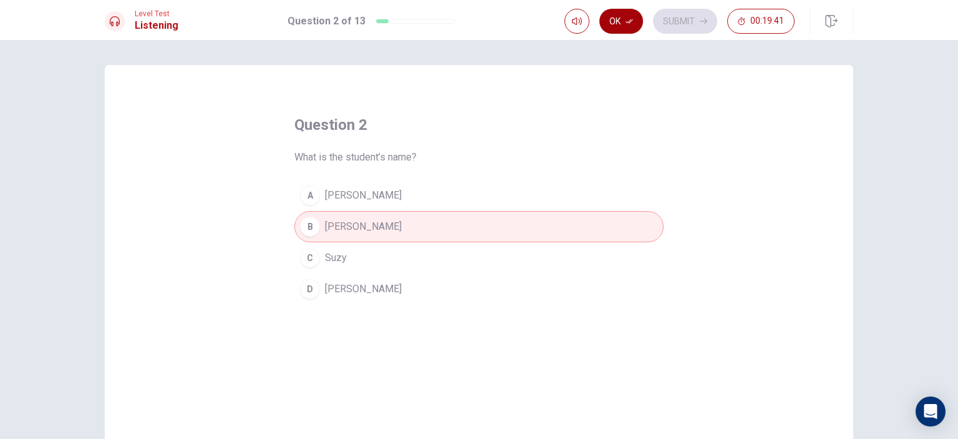
click at [622, 21] on button "Ok" at bounding box center [622, 21] width 44 height 25
click at [685, 12] on button "Submit" at bounding box center [685, 21] width 64 height 25
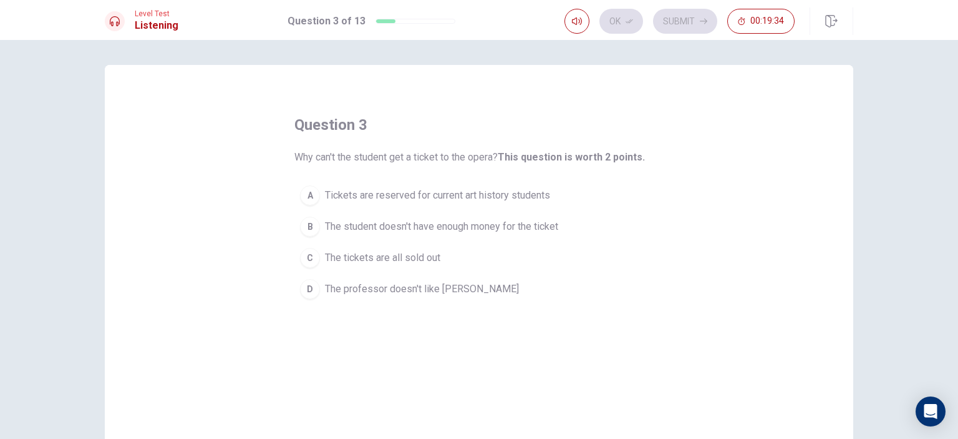
click at [459, 203] on button "A Tickets are reserved for current art history students" at bounding box center [479, 195] width 369 height 31
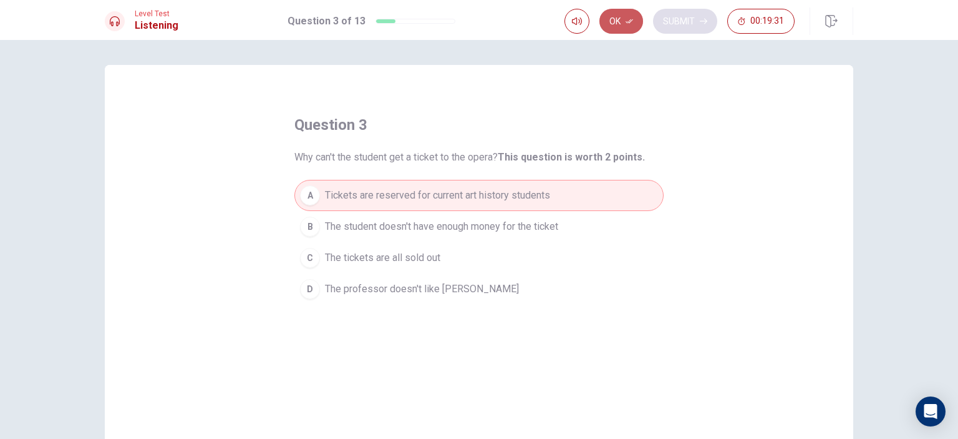
drag, startPoint x: 628, startPoint y: 27, endPoint x: 665, endPoint y: 29, distance: 36.3
click at [632, 27] on button "Ok" at bounding box center [622, 21] width 44 height 25
click at [676, 26] on button "Submit" at bounding box center [685, 21] width 64 height 25
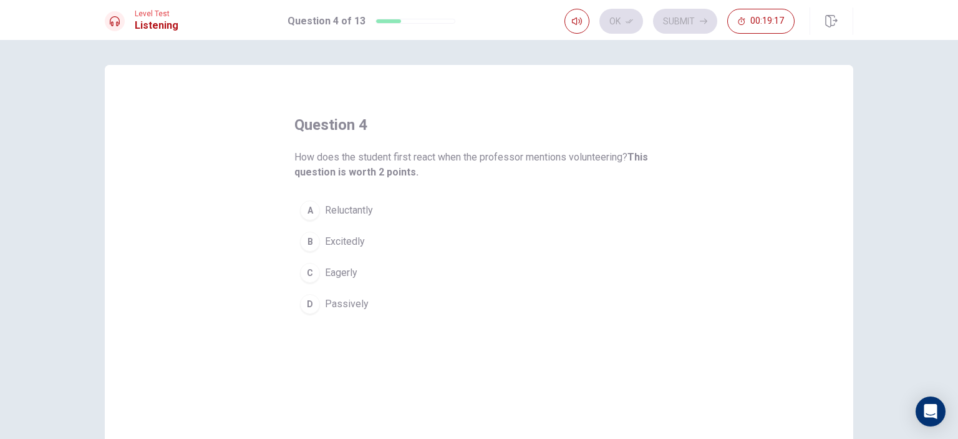
click at [356, 208] on span "Reluctantly" at bounding box center [349, 210] width 48 height 15
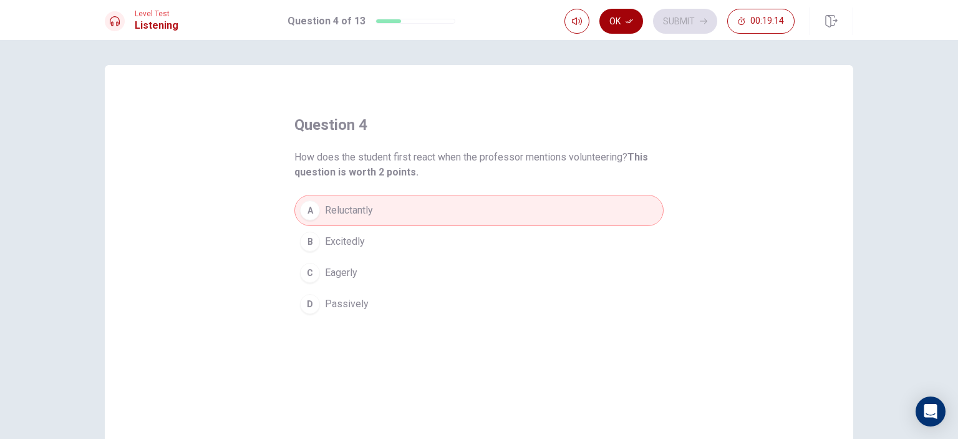
click at [635, 24] on button "Ok" at bounding box center [622, 21] width 44 height 25
click at [690, 19] on button "Submit" at bounding box center [685, 21] width 64 height 25
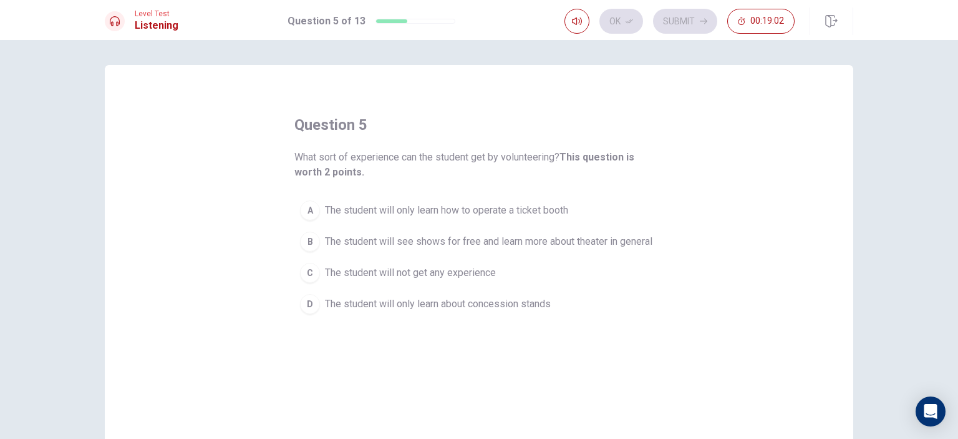
click at [509, 244] on span "The student will see shows for free and learn more about theater in general" at bounding box center [489, 241] width 328 height 15
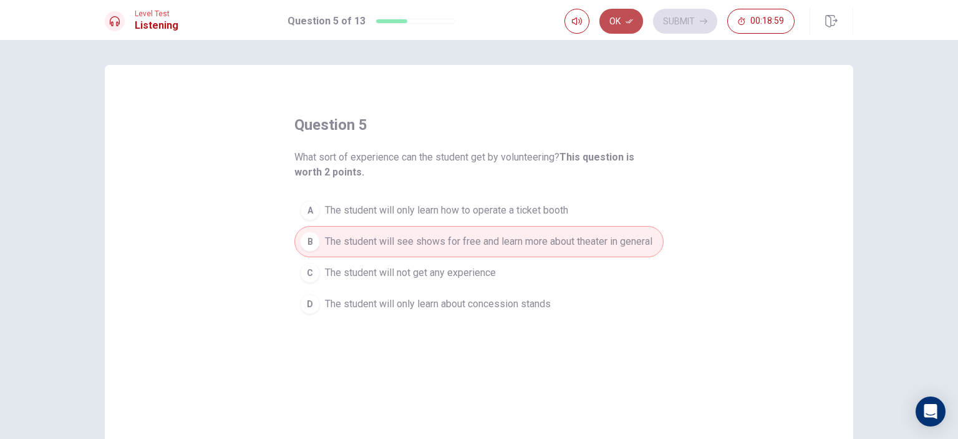
click at [621, 14] on button "Ok" at bounding box center [622, 21] width 44 height 25
click at [679, 19] on button "Submit" at bounding box center [685, 21] width 64 height 25
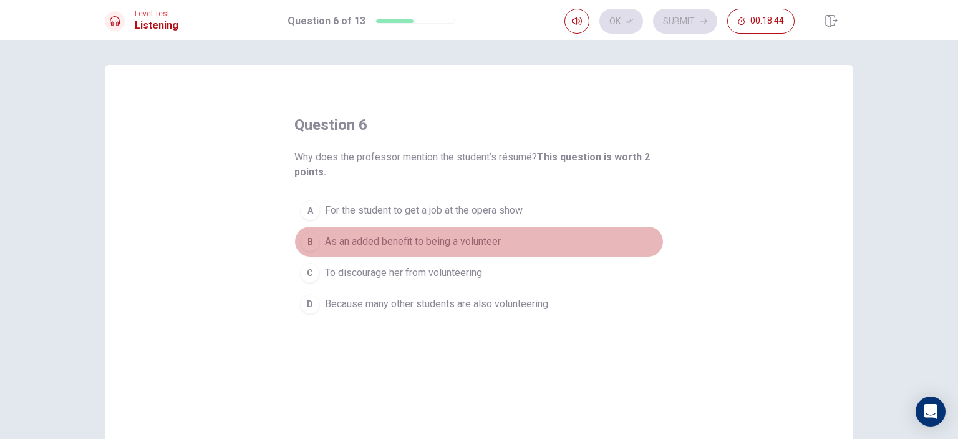
click at [454, 239] on span "As an added benefit to being a volunteer" at bounding box center [413, 241] width 176 height 15
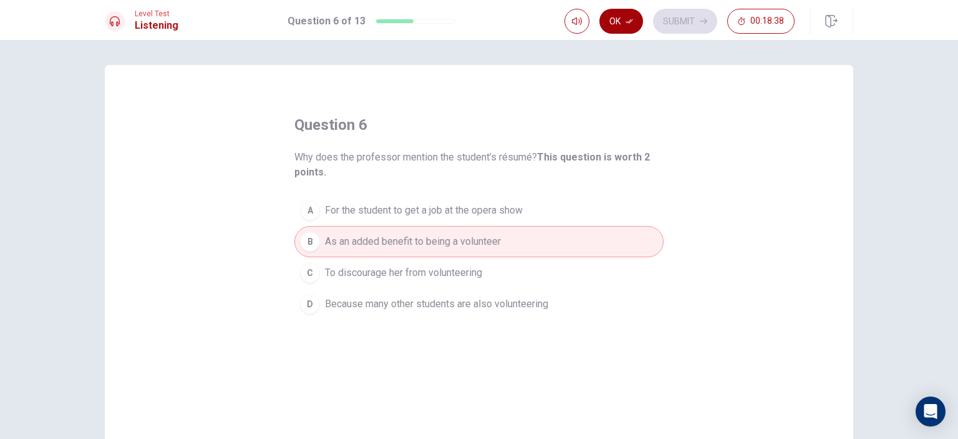
click at [626, 19] on button "Ok" at bounding box center [622, 21] width 44 height 25
click at [680, 19] on button "Submit" at bounding box center [685, 21] width 64 height 25
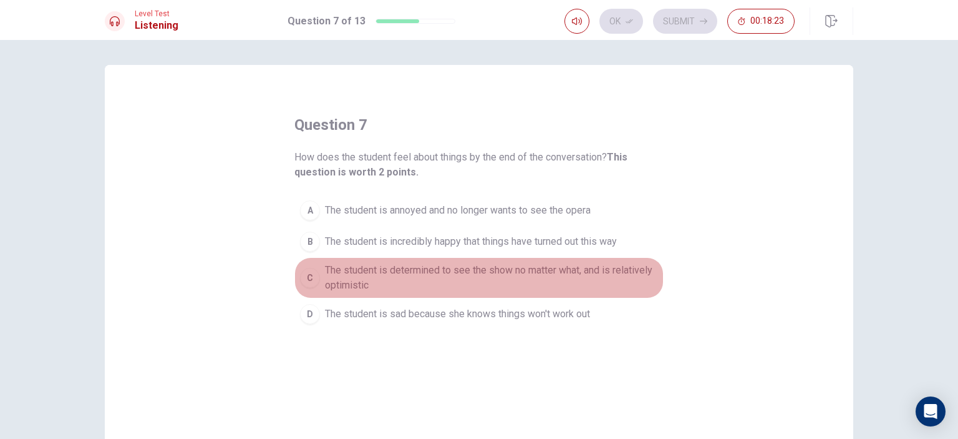
click at [444, 276] on span "The student is determined to see the show no matter what, and is relatively opt…" at bounding box center [491, 278] width 333 height 30
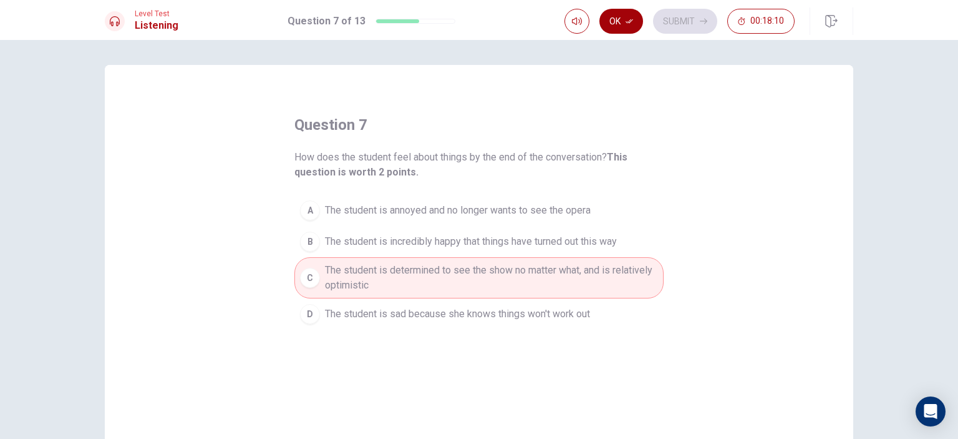
click at [633, 23] on icon "button" at bounding box center [629, 20] width 7 height 7
click at [661, 19] on button "Submit" at bounding box center [685, 21] width 64 height 25
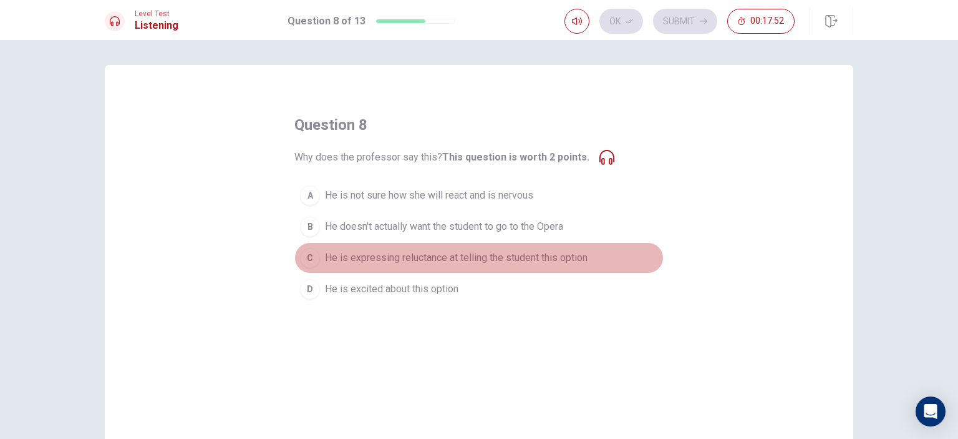
click at [461, 254] on span "He is expressing reluctance at telling the student this option" at bounding box center [456, 257] width 263 height 15
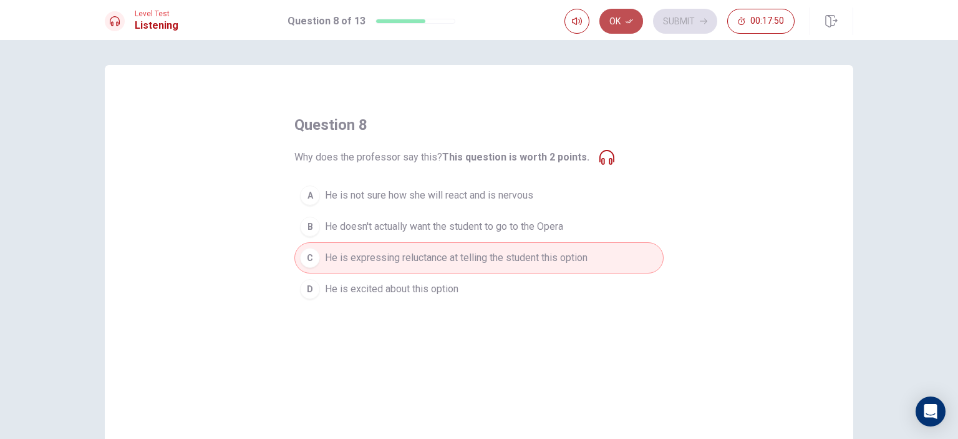
click at [613, 14] on button "Ok" at bounding box center [622, 21] width 44 height 25
click at [691, 19] on button "Submit" at bounding box center [685, 21] width 64 height 25
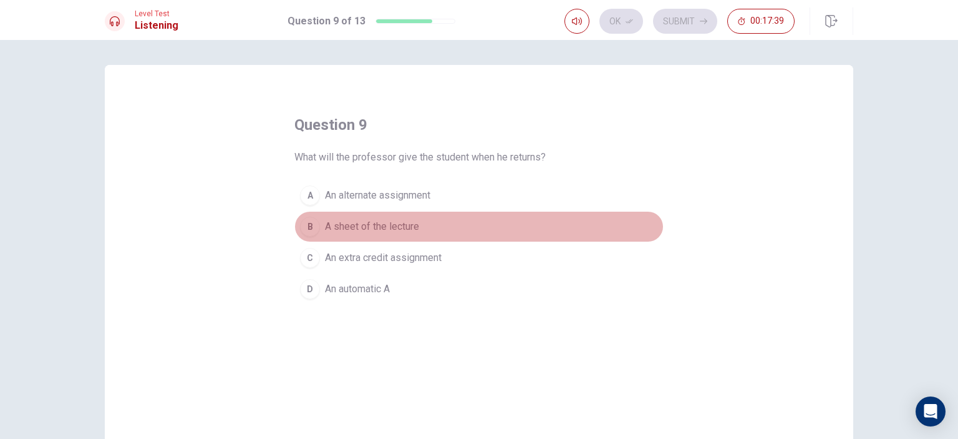
click at [398, 227] on span "A sheet of the lecture" at bounding box center [372, 226] width 94 height 15
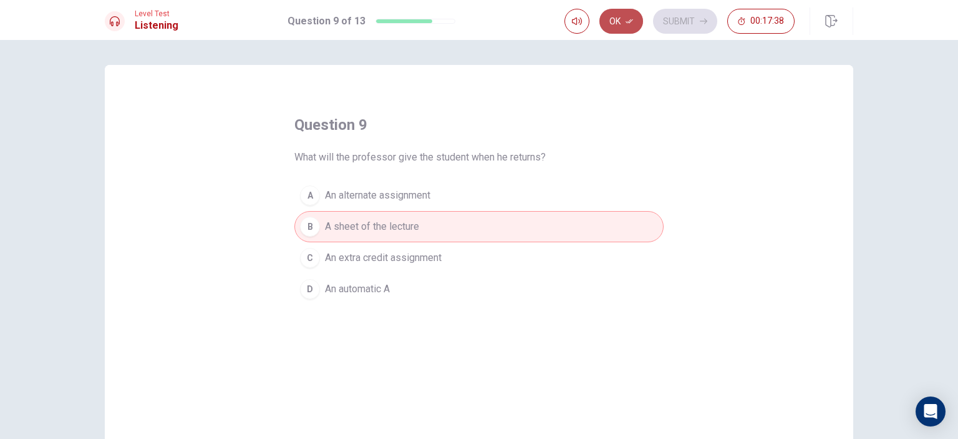
click at [620, 24] on button "Ok" at bounding box center [622, 21] width 44 height 25
click at [668, 14] on button "Submit" at bounding box center [685, 21] width 64 height 25
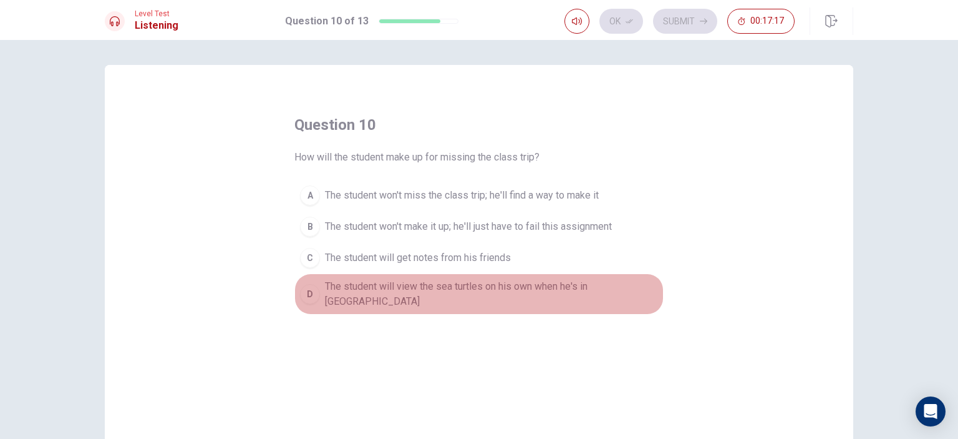
click at [422, 282] on span "The student will view the sea turtles on his own when he's in [GEOGRAPHIC_DATA]" at bounding box center [491, 294] width 333 height 30
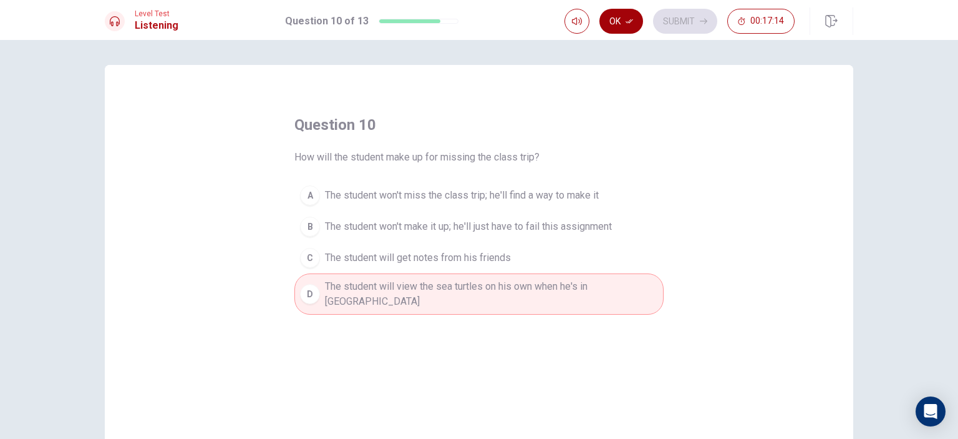
click at [636, 19] on button "Ok" at bounding box center [622, 21] width 44 height 25
click at [686, 21] on button "Submit" at bounding box center [685, 21] width 64 height 25
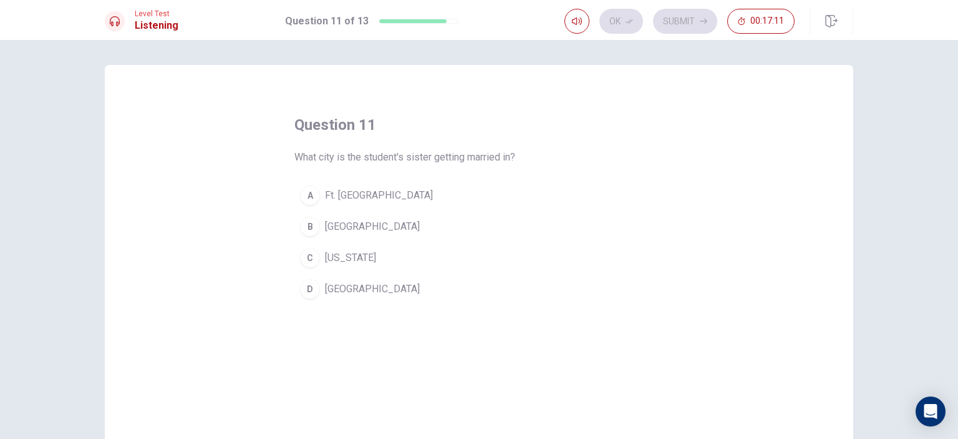
click at [345, 224] on span "[GEOGRAPHIC_DATA]" at bounding box center [372, 226] width 95 height 15
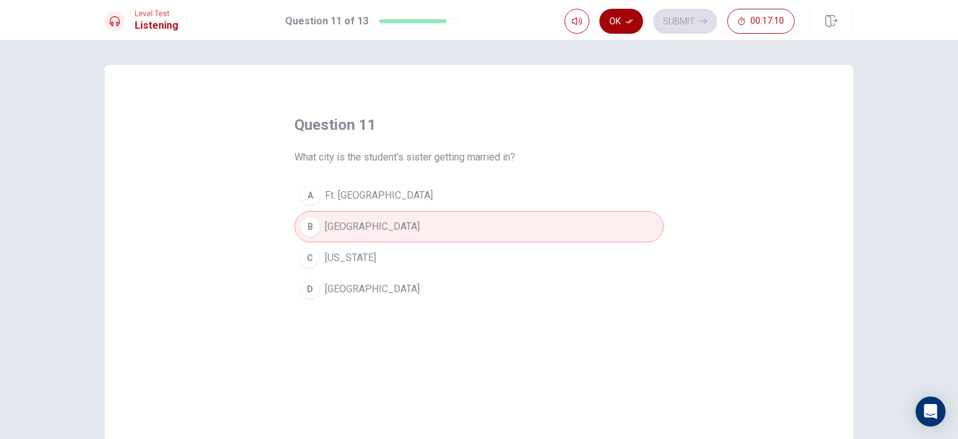
click at [623, 27] on button "Ok" at bounding box center [622, 21] width 44 height 25
click at [669, 23] on button "Submit" at bounding box center [685, 21] width 64 height 25
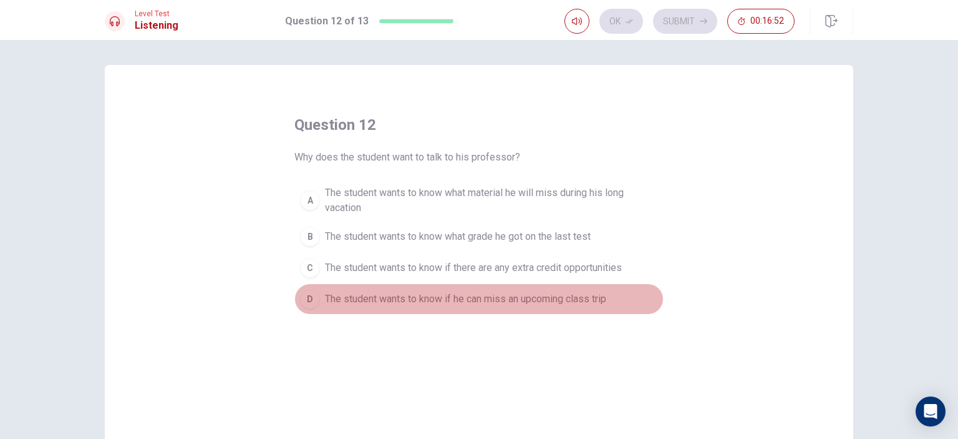
click at [464, 300] on span "The student wants to know if he can miss an upcoming class trip" at bounding box center [465, 298] width 281 height 15
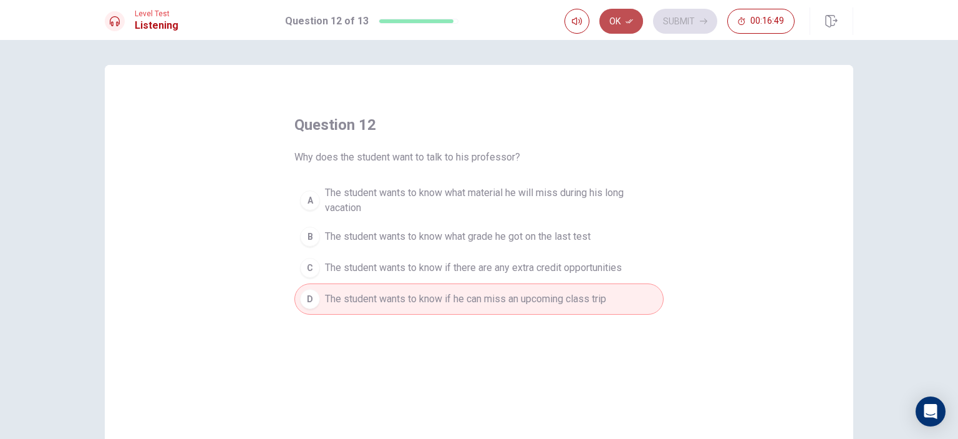
click at [624, 22] on button "Ok" at bounding box center [622, 21] width 44 height 25
click at [677, 24] on button "Submit" at bounding box center [685, 21] width 64 height 25
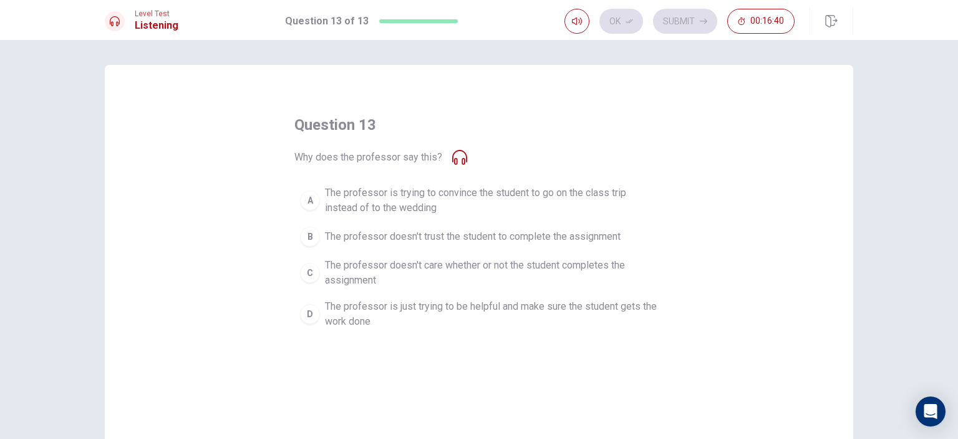
click at [514, 316] on span "The professor is just trying to be helpful and make sure the student gets the w…" at bounding box center [491, 314] width 333 height 30
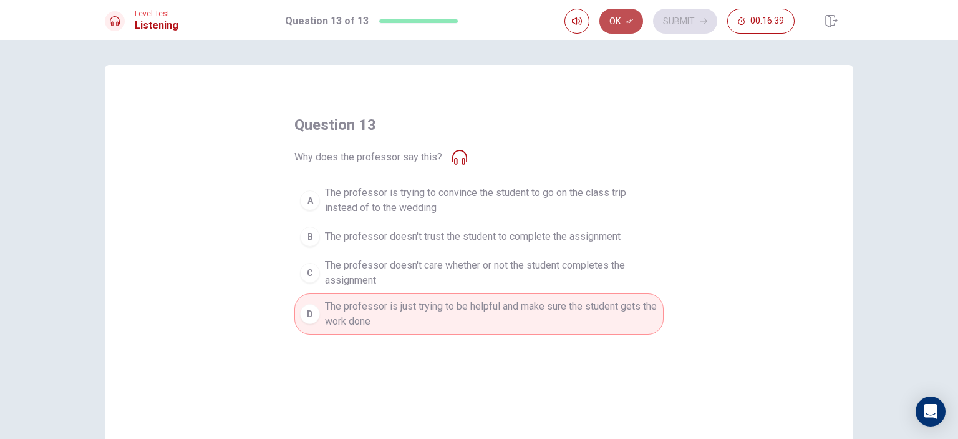
click at [616, 21] on button "Ok" at bounding box center [622, 21] width 44 height 25
click at [671, 21] on button "Submit" at bounding box center [685, 21] width 64 height 25
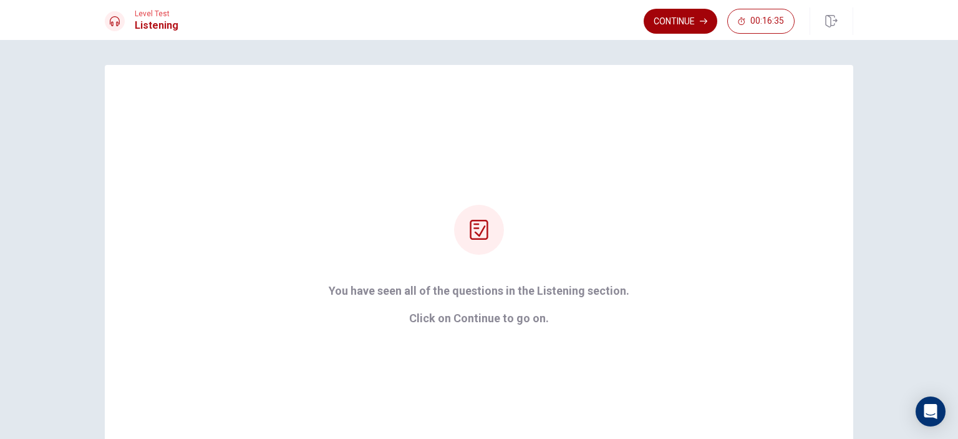
click at [656, 21] on button "Continue" at bounding box center [681, 21] width 74 height 25
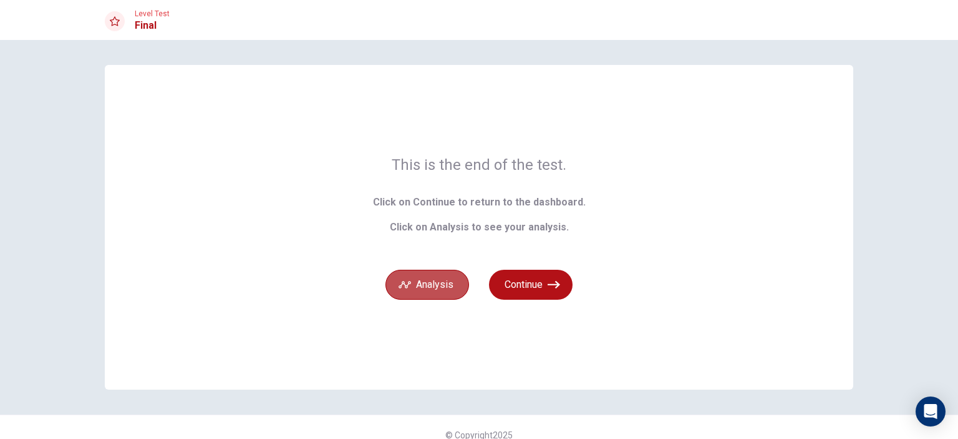
click at [446, 285] on button "Analysis" at bounding box center [428, 285] width 84 height 30
